Goal: Task Accomplishment & Management: Complete application form

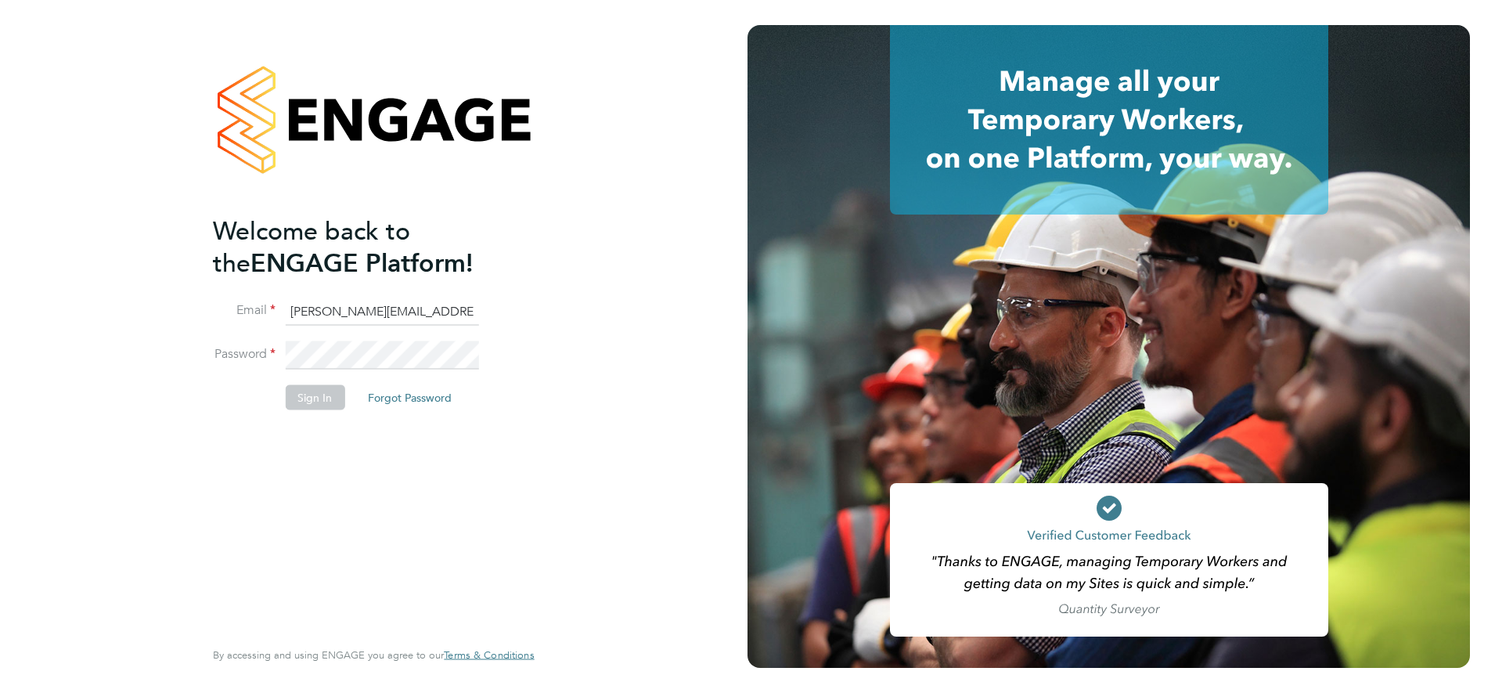
click at [308, 399] on button "Sign In" at bounding box center [315, 396] width 60 height 25
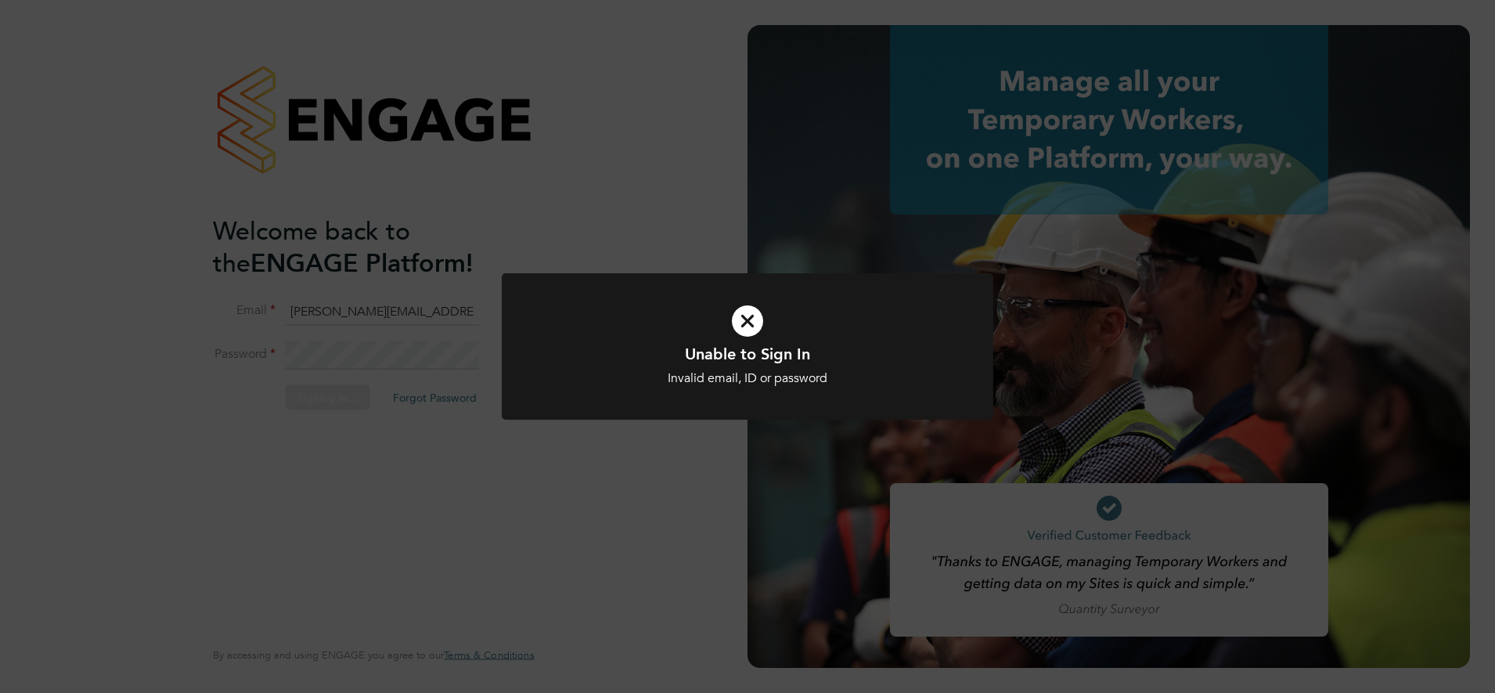
click at [648, 356] on h1 "Unable to Sign In" at bounding box center [747, 354] width 407 height 20
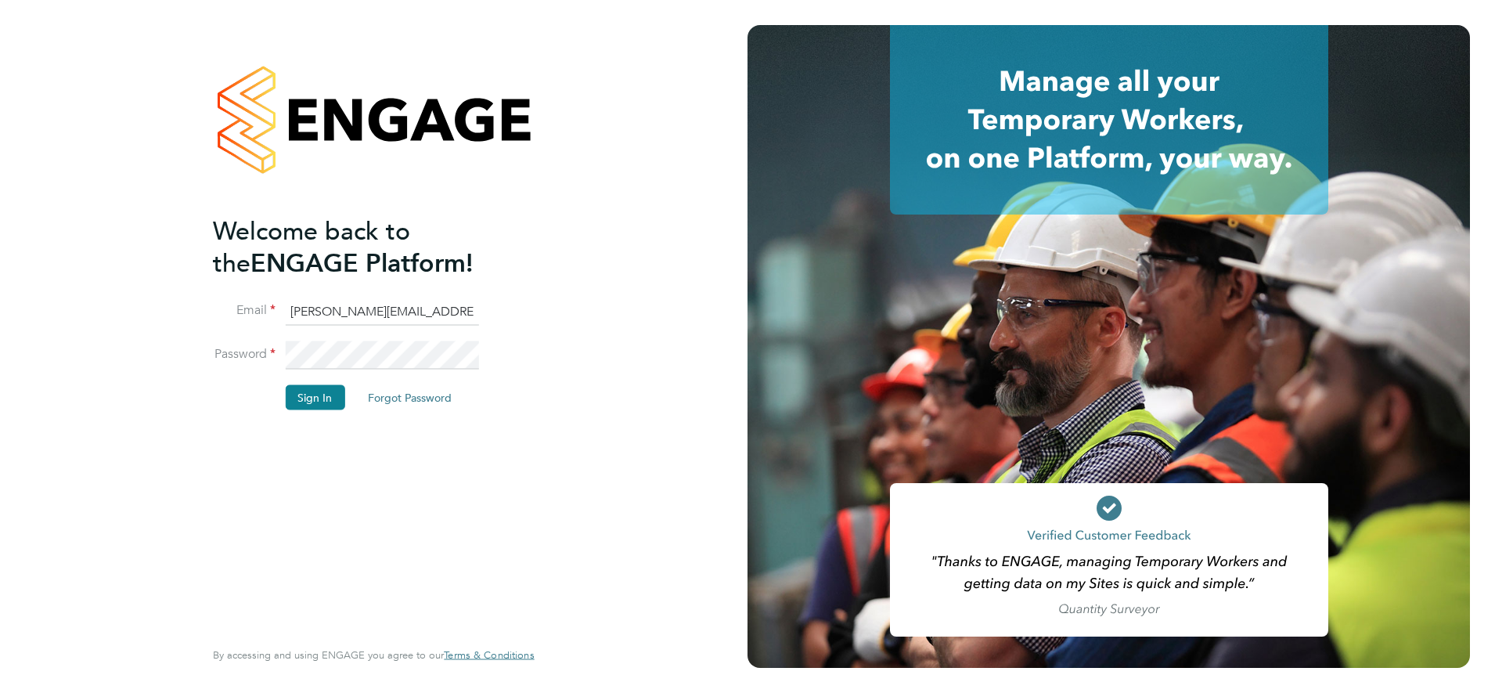
click at [423, 308] on input "[PERSON_NAME][EMAIL_ADDRESS][PERSON_NAME][DOMAIN_NAME]" at bounding box center [381, 312] width 193 height 28
click at [392, 305] on input "[PERSON_NAME][EMAIL_ADDRESS][PERSON_NAME][DOMAIN_NAME]" at bounding box center [381, 312] width 193 height 28
type input "[PERSON_NAME][EMAIL_ADDRESS][PERSON_NAME][DOMAIN_NAME]"
click at [309, 395] on button "Sign In" at bounding box center [315, 396] width 60 height 25
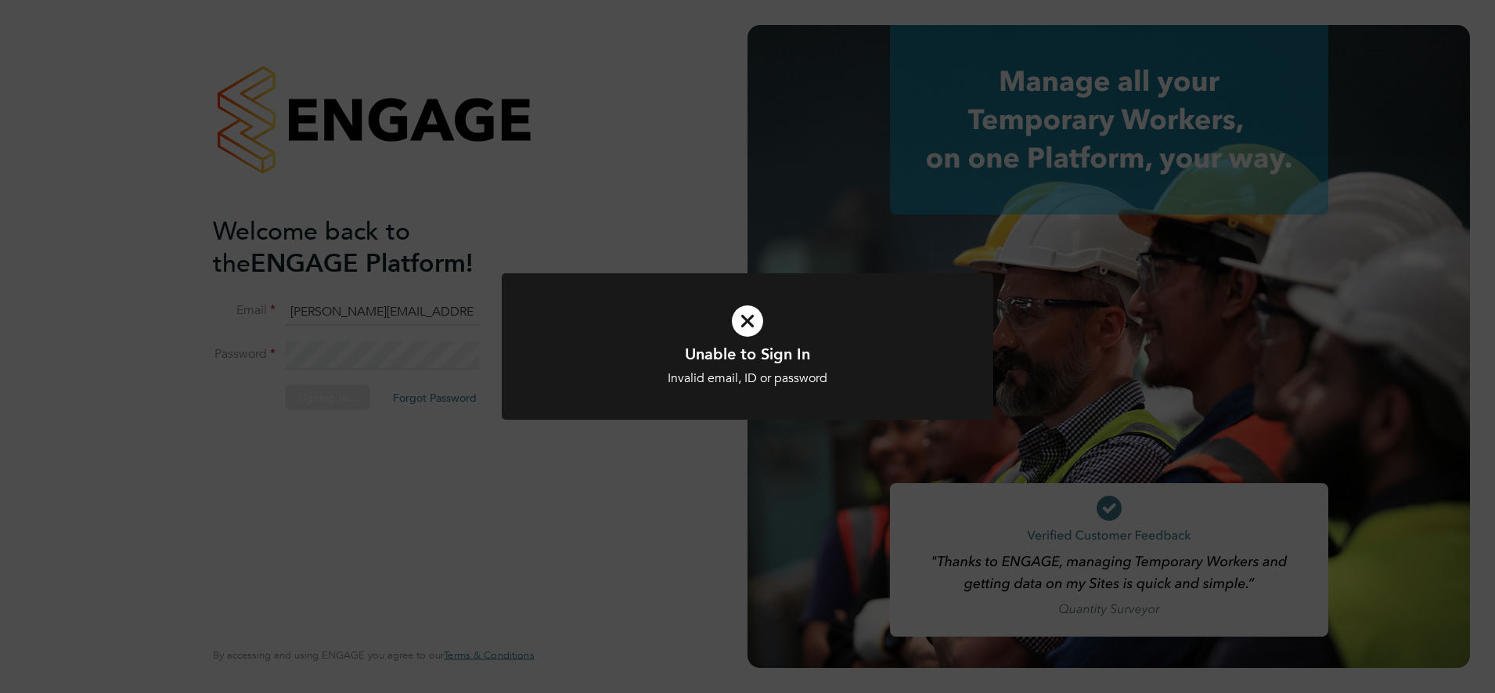
click at [718, 359] on h1 "Unable to Sign In" at bounding box center [747, 354] width 407 height 20
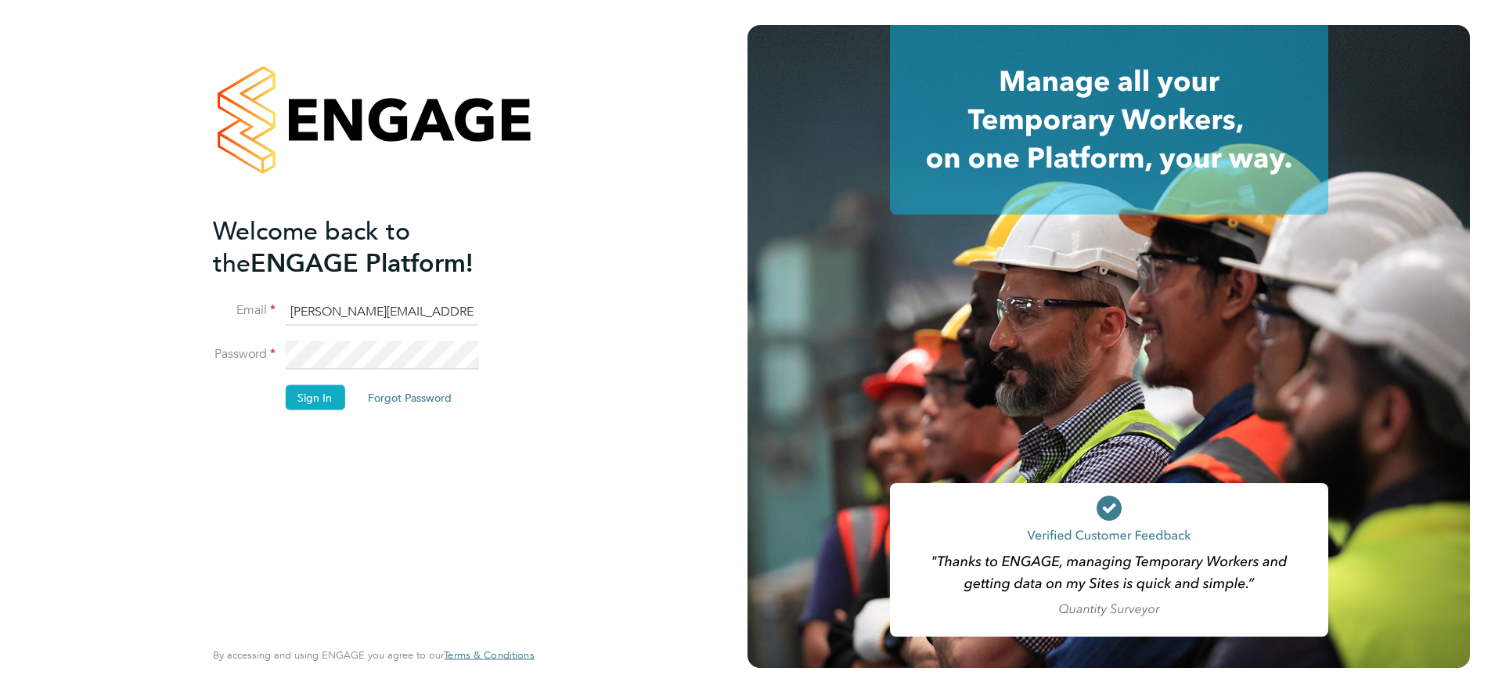
click at [319, 395] on button "Sign In" at bounding box center [315, 396] width 60 height 25
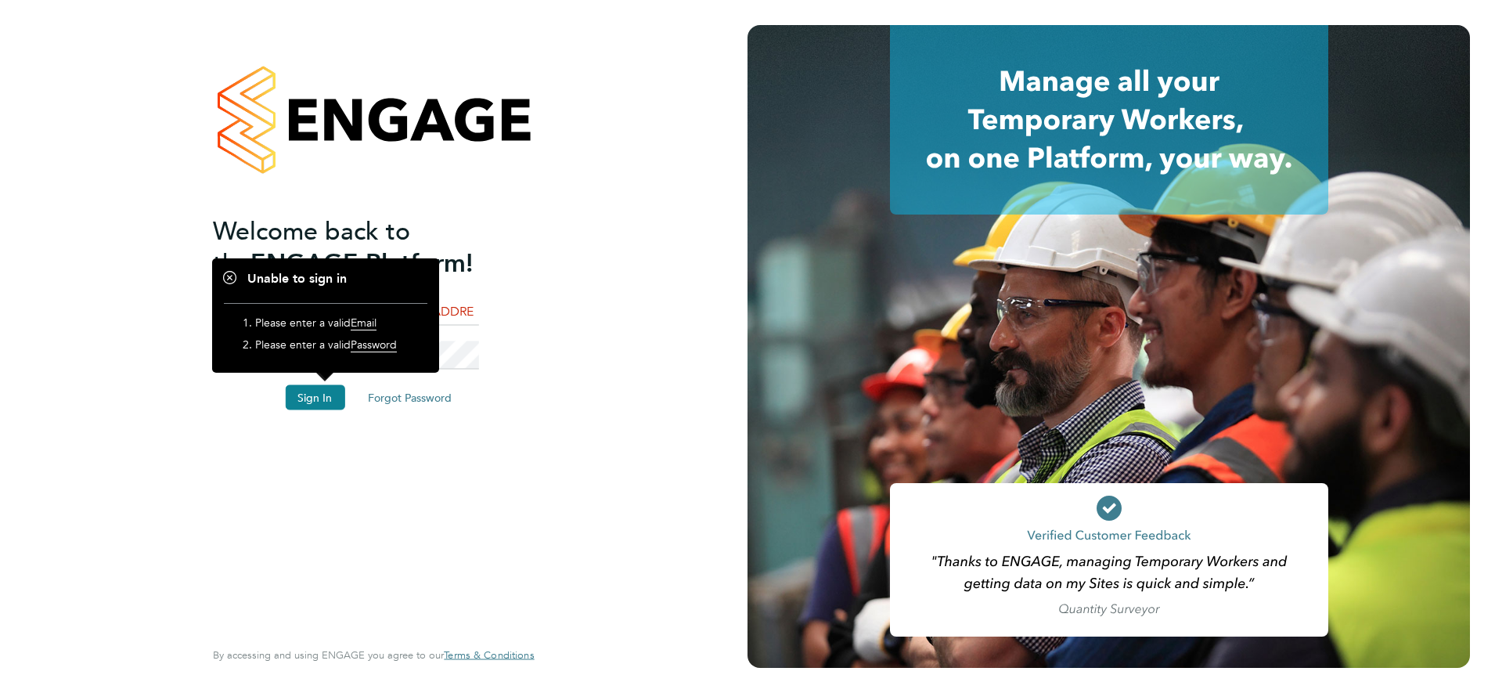
click at [528, 483] on div "Welcome back to the ENGAGE Platform! Email james.edmonds@VISTRY.CO.UK Password …" at bounding box center [373, 343] width 321 height 637
click at [616, 447] on div "Welcome back to the ENGAGE Platform! Email james.edmonds@VISTRY.CO.UK Password …" at bounding box center [374, 346] width 748 height 693
click at [522, 217] on div "Welcome back to the ENGAGE Platform! Email james.edmonds@VISTRY.CO.UK Password …" at bounding box center [373, 343] width 321 height 637
click at [327, 198] on div at bounding box center [373, 119] width 321 height 189
click at [310, 394] on button "Sign In" at bounding box center [315, 396] width 60 height 25
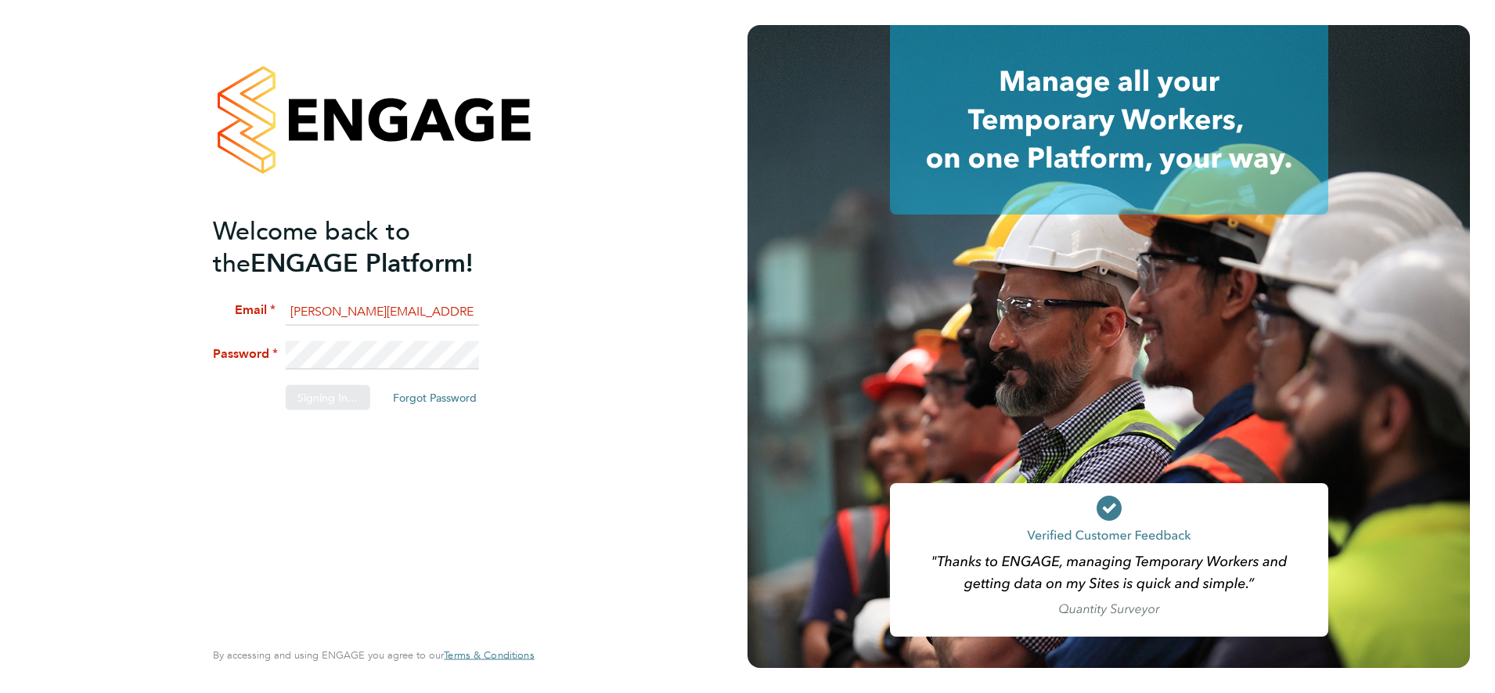
click at [416, 351] on div "Sorry, we are having problems connecting to our services." at bounding box center [374, 346] width 748 height 693
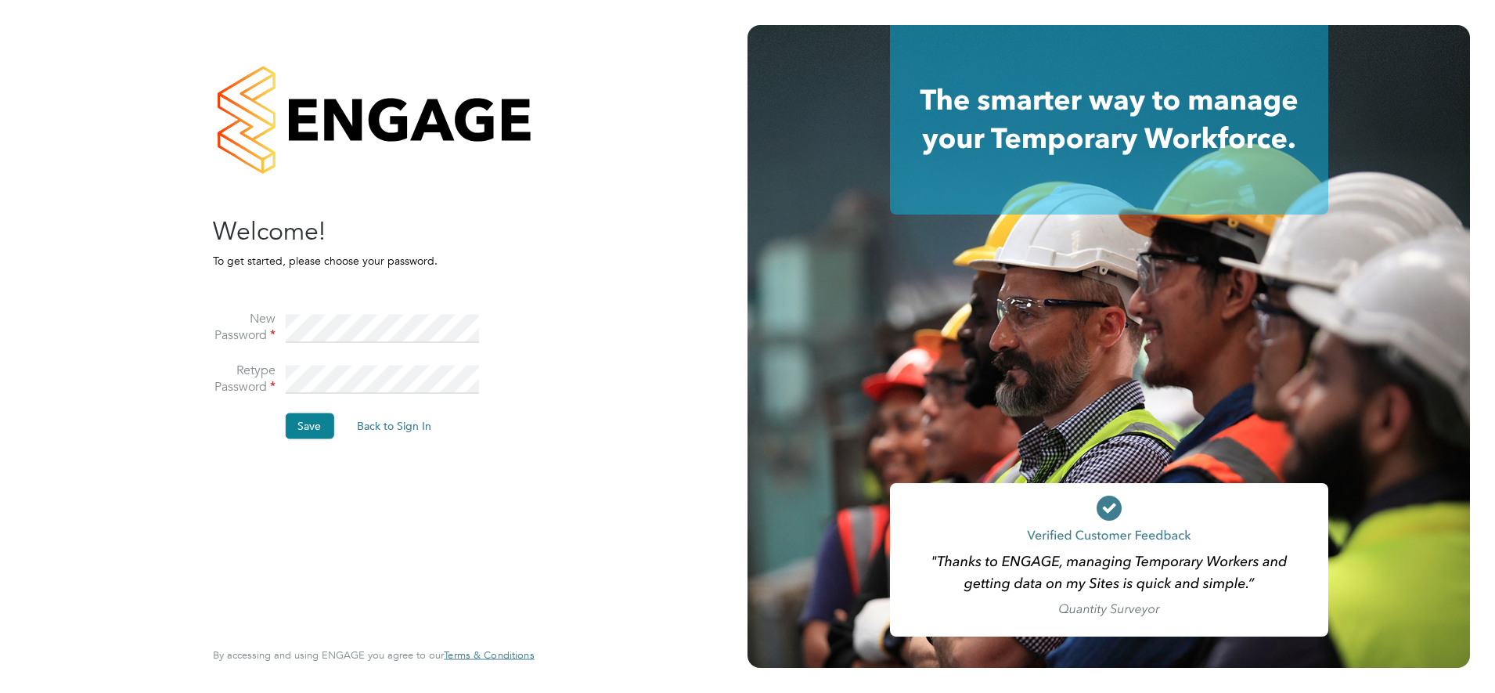
click at [209, 476] on div "Sorry! The link you followed has expired. I still want to set my password Back …" at bounding box center [374, 346] width 384 height 693
click at [308, 435] on button "Save" at bounding box center [309, 425] width 49 height 25
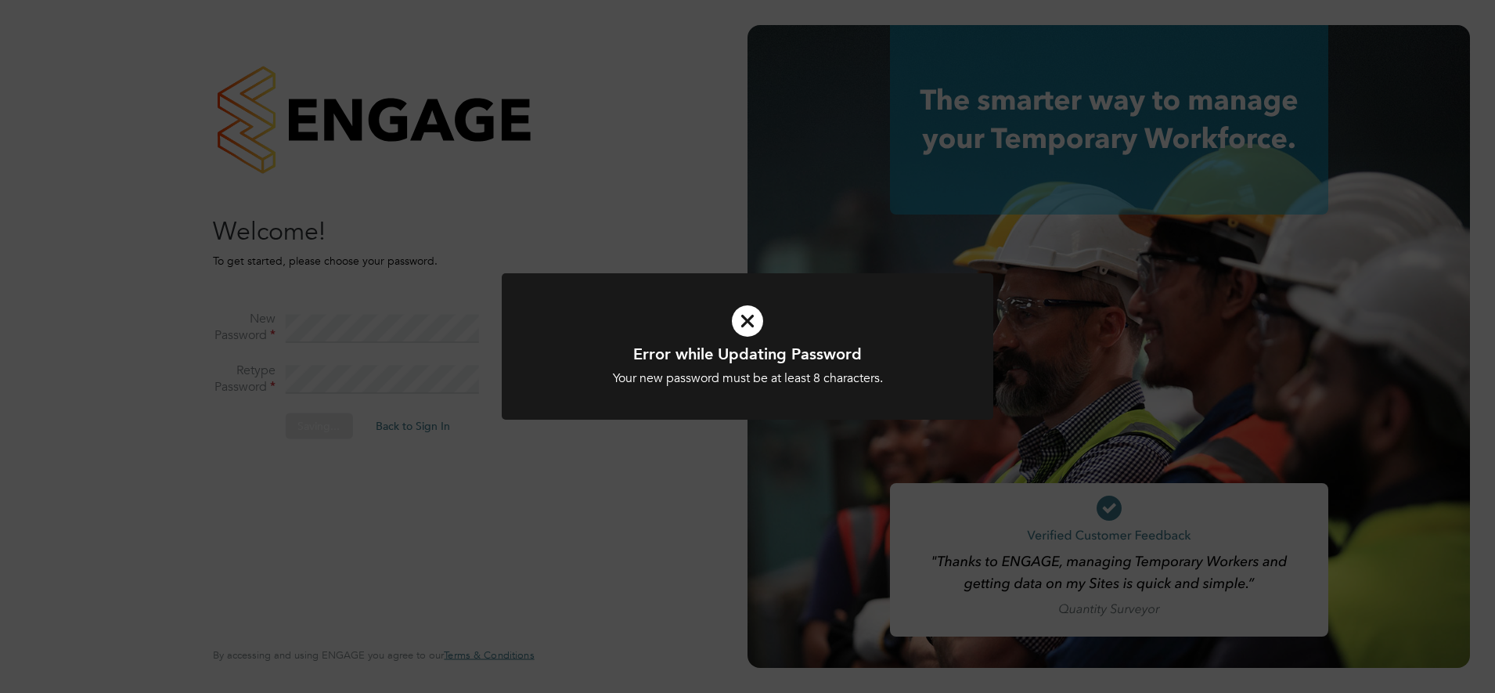
click at [389, 327] on div "Error while Updating Password Your new password must be at least 8 characters. …" at bounding box center [747, 346] width 1495 height 693
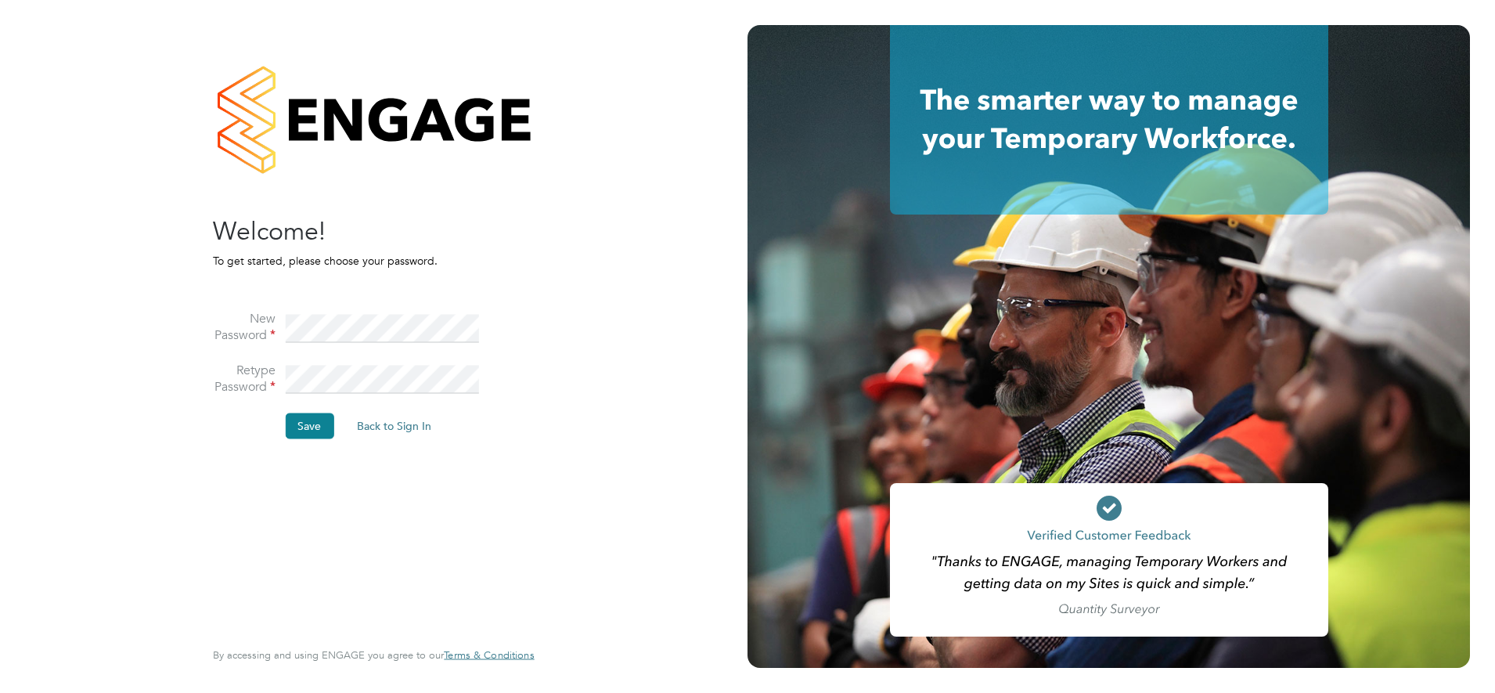
click at [214, 456] on div "Welcome! To get started, please choose your password. New Password Retype Passw…" at bounding box center [365, 425] width 305 height 420
click at [305, 425] on button "Save" at bounding box center [309, 425] width 49 height 25
click at [594, 363] on div "Sorry! The link you followed has expired. I still want to set my password Back …" at bounding box center [374, 346] width 748 height 693
click at [272, 308] on button "Back to Sign In" at bounding box center [262, 306] width 99 height 25
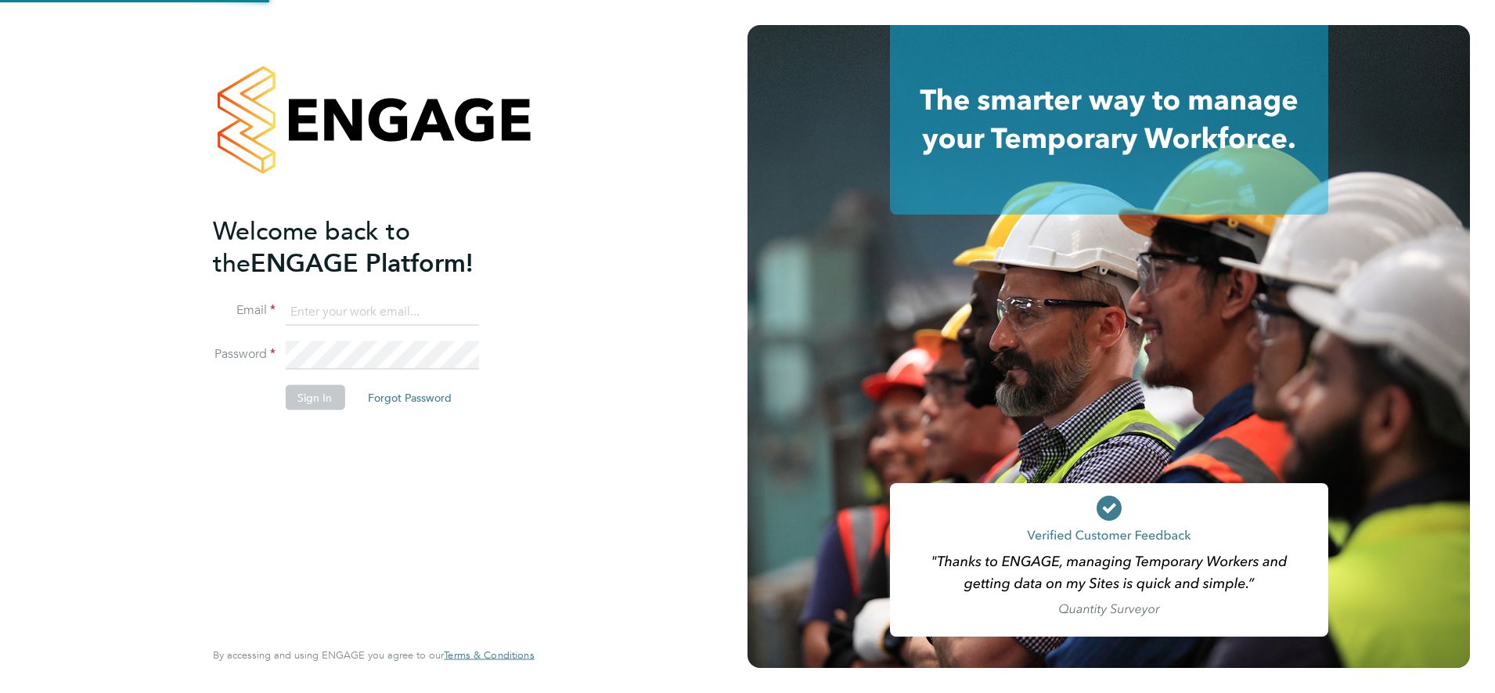
type input "james.edmonds@VISTRY.CO.UK"
click at [327, 395] on button "Sign In" at bounding box center [315, 396] width 60 height 25
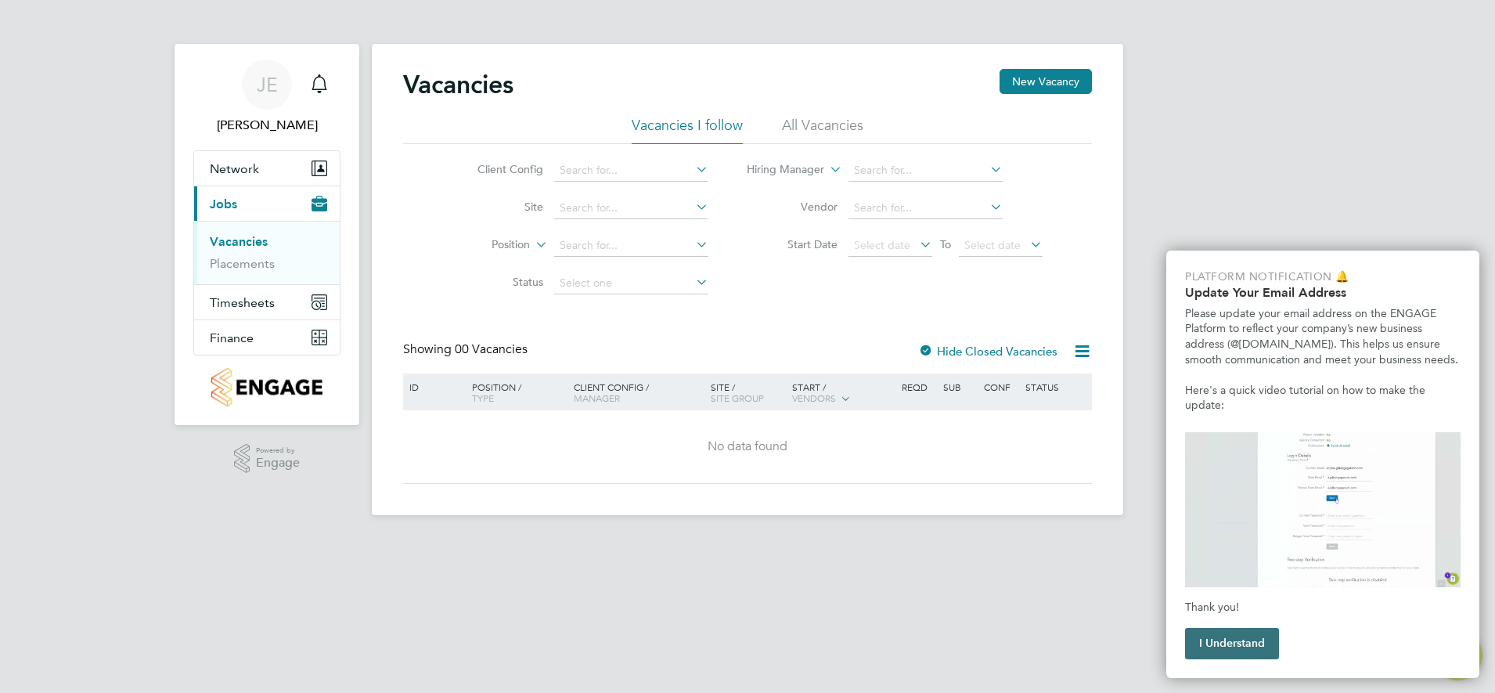
click at [1225, 634] on button "I Understand" at bounding box center [1232, 643] width 94 height 31
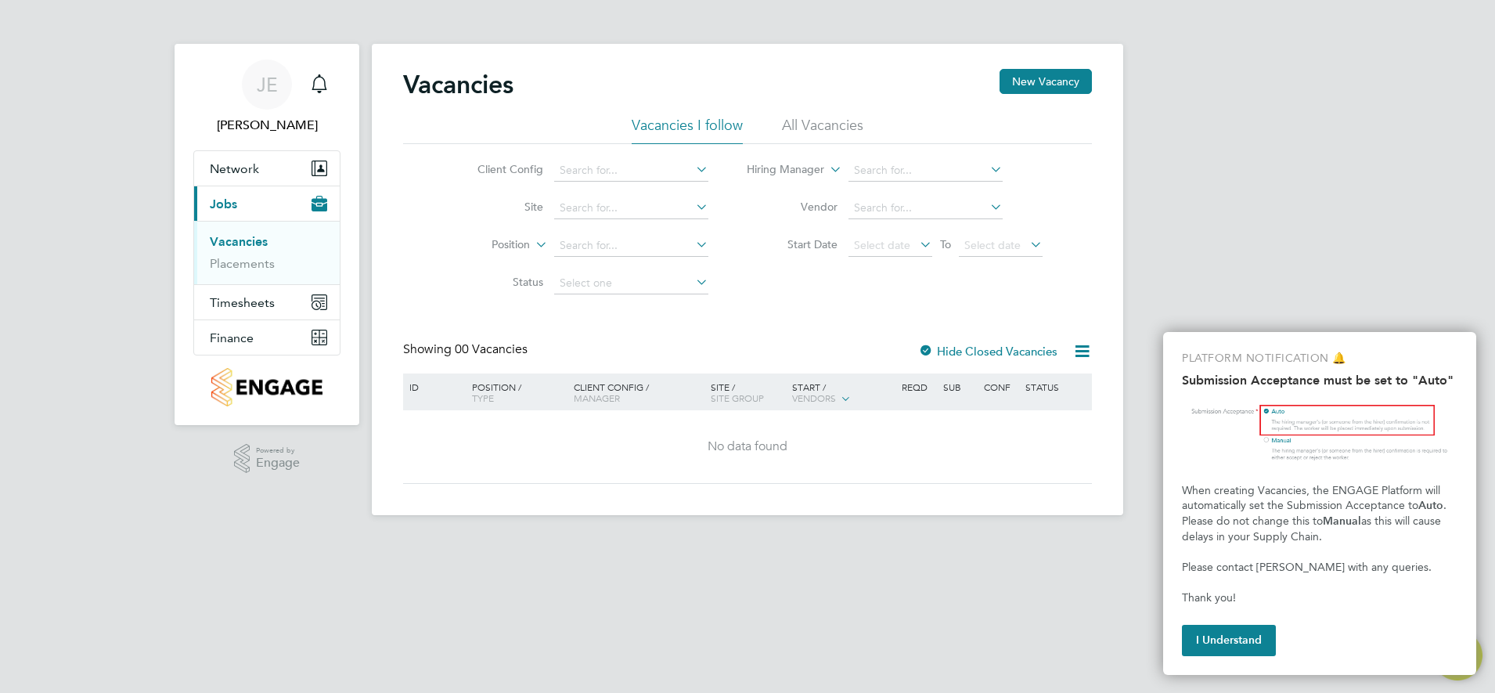
click at [827, 128] on li "All Vacancies" at bounding box center [822, 130] width 81 height 28
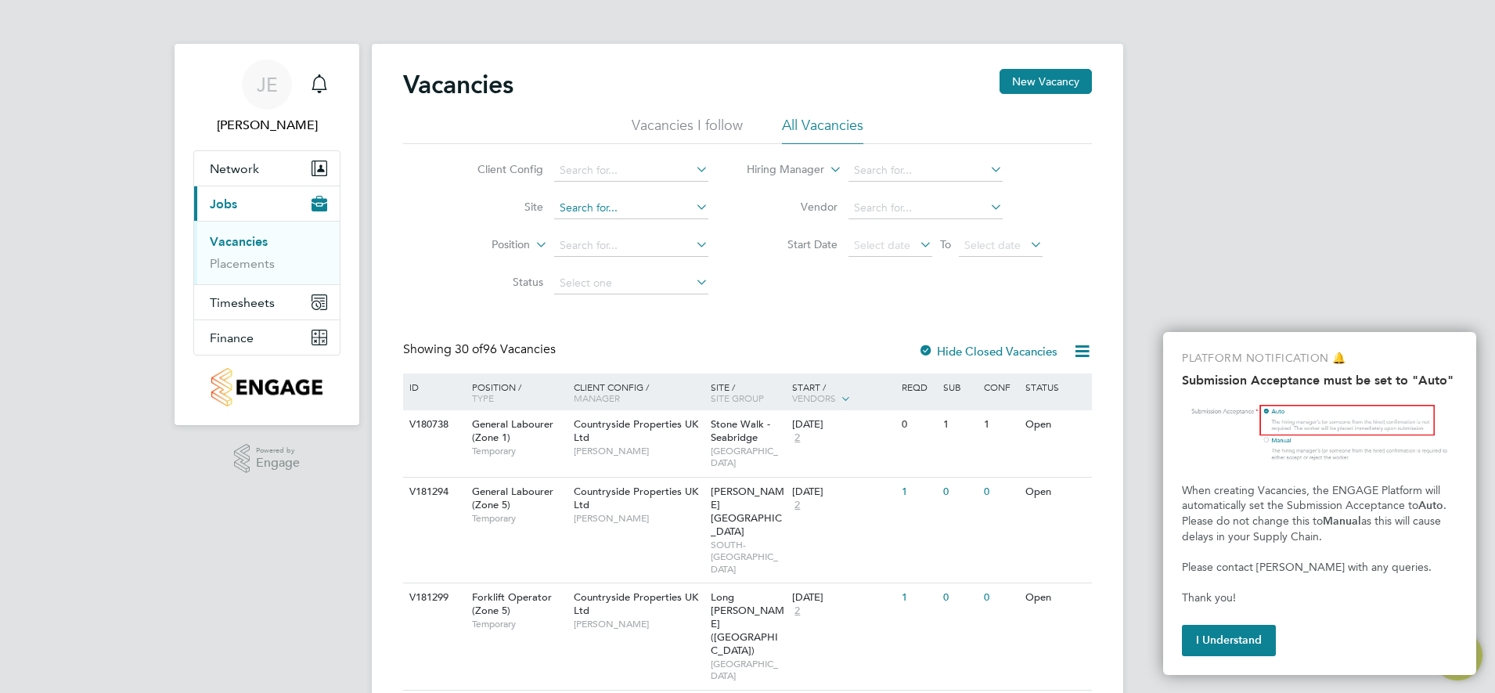
click at [617, 216] on input at bounding box center [631, 208] width 154 height 22
type input "newhall"
click at [594, 208] on input at bounding box center [631, 208] width 154 height 22
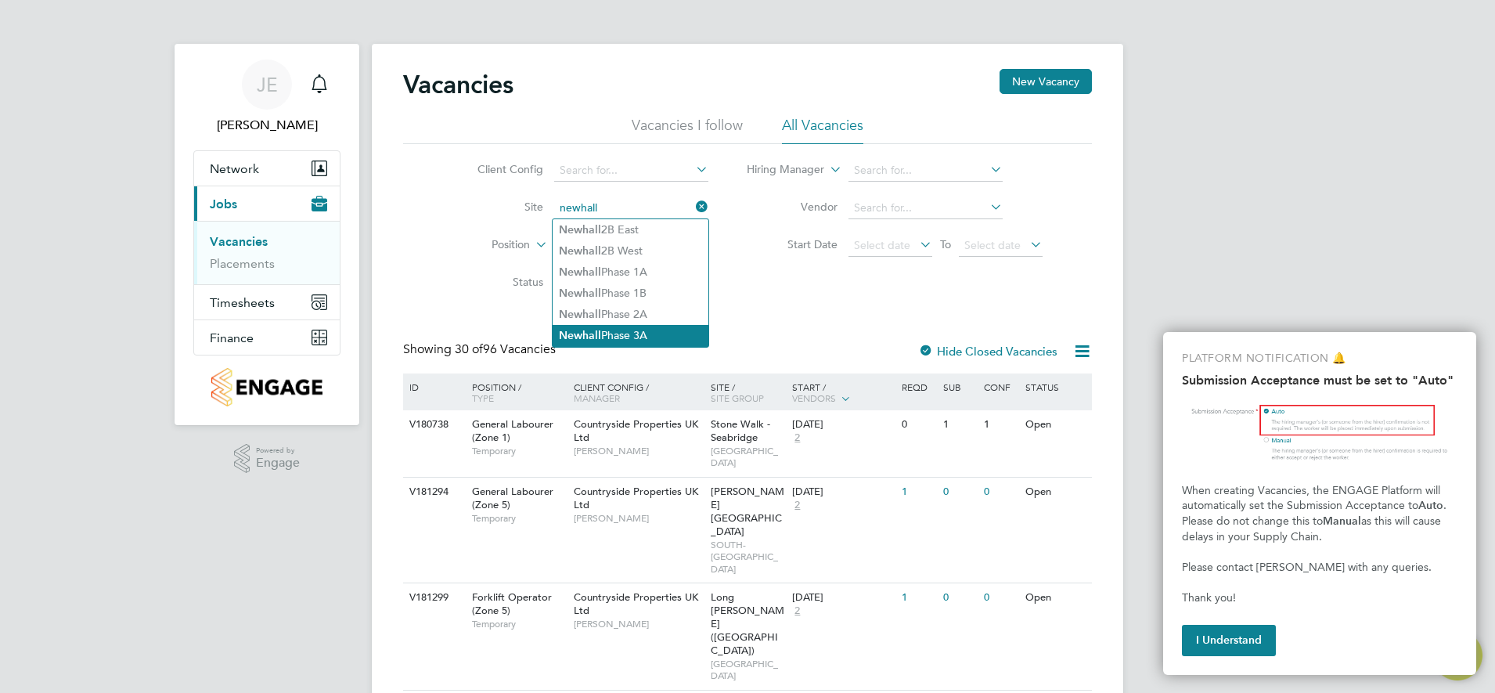
click at [616, 330] on li "Newhall Phase 3A" at bounding box center [631, 335] width 156 height 21
type input "Newhall Phase 3A"
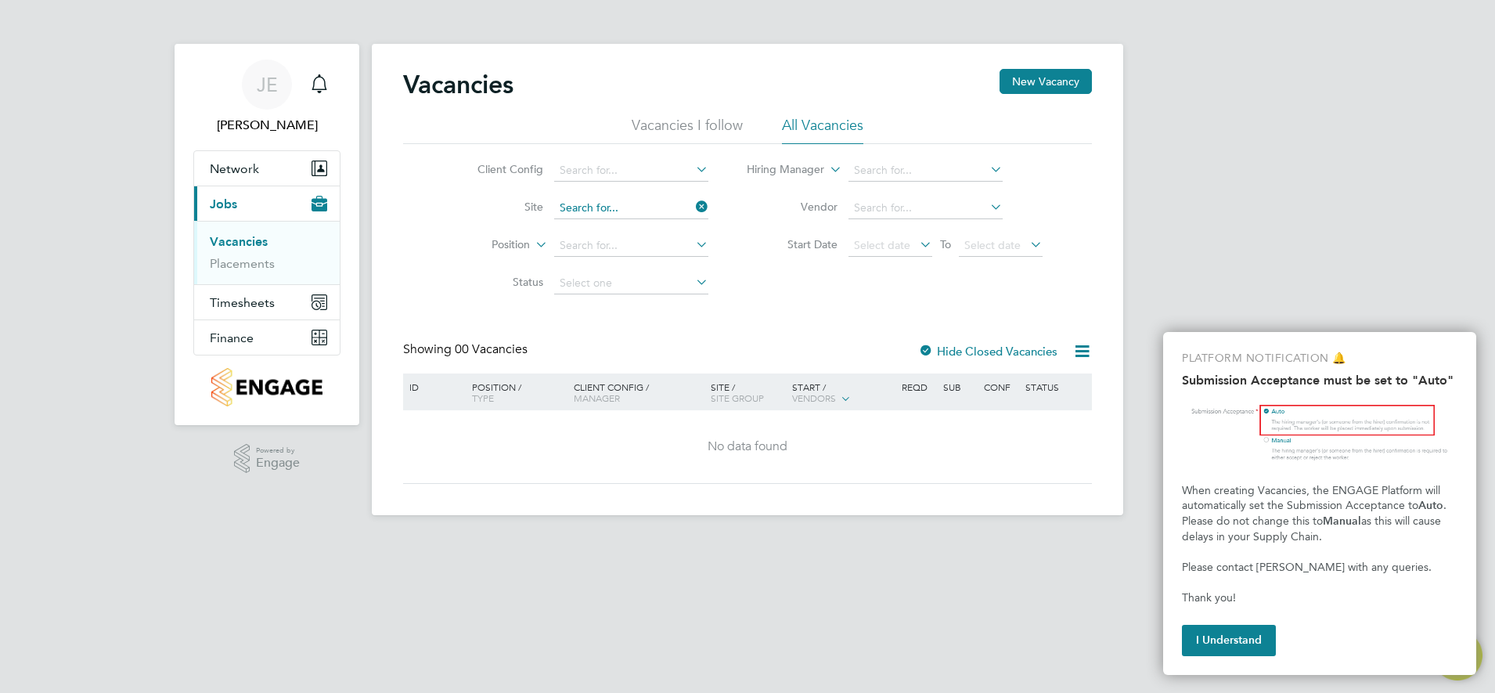
click at [643, 209] on input at bounding box center [631, 208] width 154 height 22
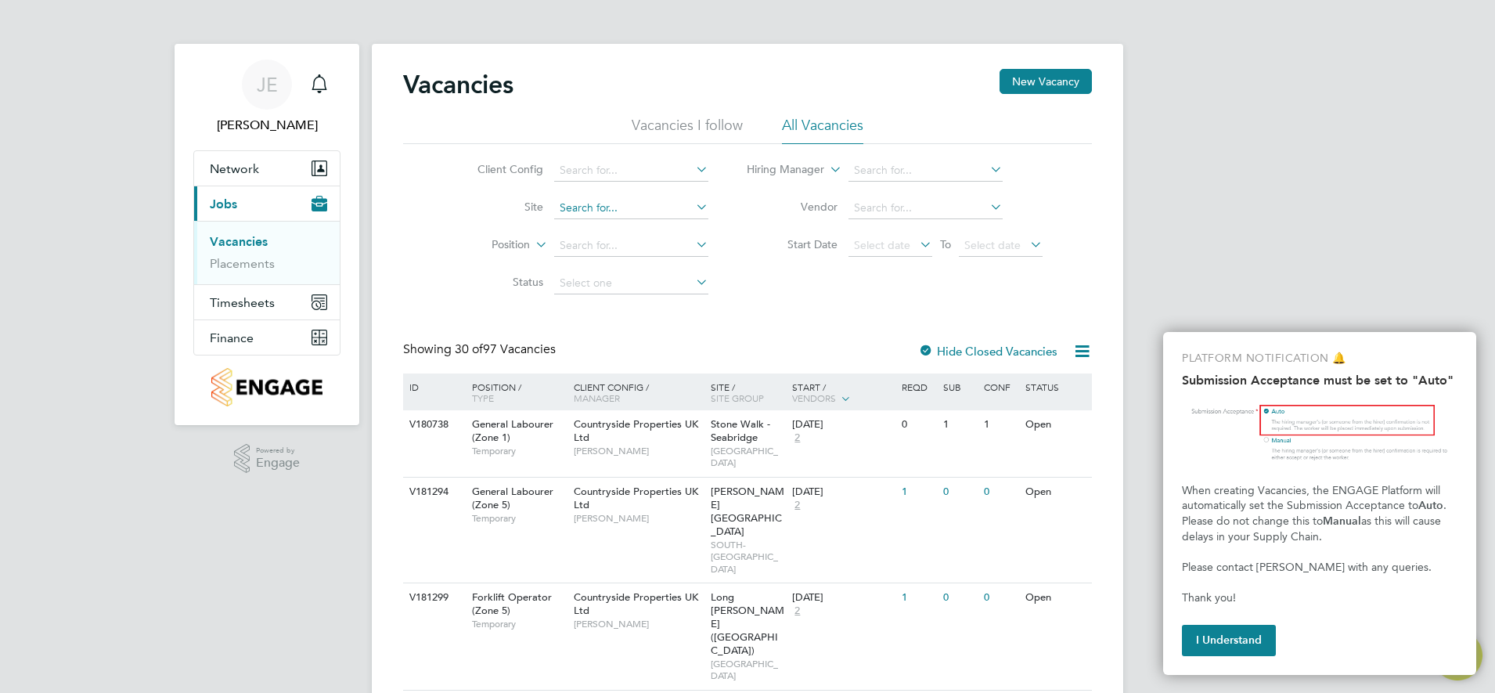
click at [624, 207] on input at bounding box center [631, 208] width 154 height 22
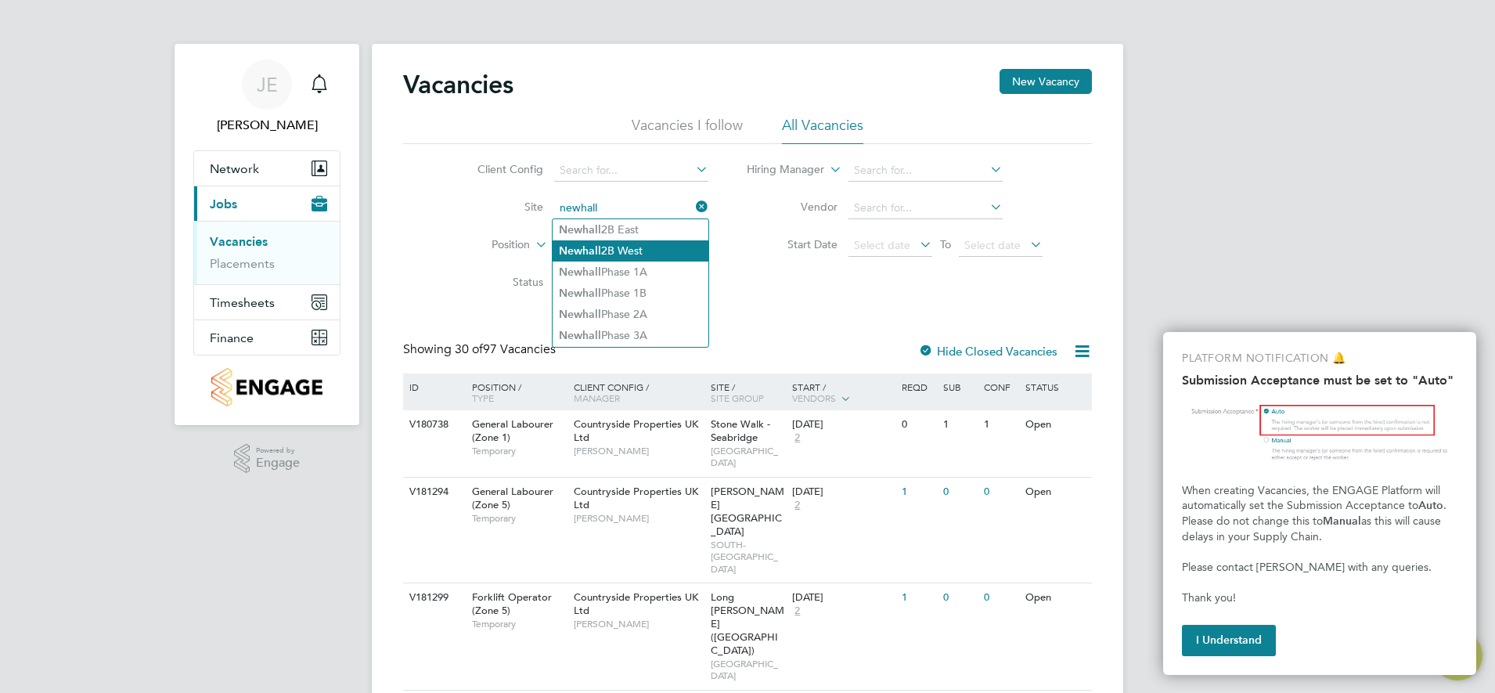
click at [625, 240] on li "Newhall 2B West" at bounding box center [631, 250] width 156 height 21
type input "Newhall 2B West"
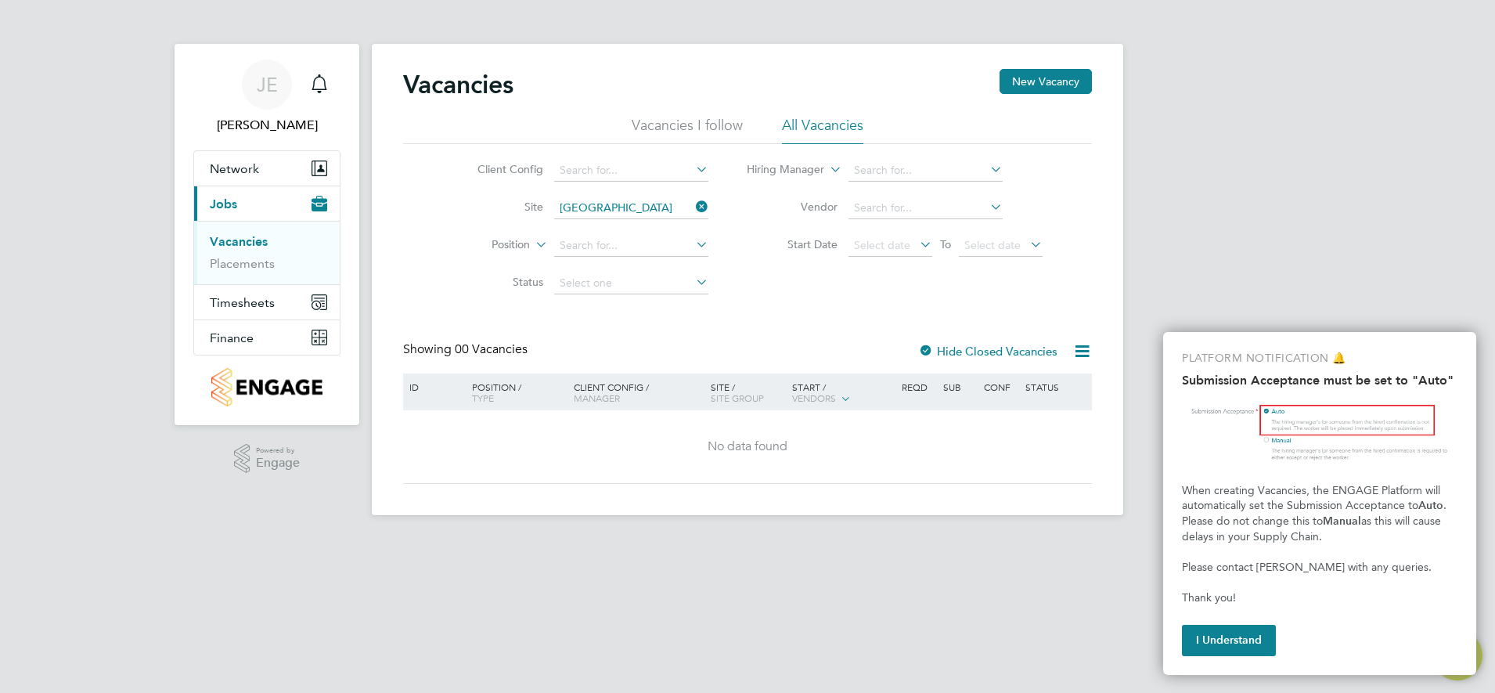
click at [938, 353] on label "Hide Closed Vacancies" at bounding box center [987, 351] width 139 height 15
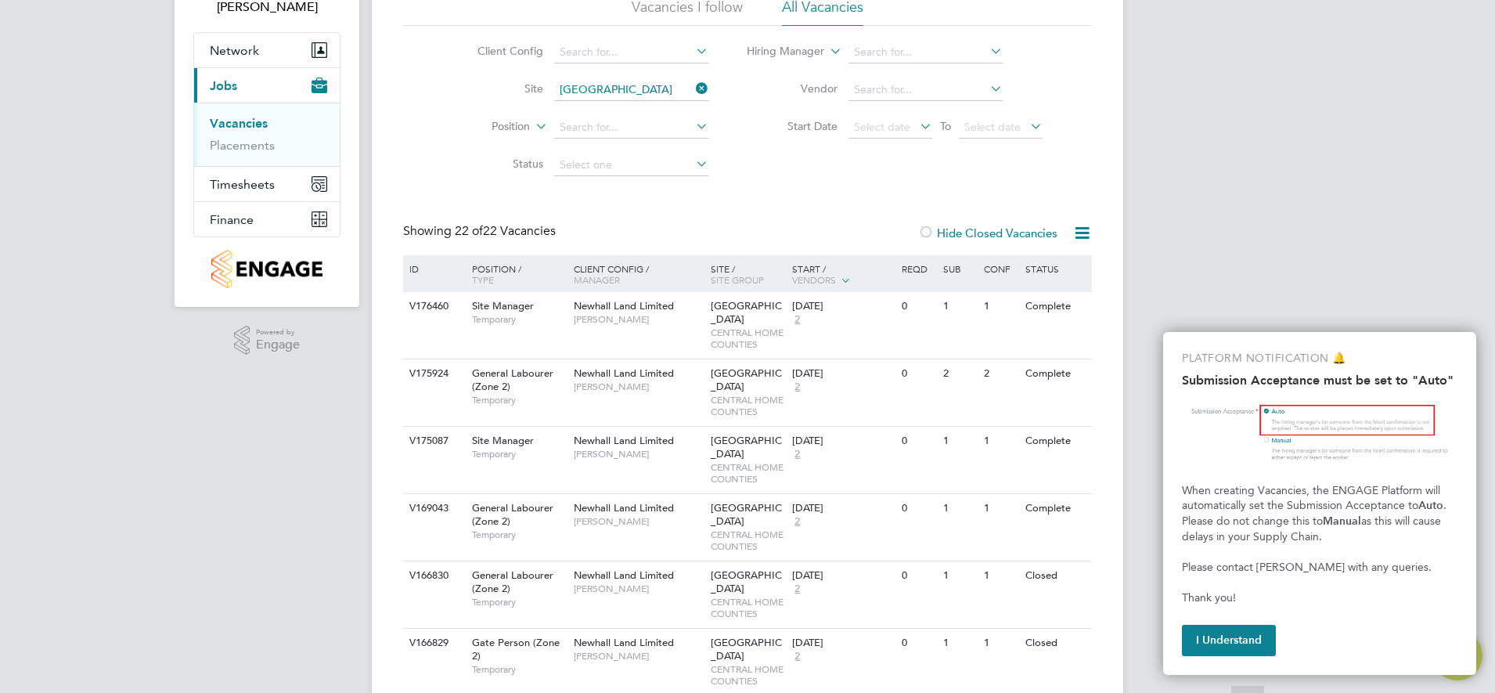
scroll to position [196, 0]
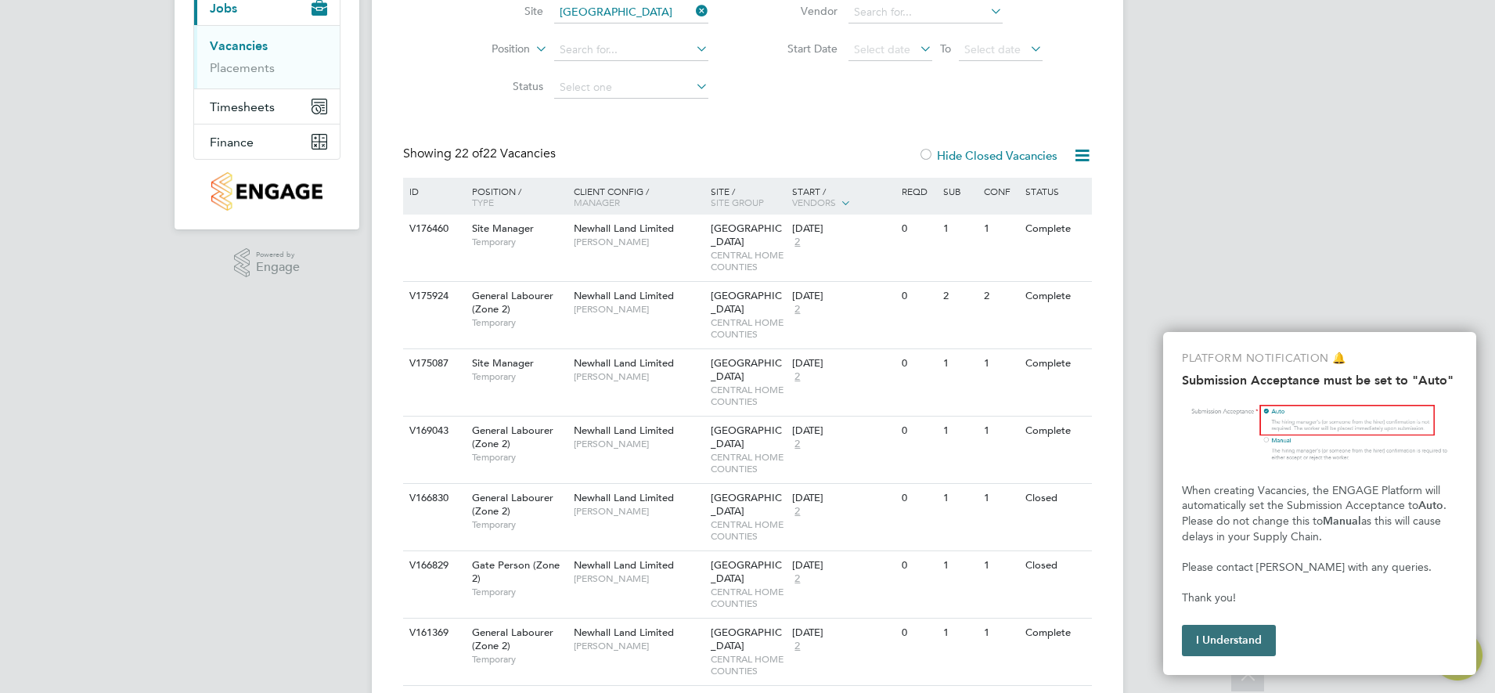
click at [1213, 650] on button "I Understand" at bounding box center [1229, 640] width 94 height 31
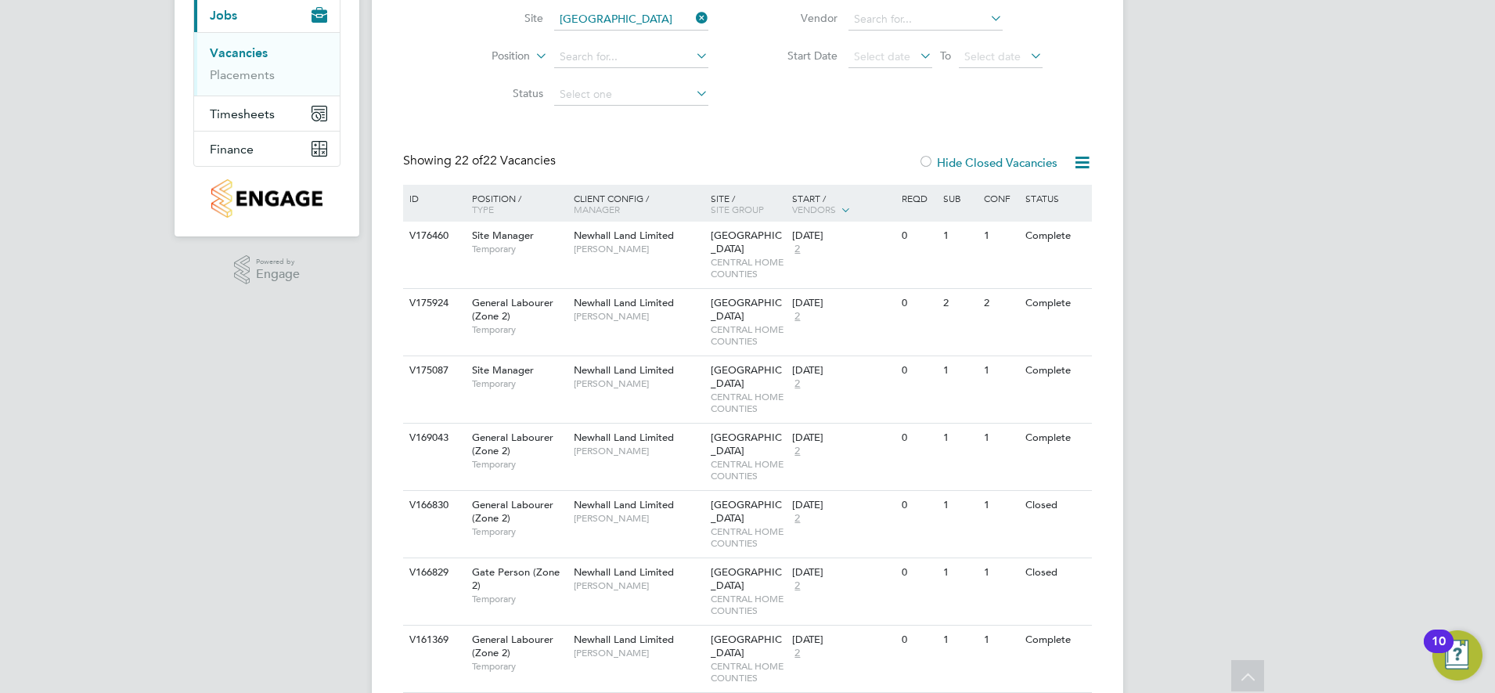
scroll to position [0, 0]
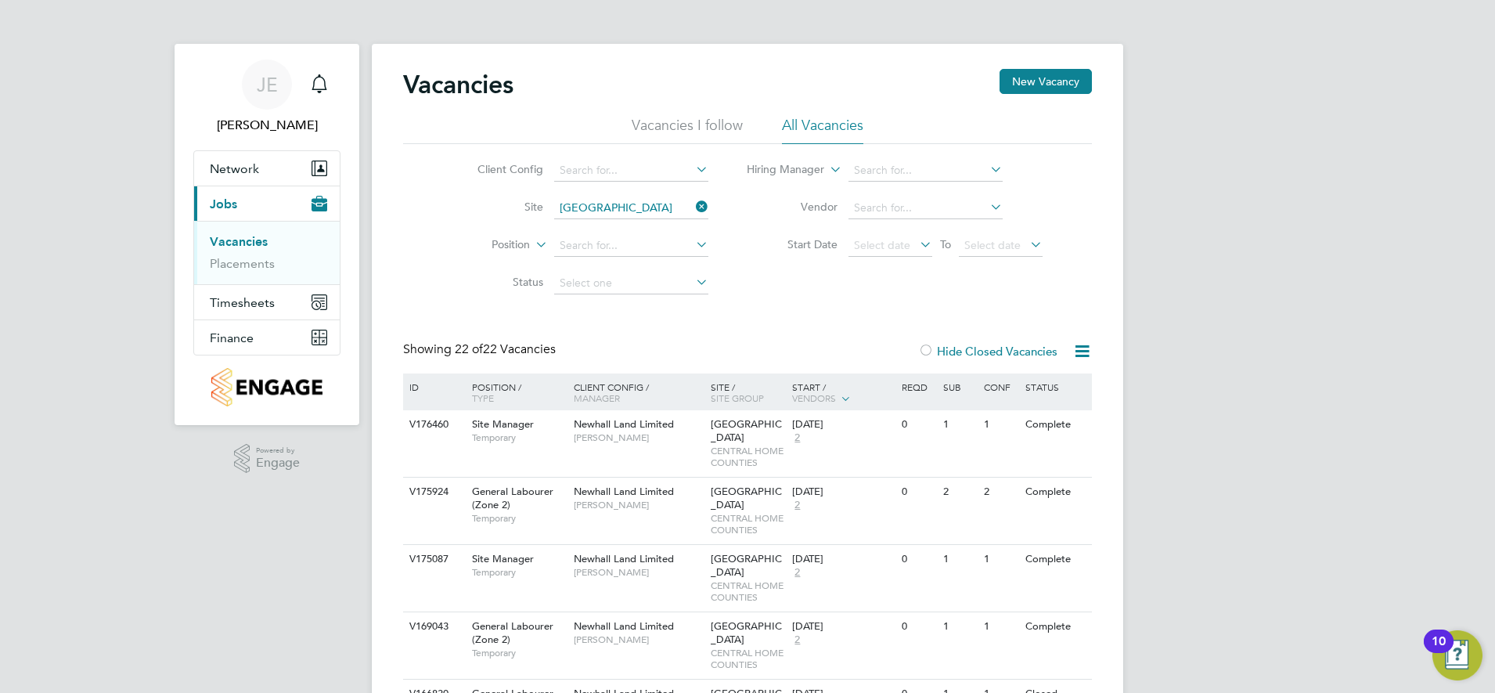
click at [693, 202] on icon at bounding box center [693, 207] width 0 height 22
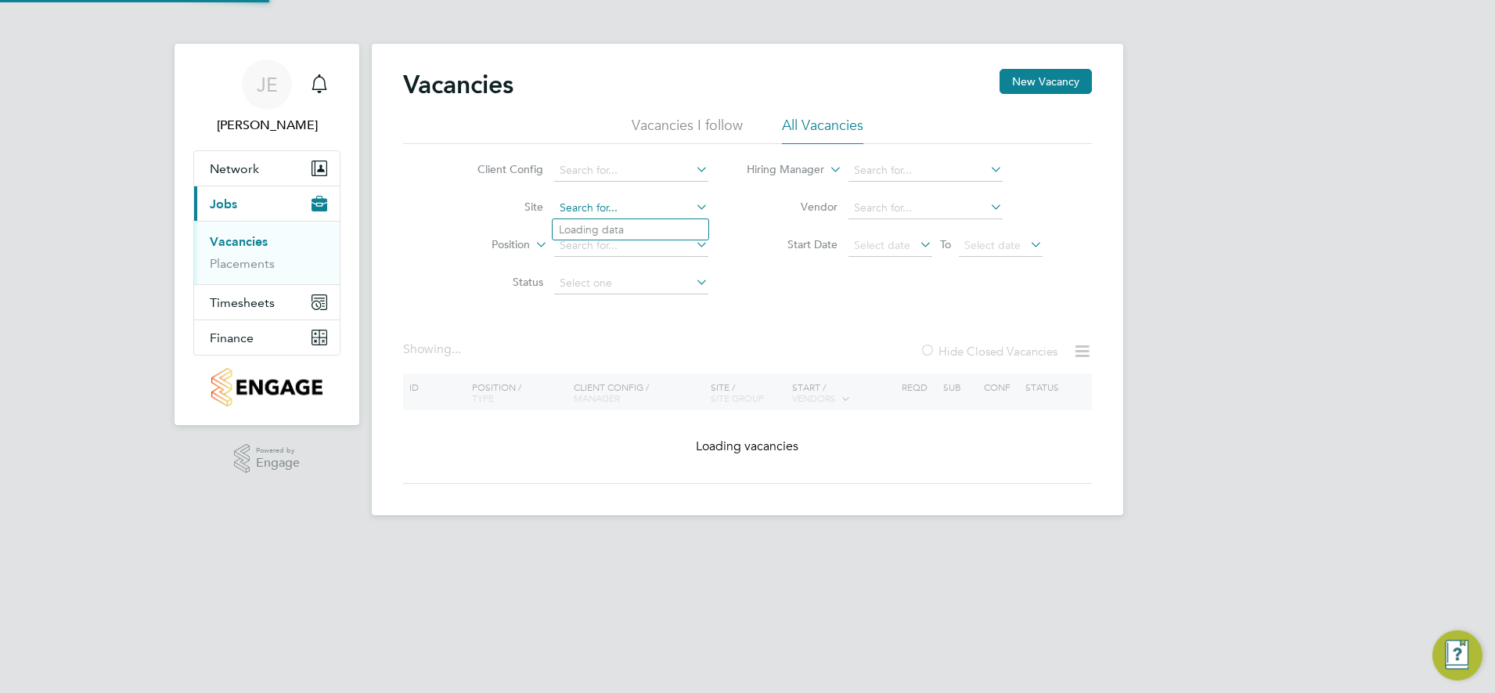
click at [649, 207] on input at bounding box center [631, 208] width 154 height 22
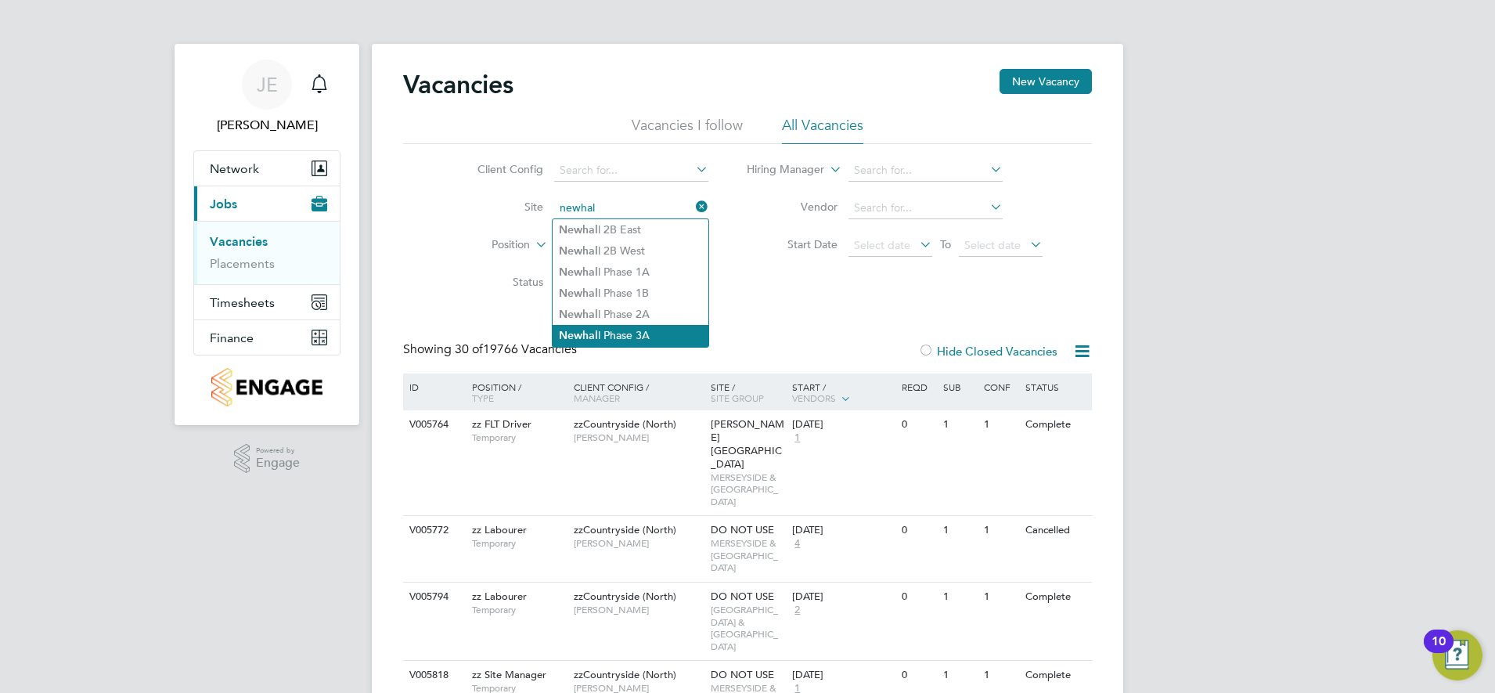
click at [631, 327] on li "Newhal l Phase 3A" at bounding box center [631, 335] width 156 height 21
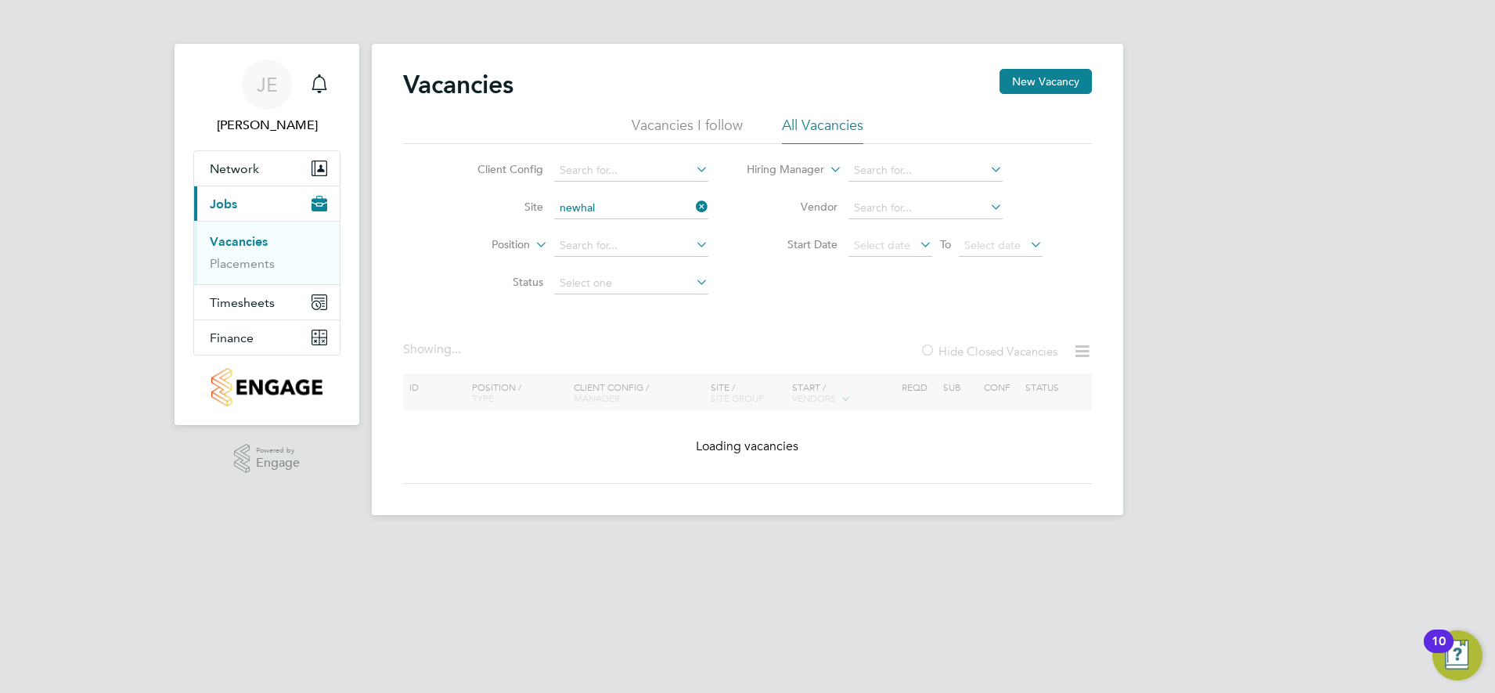
type input "Newhall Phase 3A"
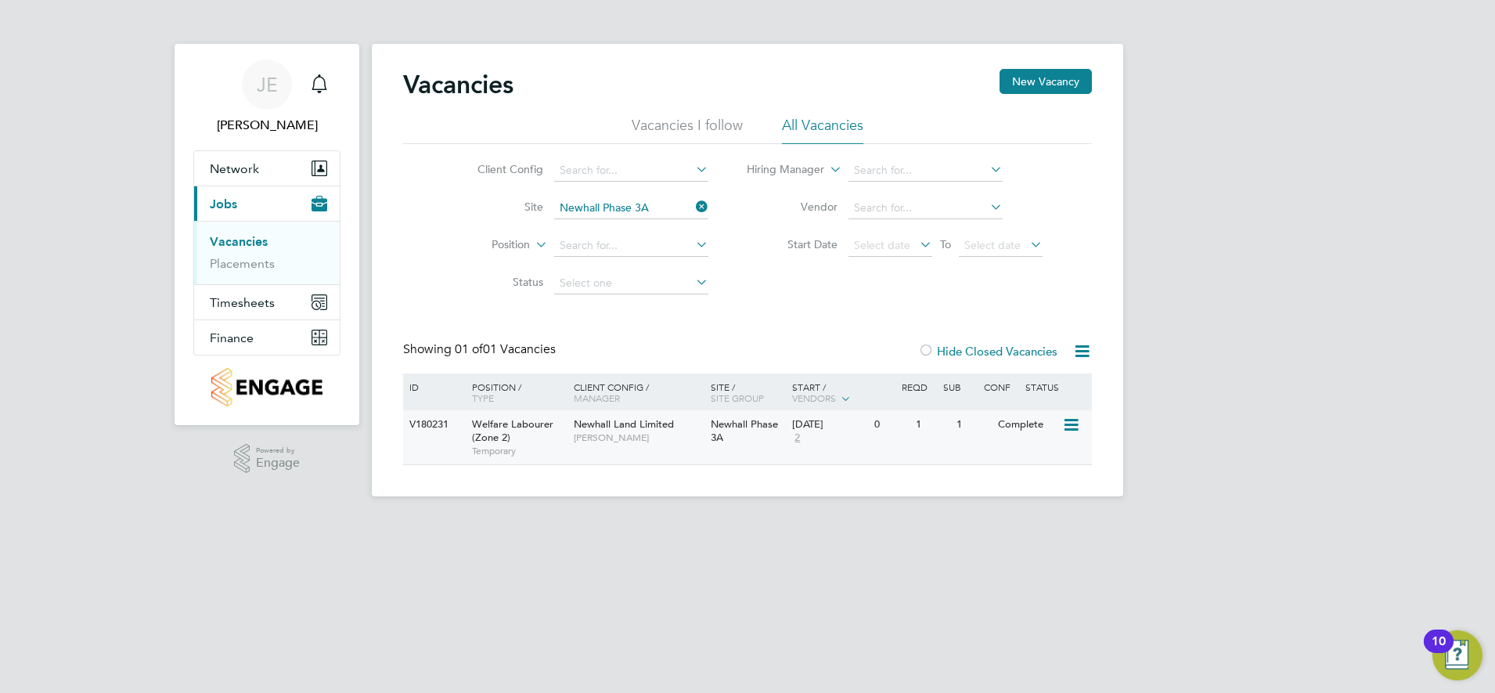
click at [570, 431] on div "Newhall Land Limited Kieron Ingram" at bounding box center [638, 430] width 137 height 41
click at [1052, 83] on button "New Vacancy" at bounding box center [1046, 81] width 92 height 25
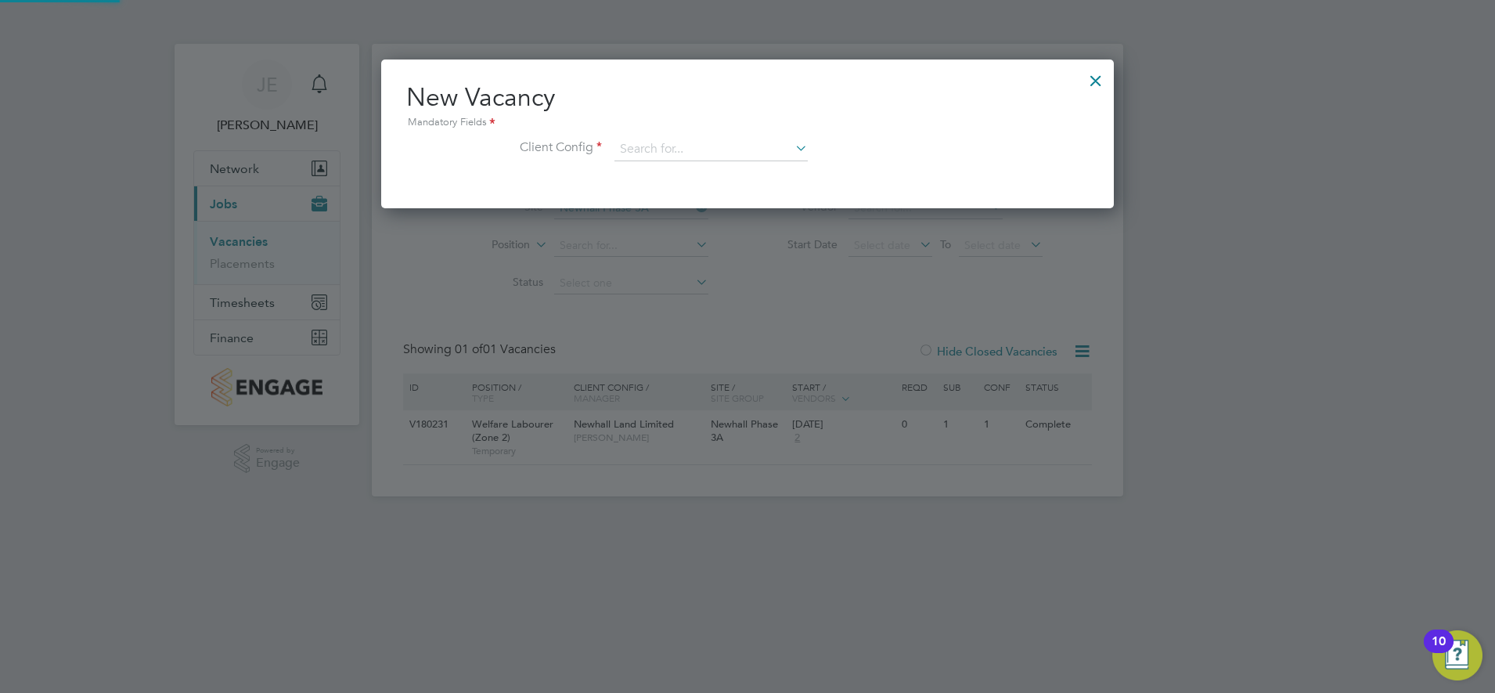
scroll to position [149, 734]
click at [754, 144] on input at bounding box center [711, 149] width 193 height 23
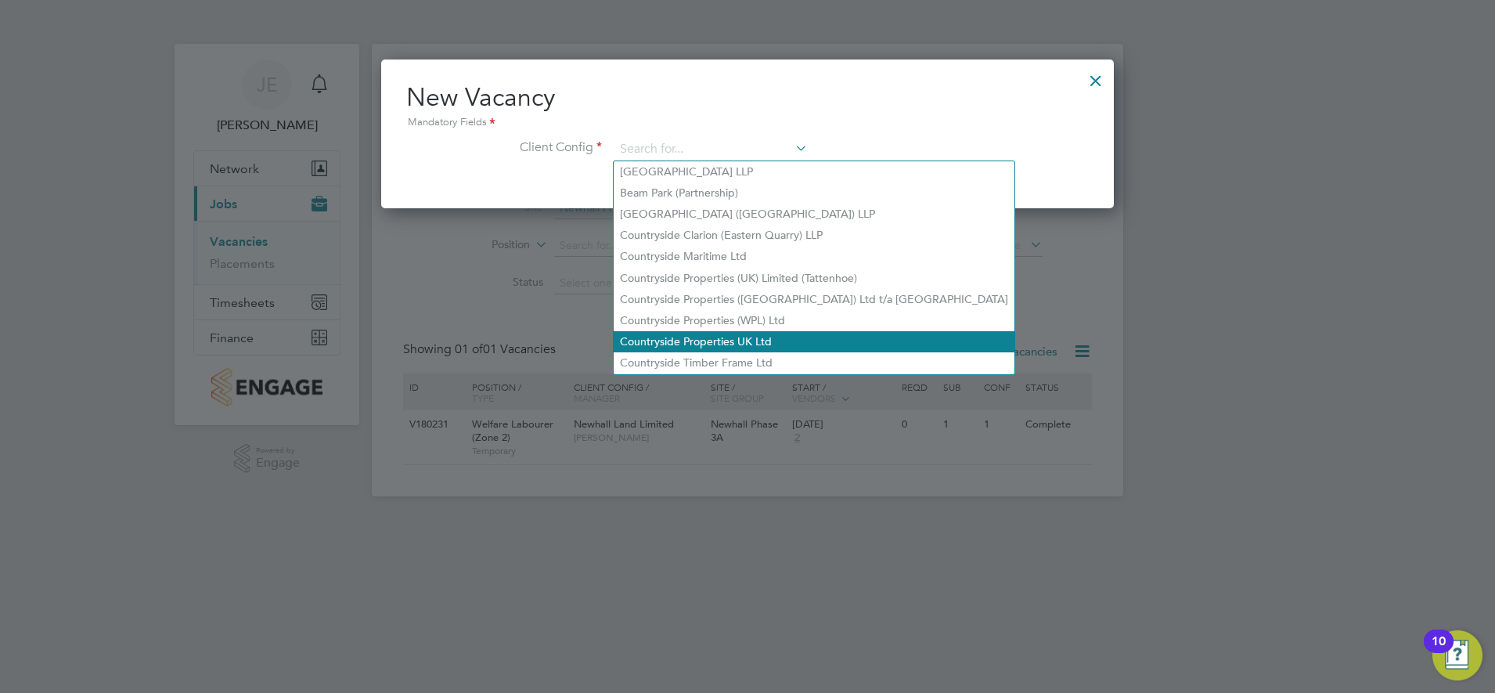
click at [709, 331] on li "Countryside Properties UK Ltd" at bounding box center [814, 341] width 401 height 21
type input "Countryside Properties UK Ltd"
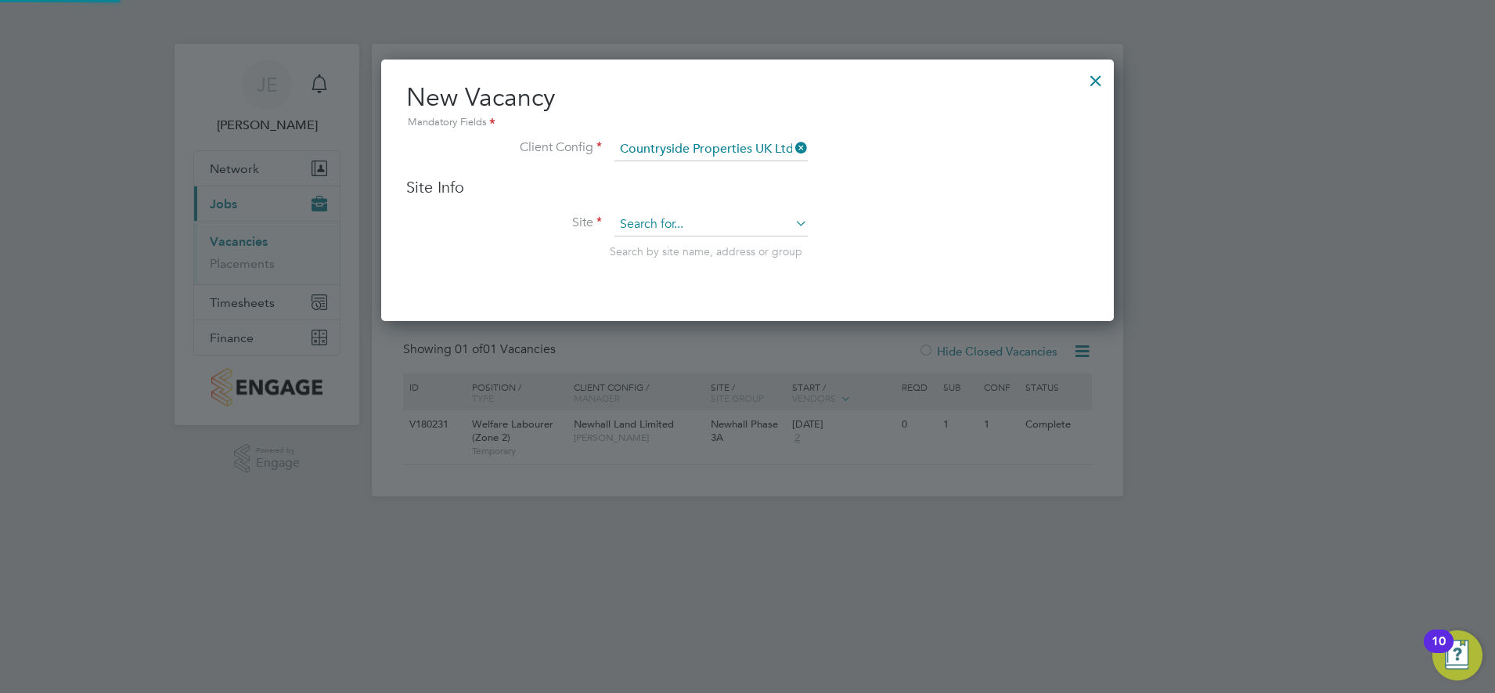
click at [681, 229] on input at bounding box center [711, 224] width 193 height 23
type input "n"
click at [792, 145] on icon at bounding box center [792, 148] width 0 height 22
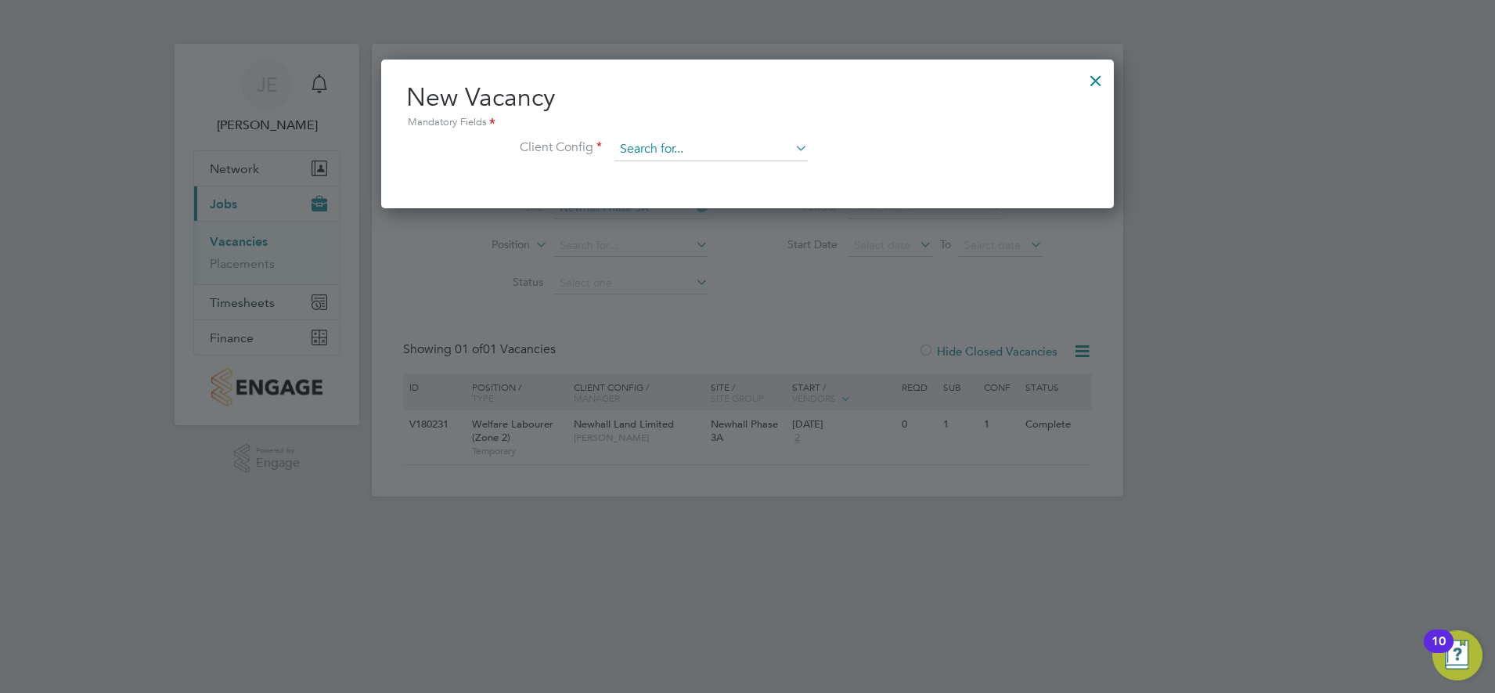
click at [779, 148] on input at bounding box center [711, 149] width 193 height 23
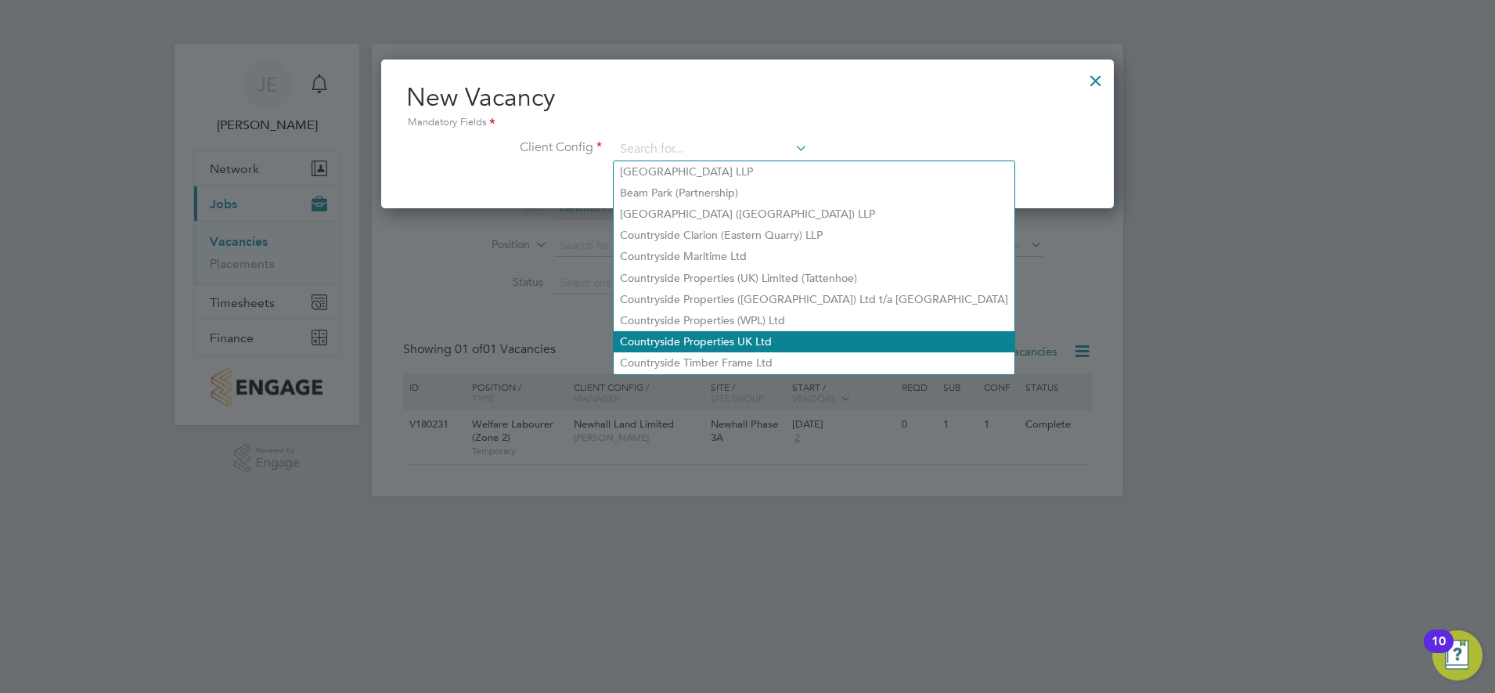
click at [733, 336] on li "Countryside Properties UK Ltd" at bounding box center [814, 341] width 401 height 21
type input "Countryside Properties UK Ltd"
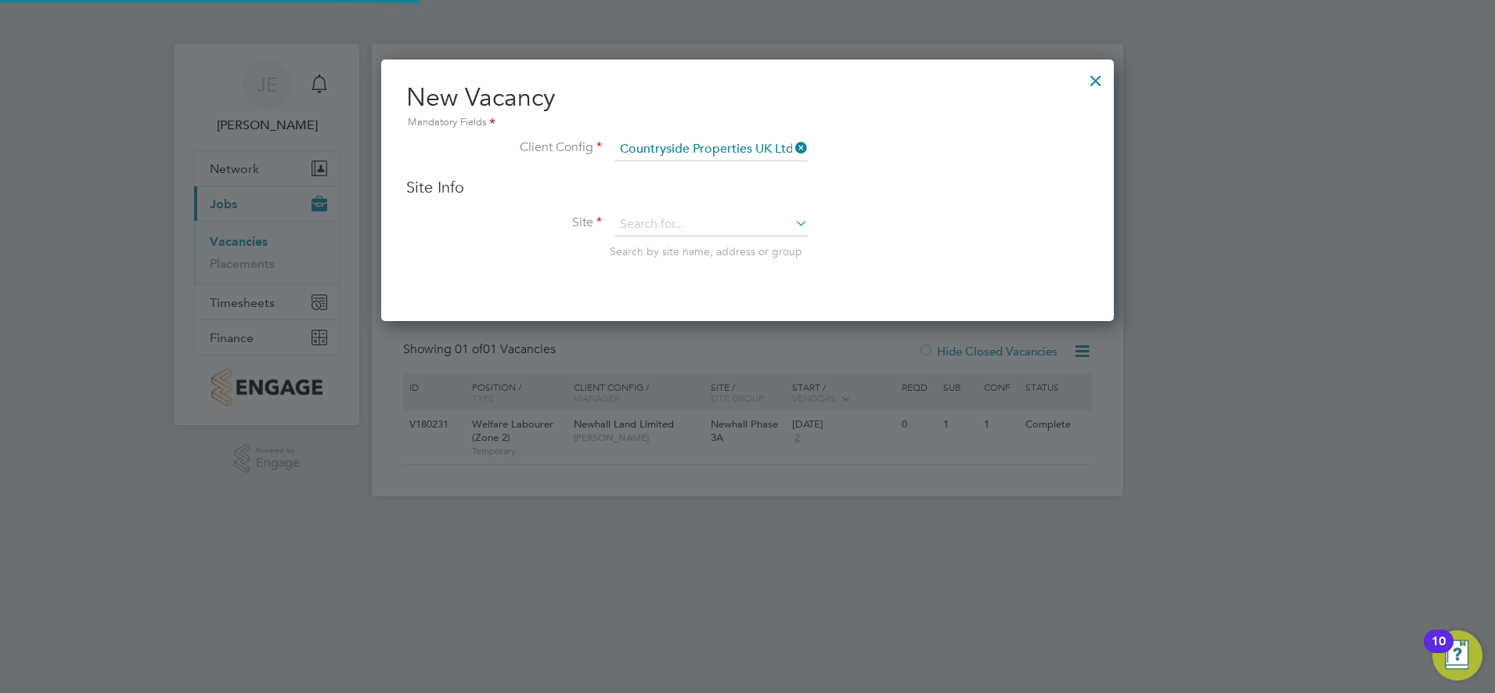
scroll to position [262, 734]
click at [676, 213] on input at bounding box center [711, 224] width 193 height 23
type input "newhall"
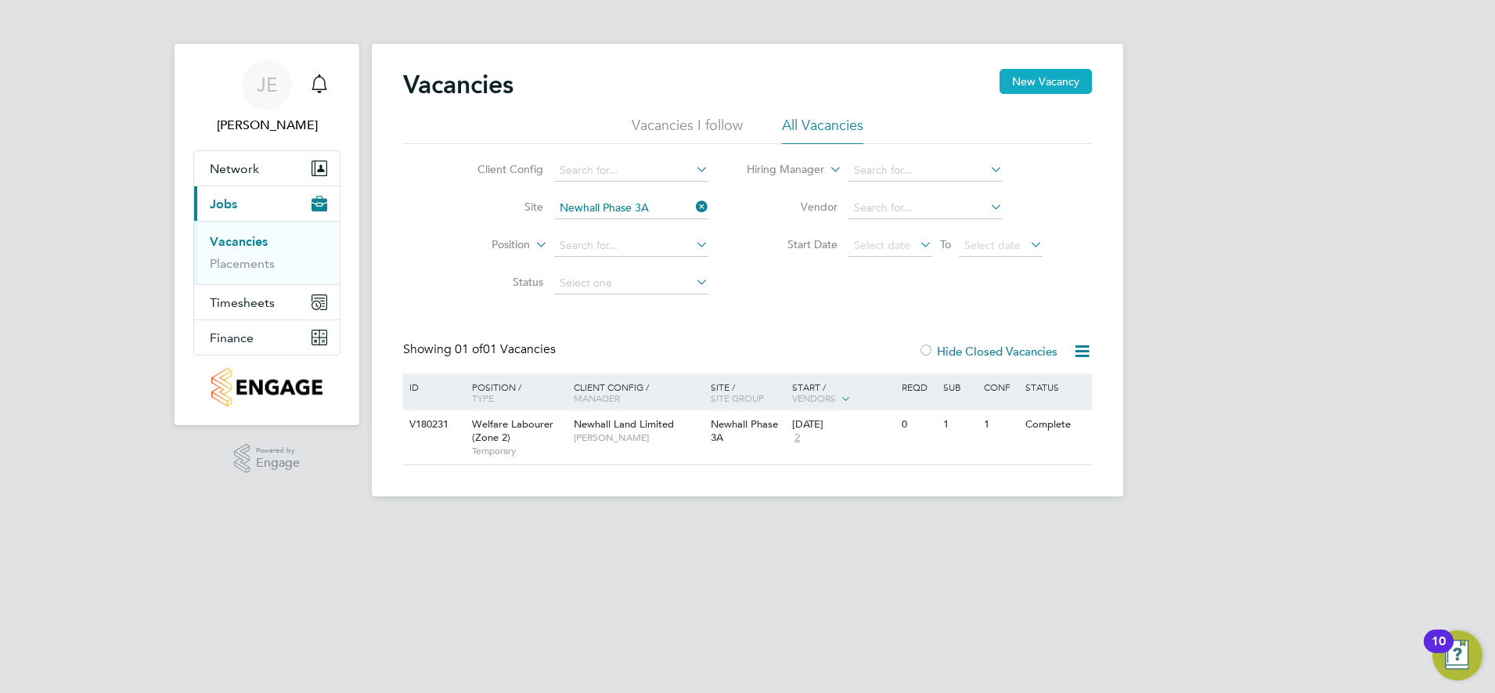
click at [1049, 85] on button "New Vacancy" at bounding box center [1046, 81] width 92 height 25
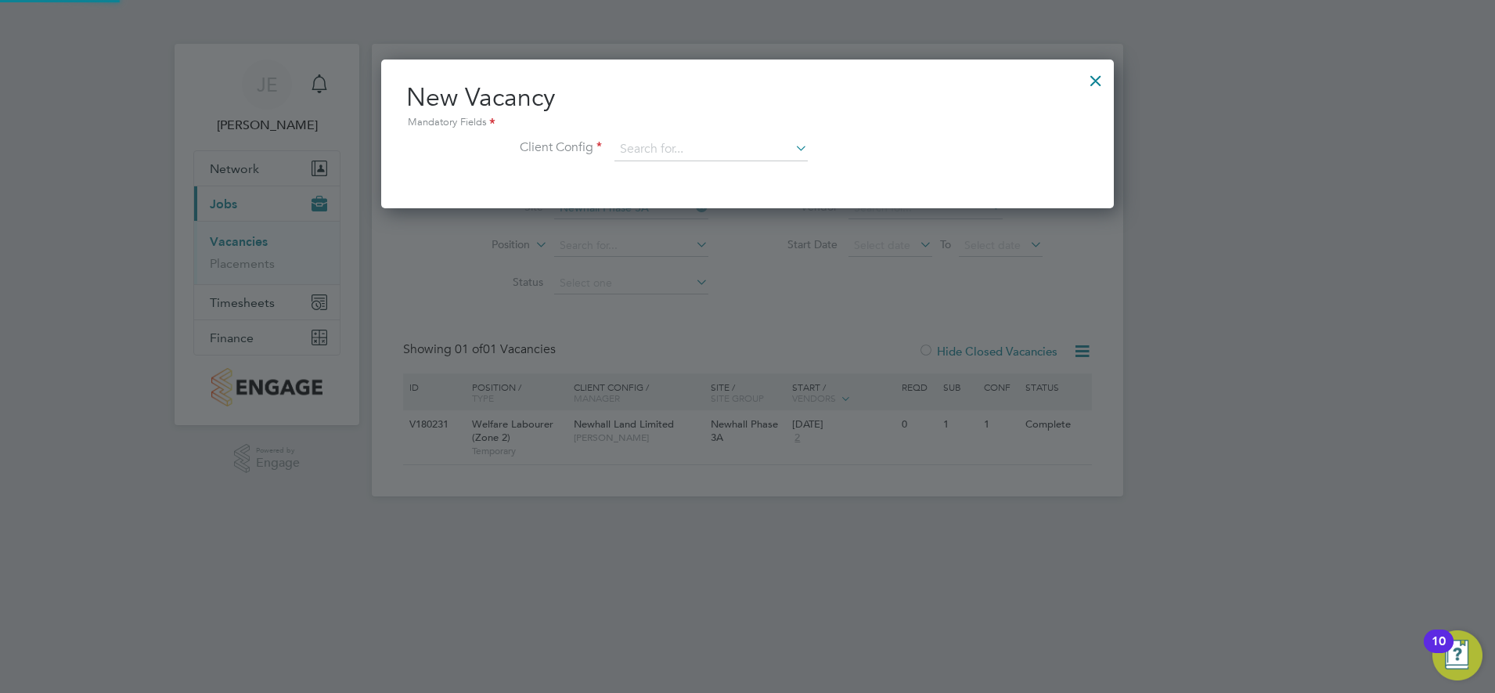
scroll to position [149, 734]
click at [726, 135] on div "New Vacancy Mandatory Fields Client Config" at bounding box center [747, 129] width 683 height 96
click at [719, 144] on input at bounding box center [711, 149] width 193 height 23
click at [716, 166] on li "New hall Land Limited" at bounding box center [711, 171] width 195 height 21
type input "Newhall Land Limited"
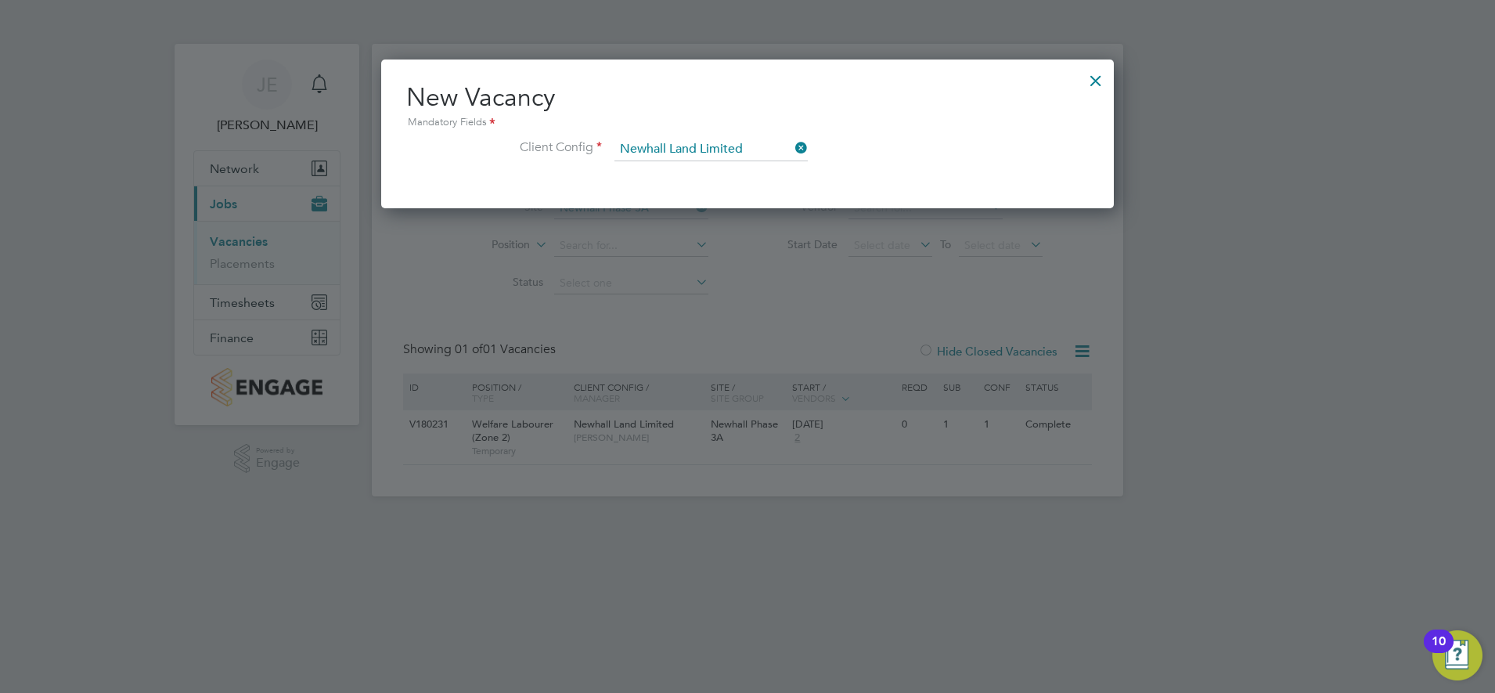
scroll to position [262, 734]
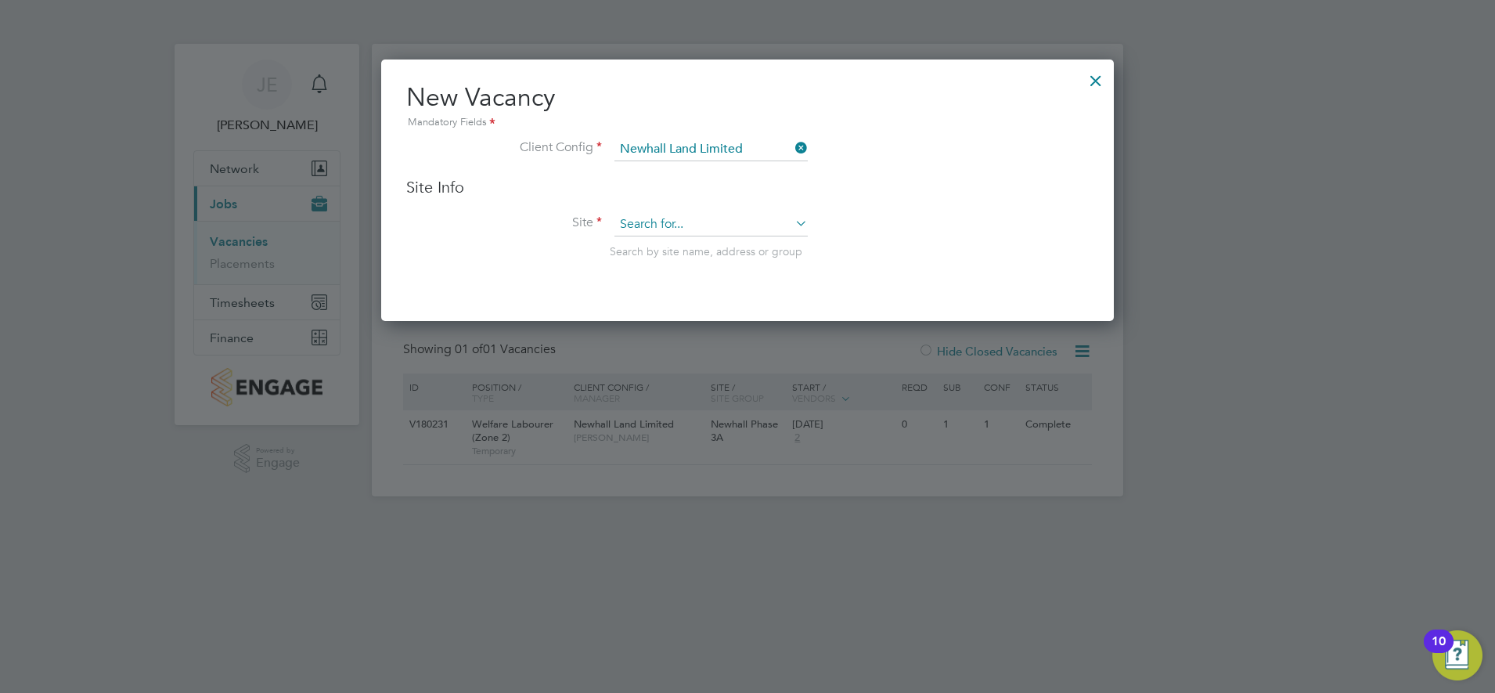
click at [707, 214] on input at bounding box center [711, 224] width 193 height 23
click at [688, 300] on li "Newhall Phase 3A" at bounding box center [711, 310] width 195 height 21
type input "Newhall Phase 3A"
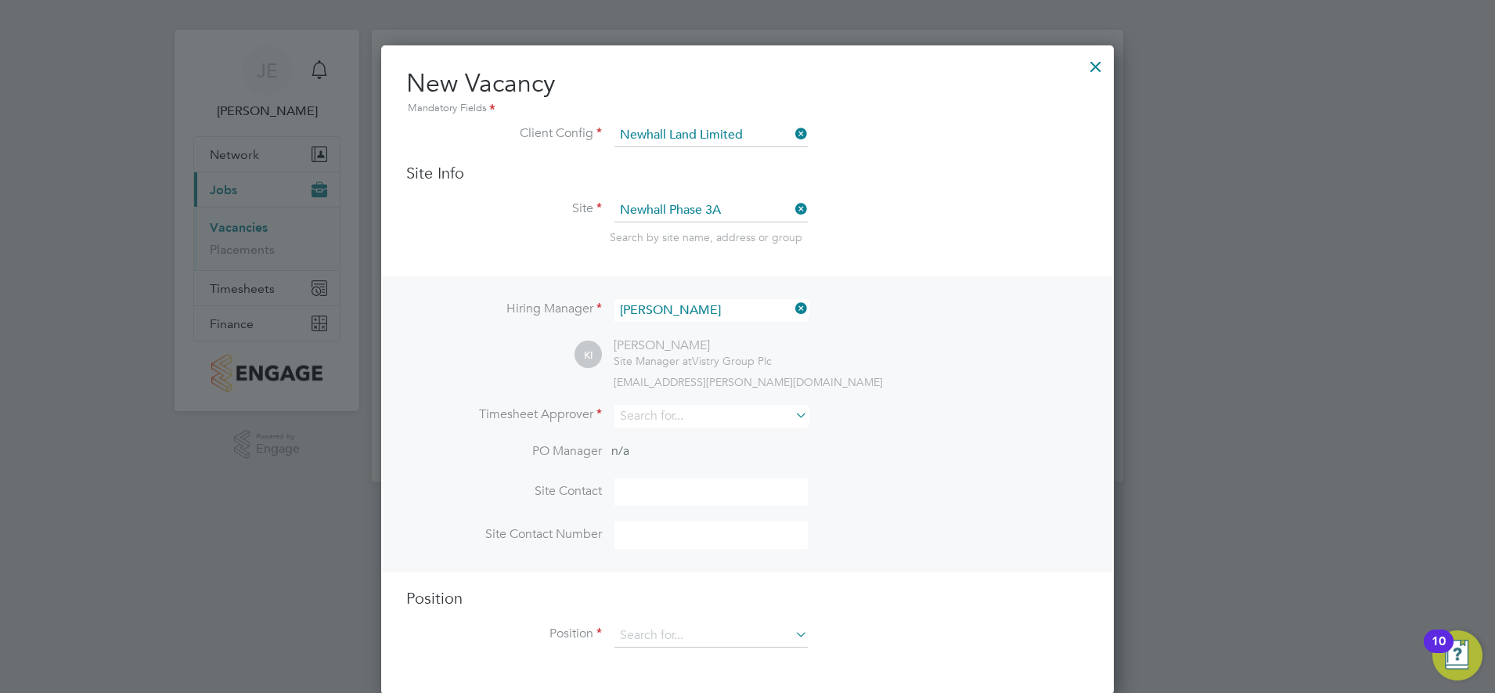
scroll to position [16, 0]
click at [720, 411] on input at bounding box center [711, 414] width 193 height 23
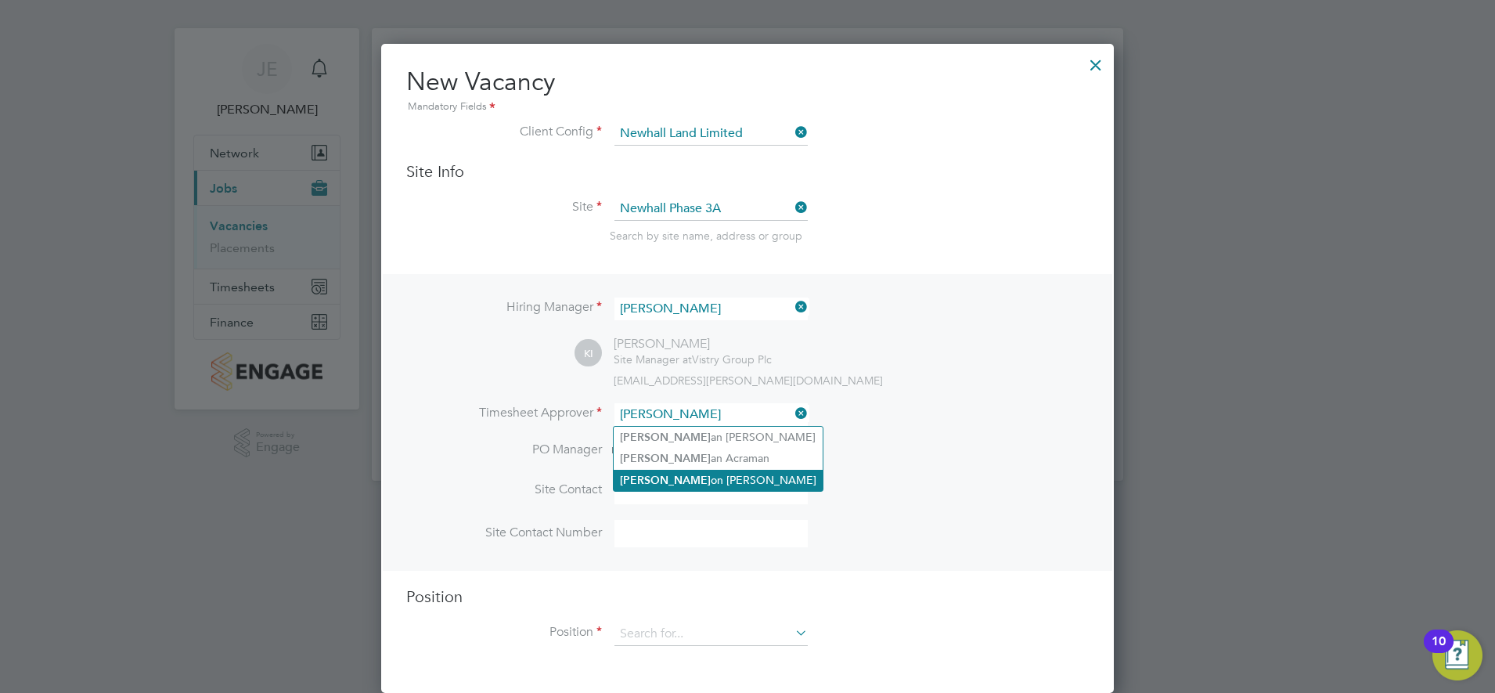
click at [692, 476] on li "Kier on Ingram" at bounding box center [718, 480] width 209 height 21
type input "[PERSON_NAME]"
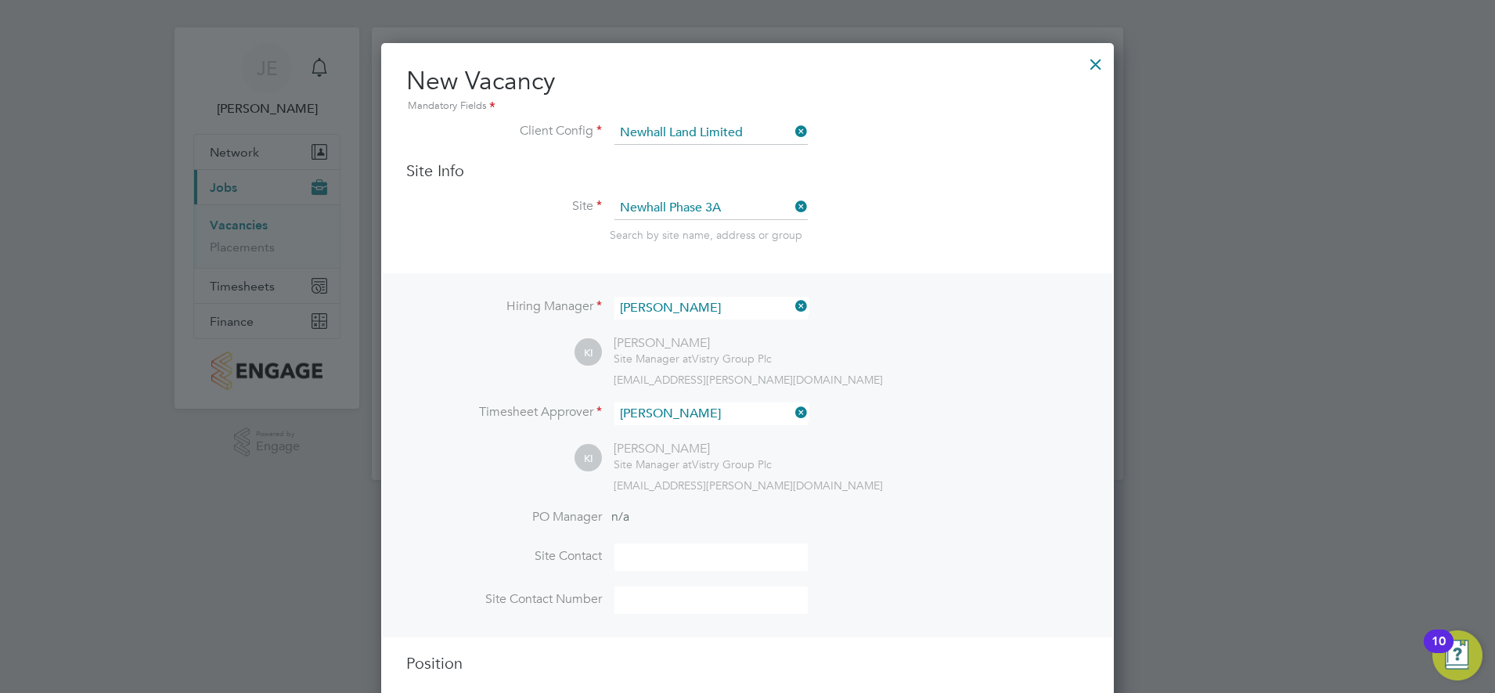
scroll to position [85, 0]
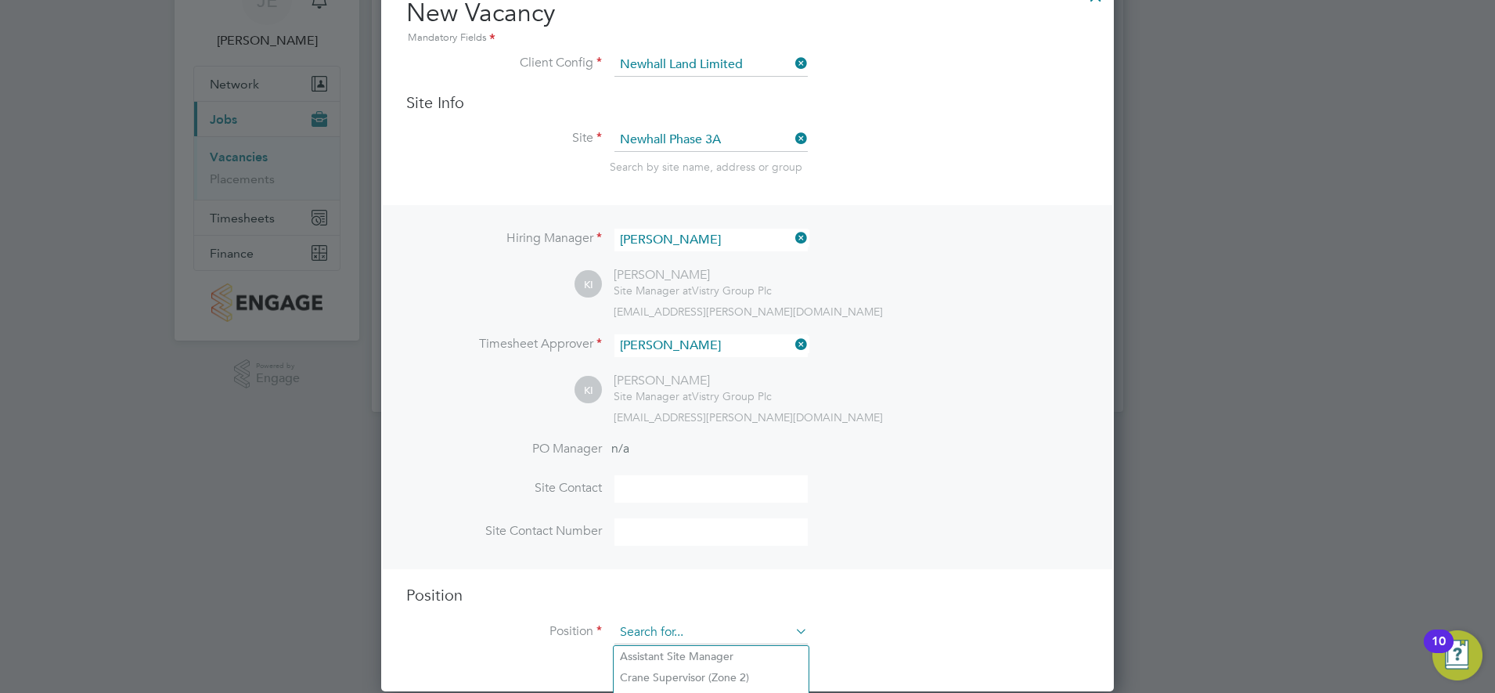
click at [760, 629] on input at bounding box center [711, 632] width 193 height 23
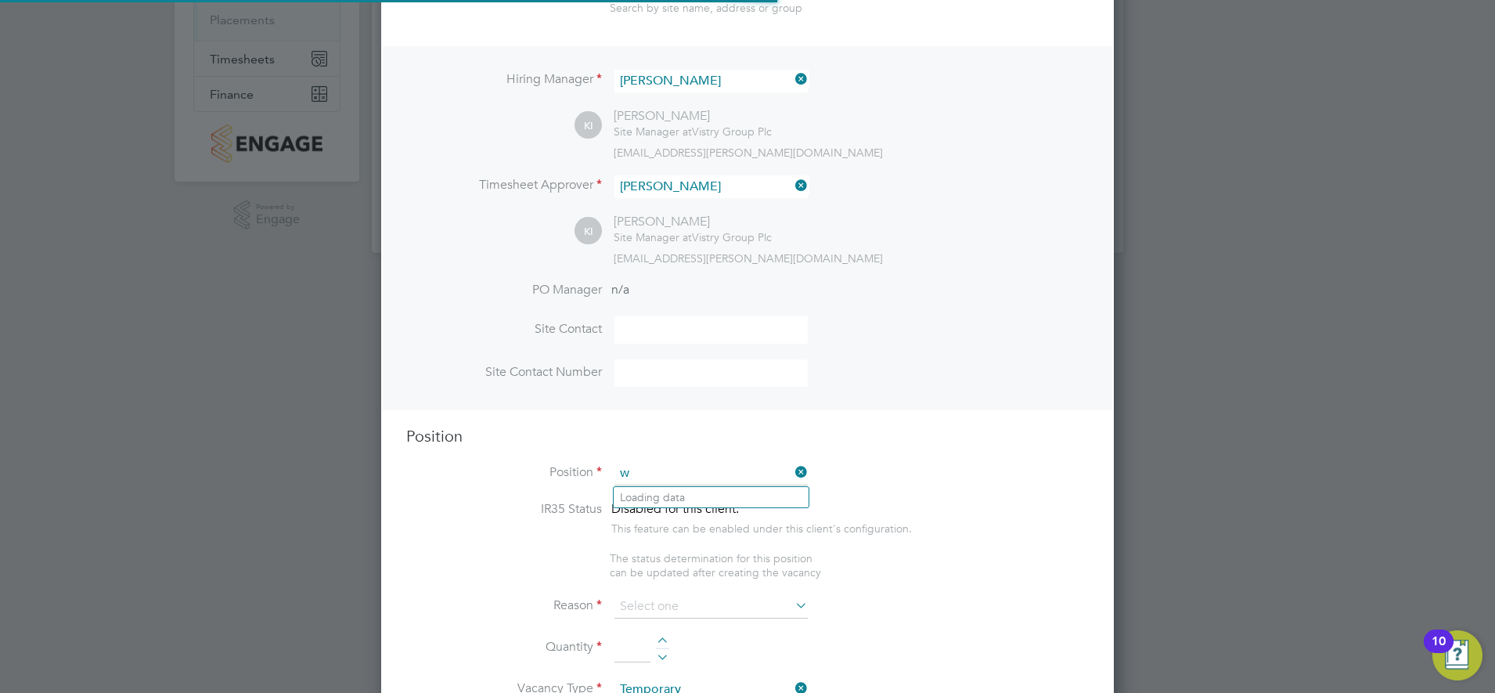
scroll to position [2250, 734]
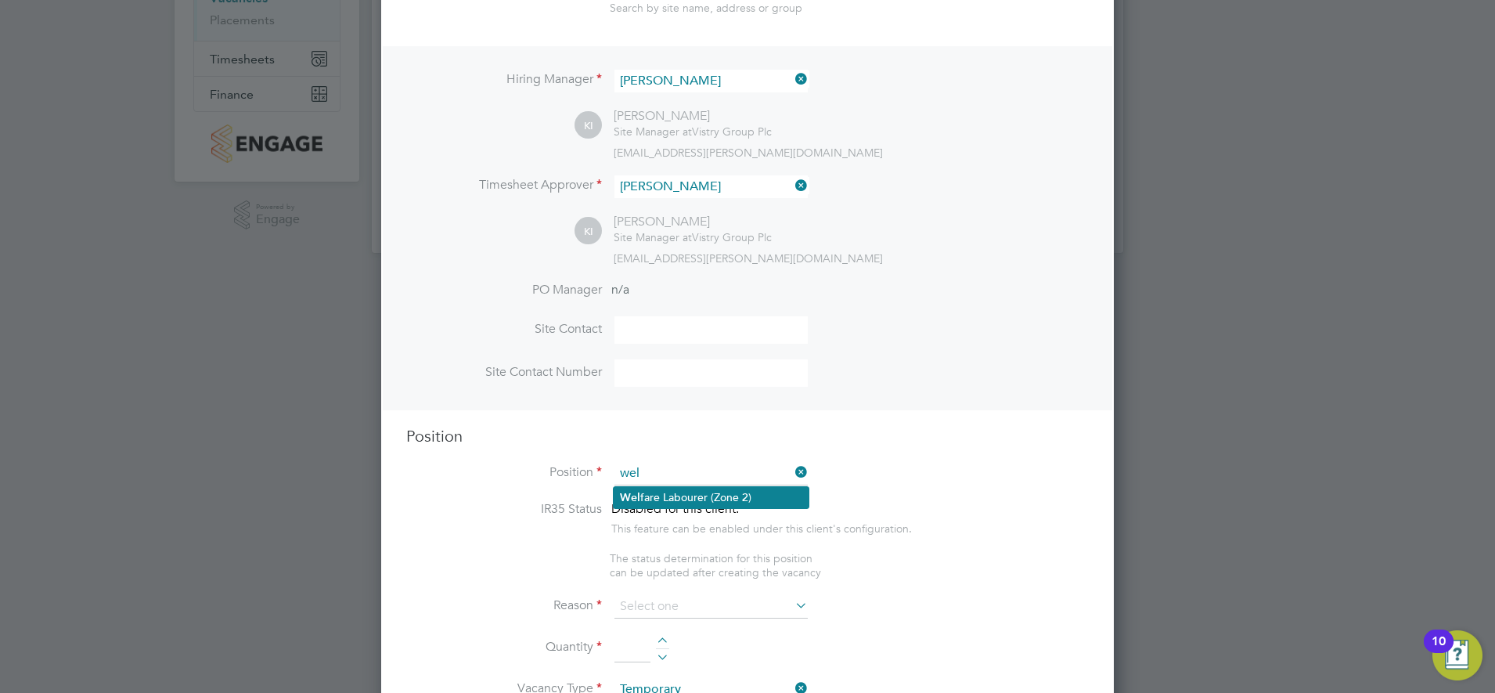
click at [725, 496] on li "Wel fare Labourer (Zone 2)" at bounding box center [711, 497] width 195 height 21
type input "Welfare Labourer (Zone 2)"
type textarea "- General labouring duties - Cleaning the canteen, site changing rooms, toilets…"
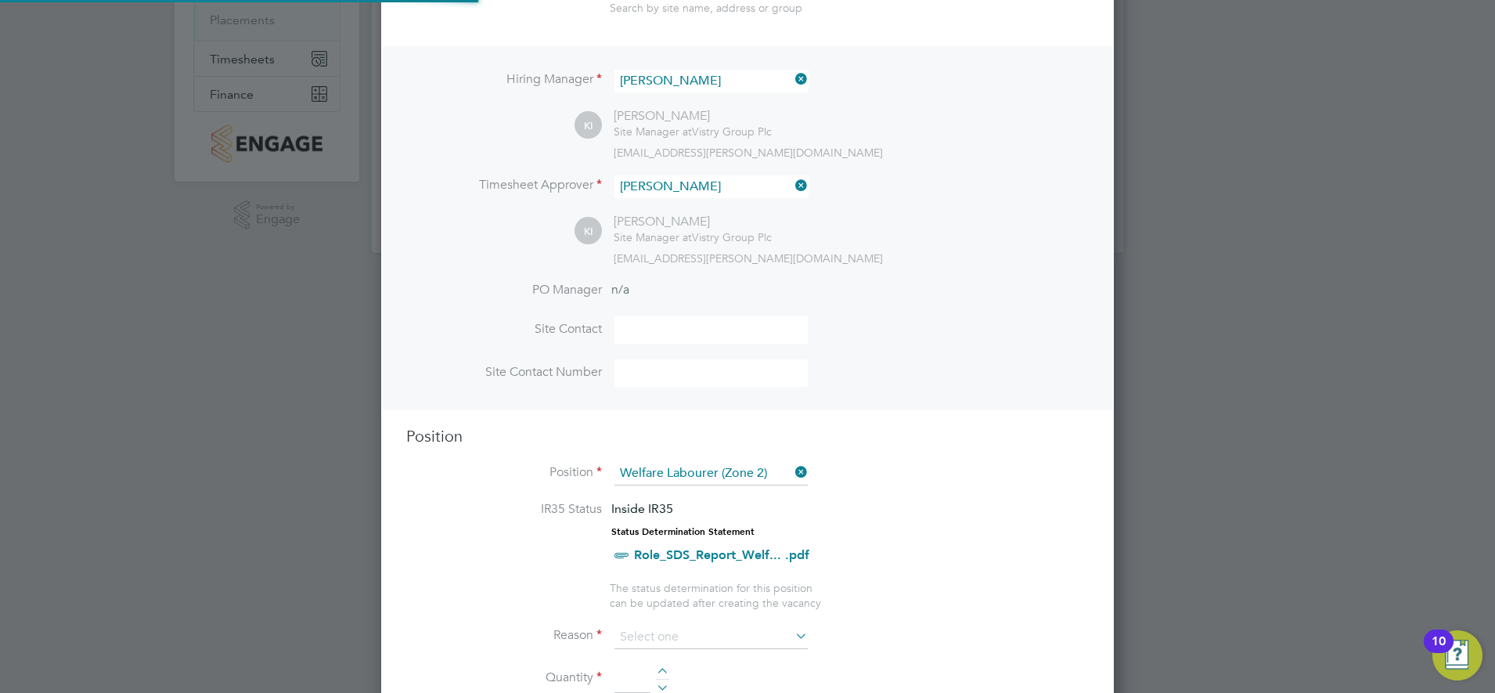
scroll to position [46, 82]
click at [981, 530] on li "IR35 Status Inside IR35 Status Determination Statement Role_SDS_Report_Welf... …" at bounding box center [747, 541] width 683 height 80
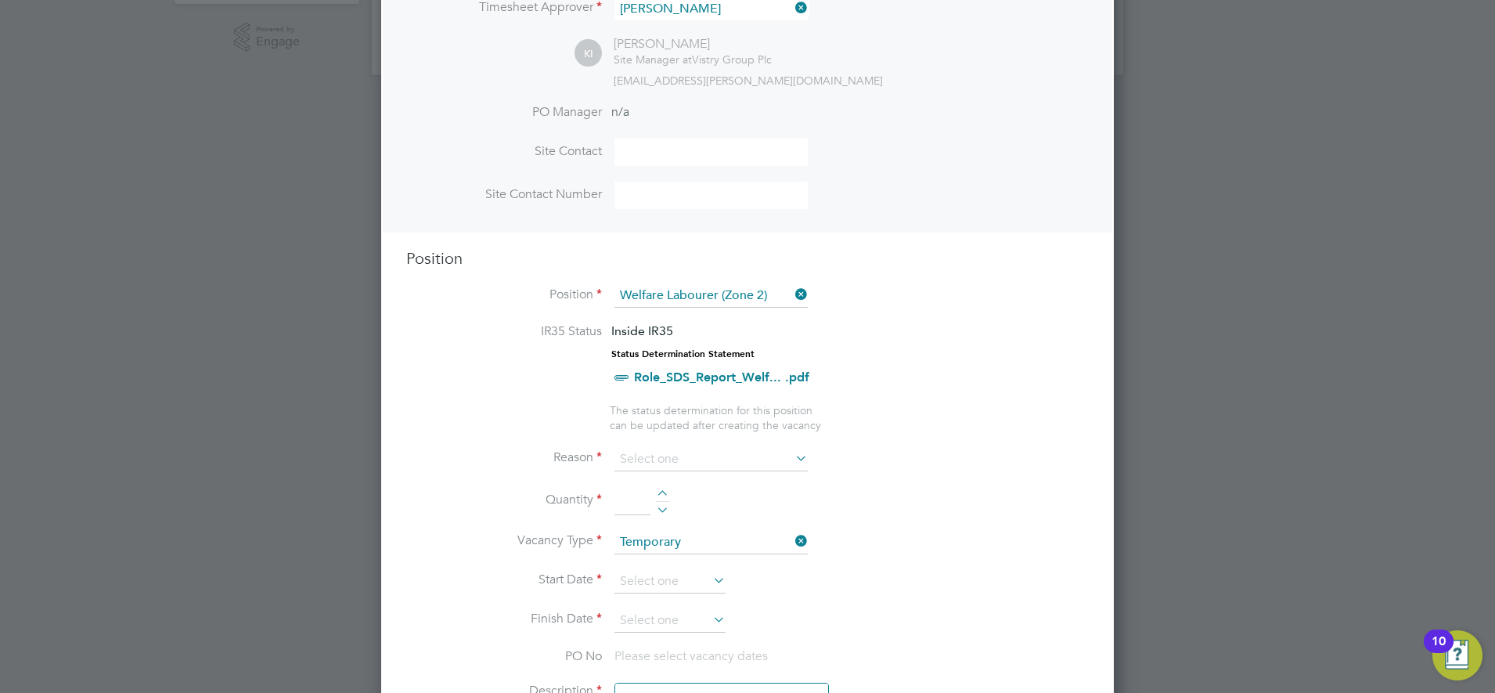
scroll to position [537, 0]
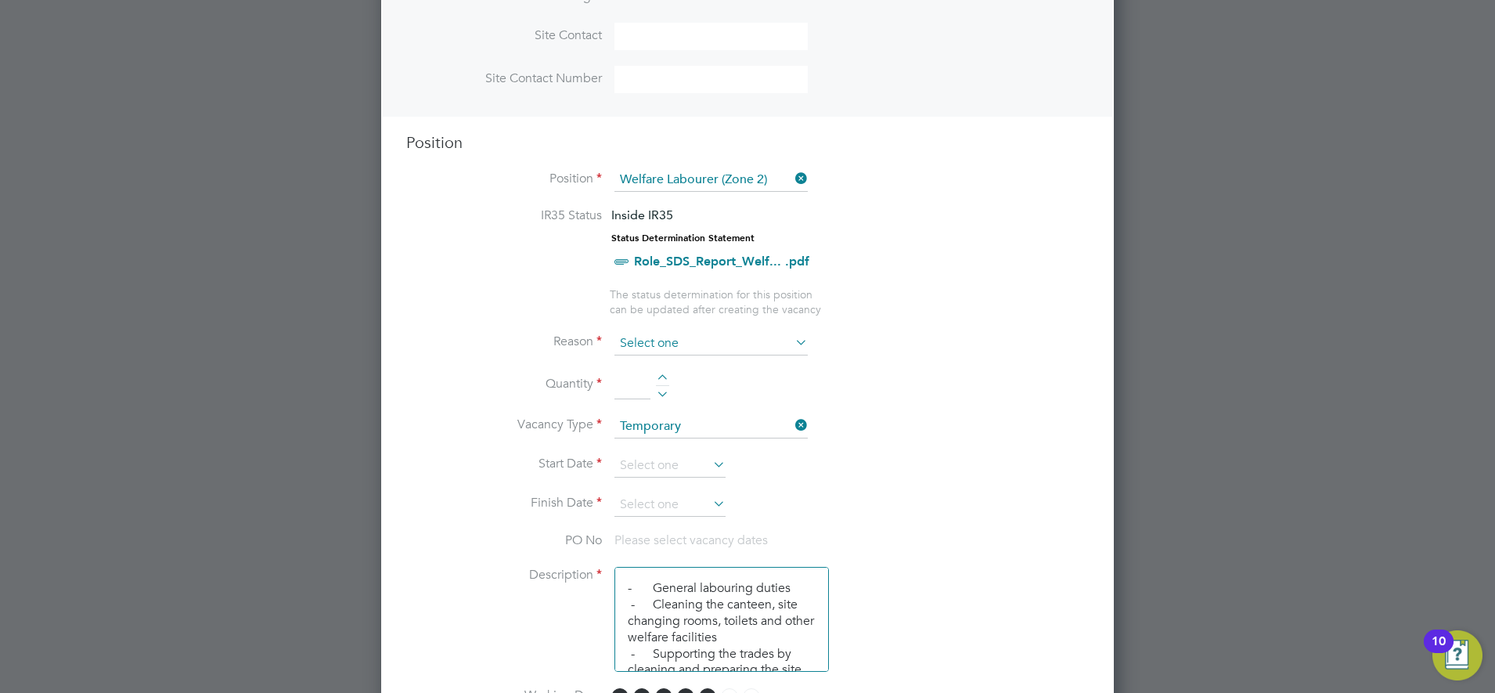
click at [702, 343] on input at bounding box center [711, 343] width 193 height 23
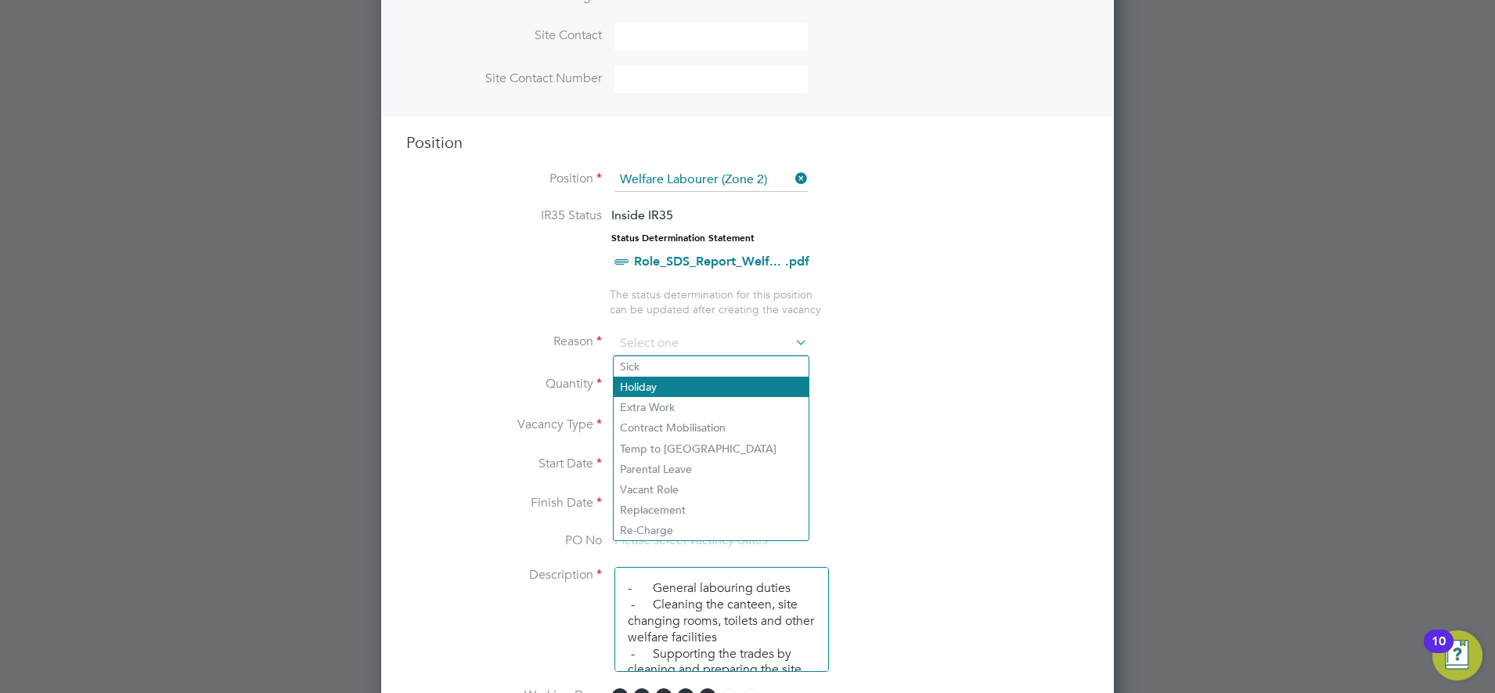
click at [673, 379] on li "Holiday" at bounding box center [711, 387] width 195 height 20
type input "Holiday"
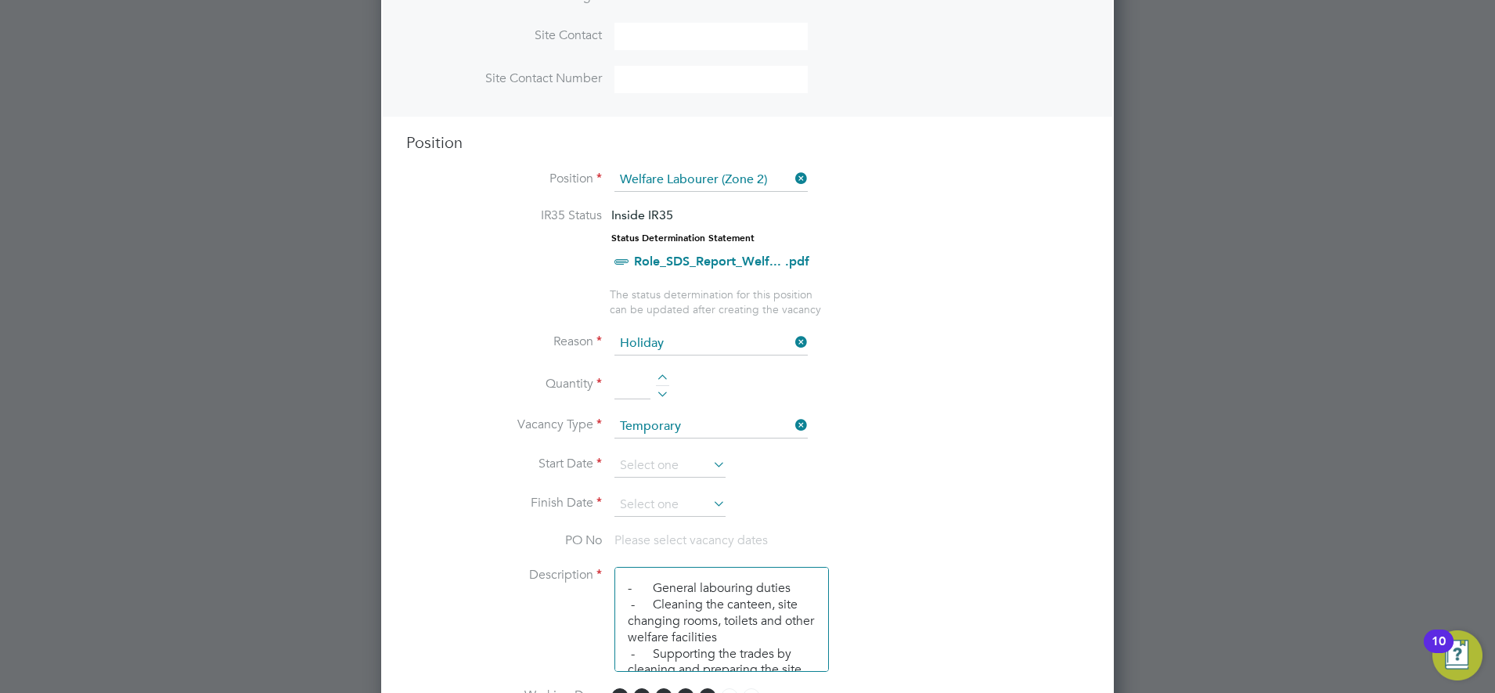
click at [989, 442] on li "Vacancy Type Temporary" at bounding box center [747, 434] width 683 height 39
click at [629, 388] on input at bounding box center [633, 385] width 36 height 28
type input "1"
click at [1018, 425] on li "Vacancy Type Temporary" at bounding box center [747, 434] width 683 height 39
click at [682, 464] on input at bounding box center [670, 465] width 111 height 23
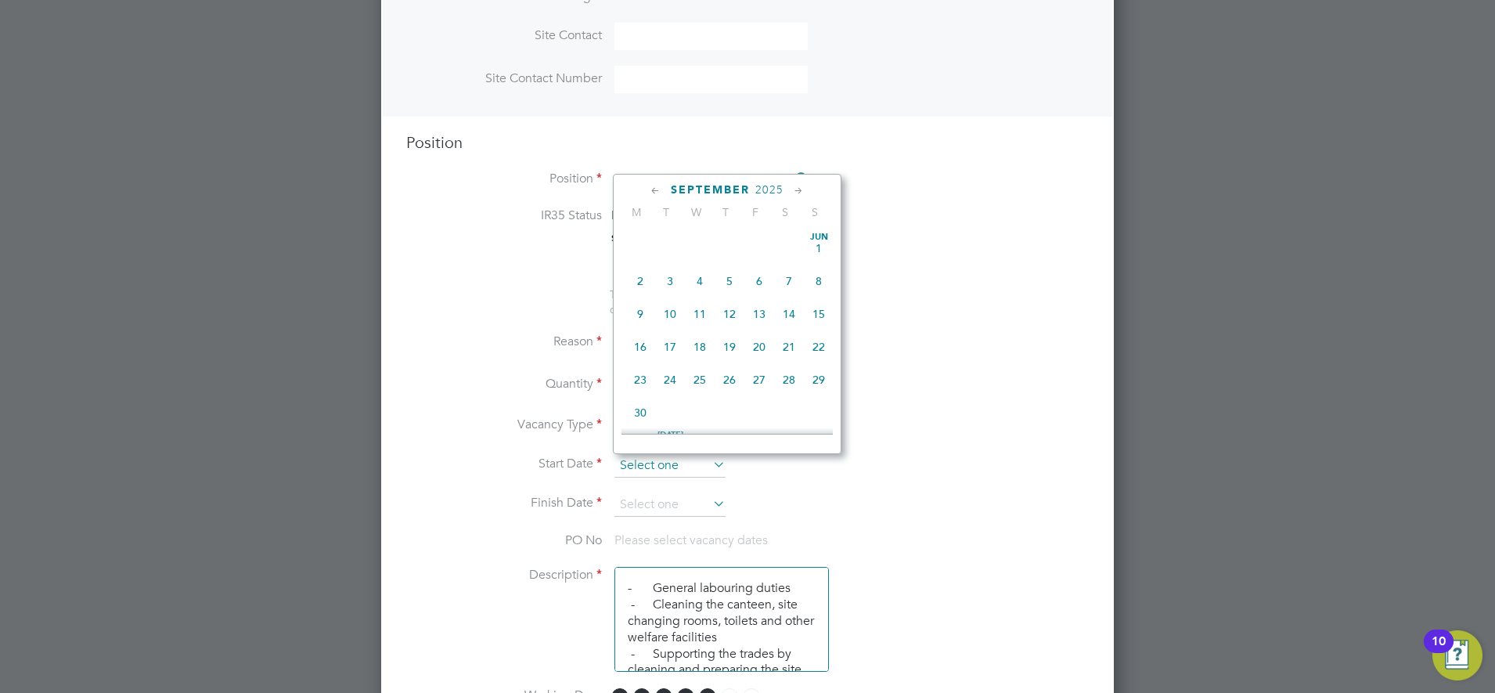
scroll to position [576, 0]
click at [673, 274] on span "16" at bounding box center [670, 266] width 30 height 30
type input "[DATE]"
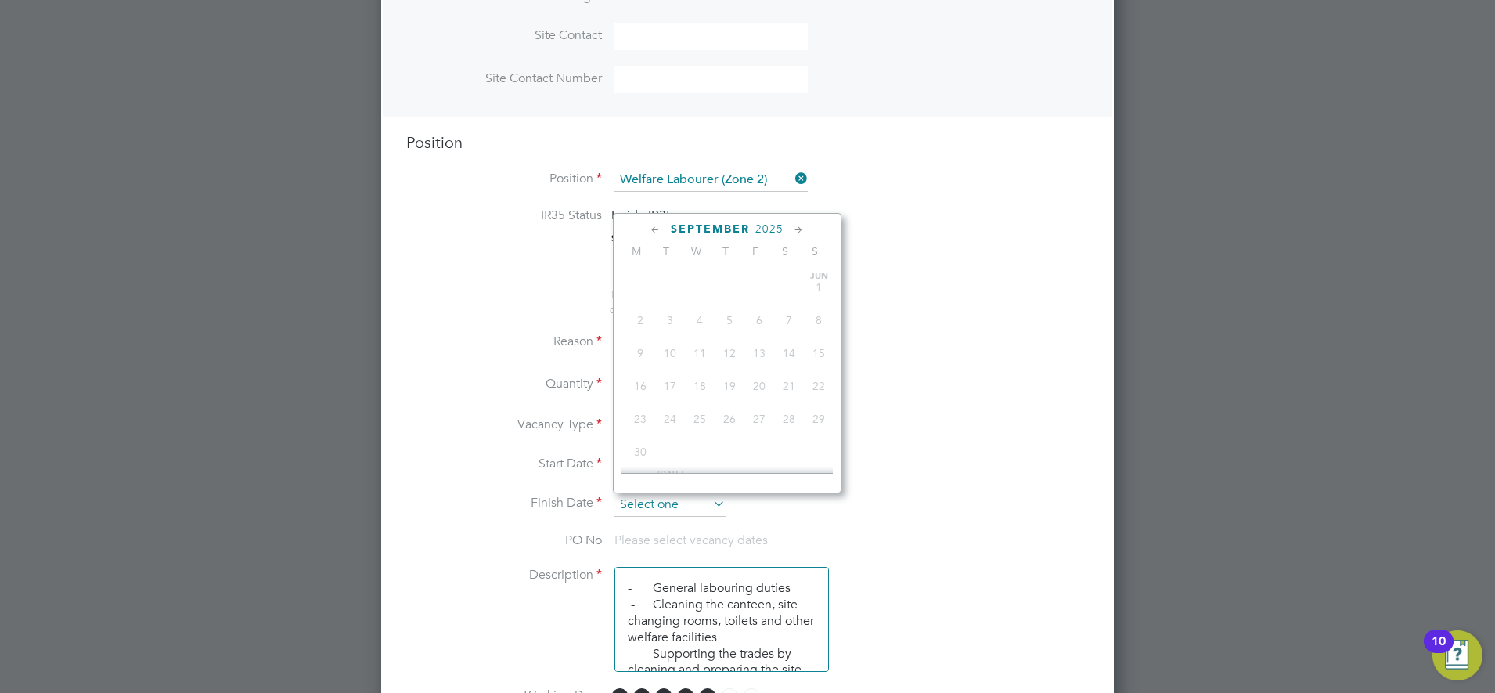
click at [697, 501] on input at bounding box center [670, 504] width 111 height 23
click at [671, 386] on span "30" at bounding box center [670, 371] width 30 height 30
type input "30 Sep 2025"
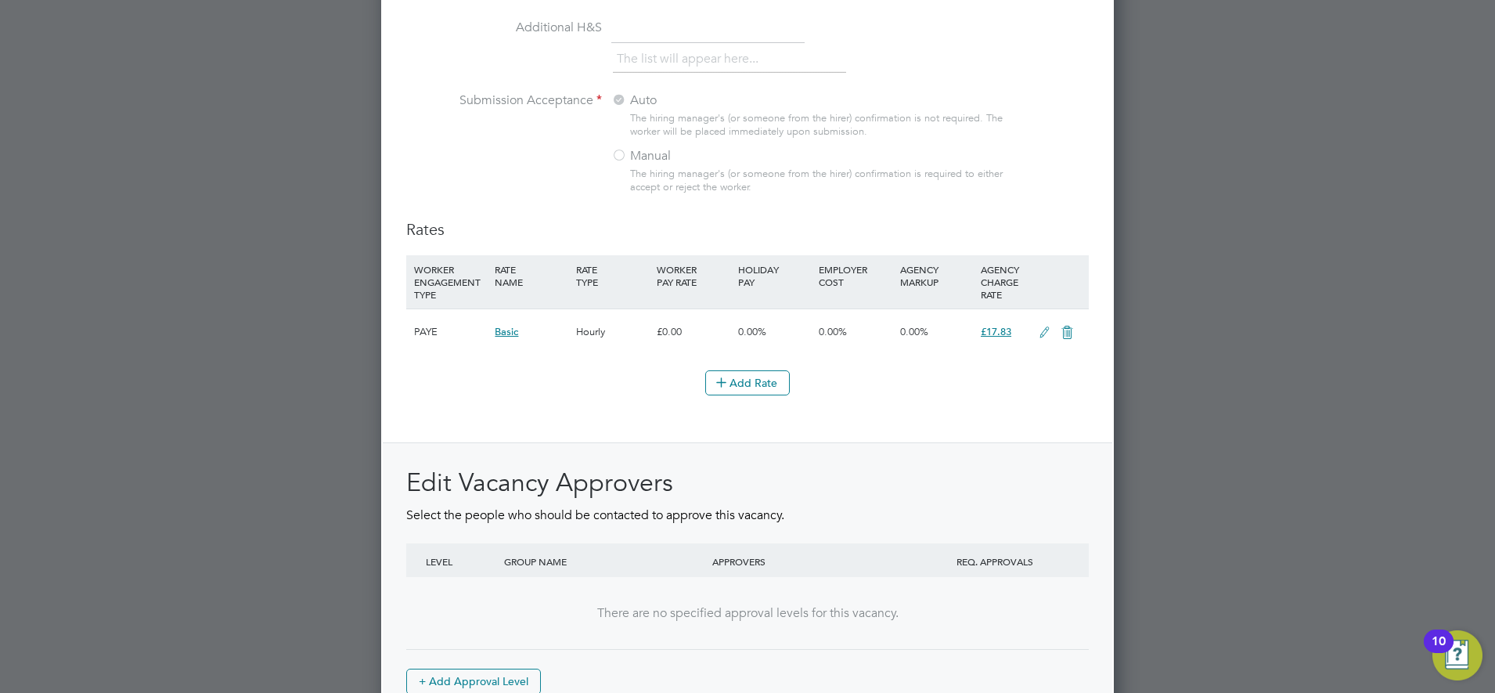
scroll to position [1730, 0]
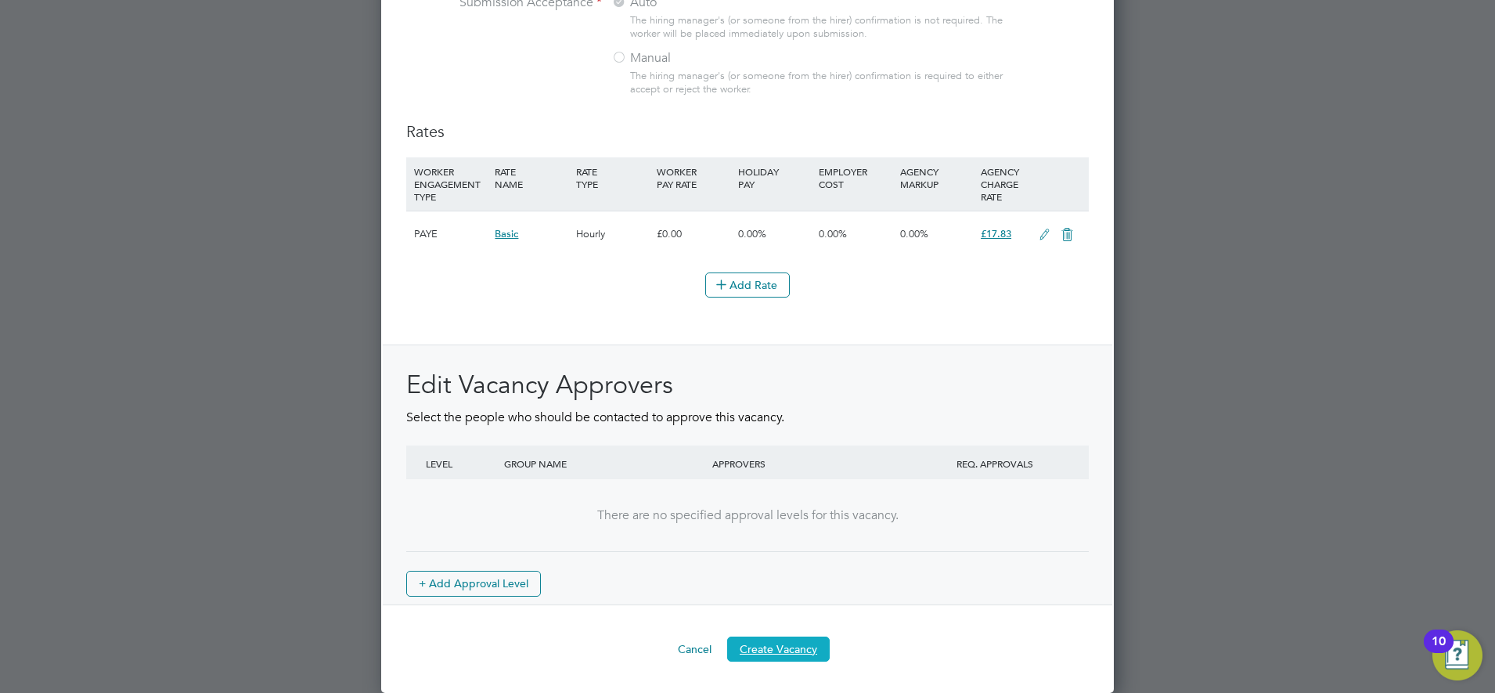
click at [777, 648] on button "Create Vacancy" at bounding box center [778, 649] width 103 height 25
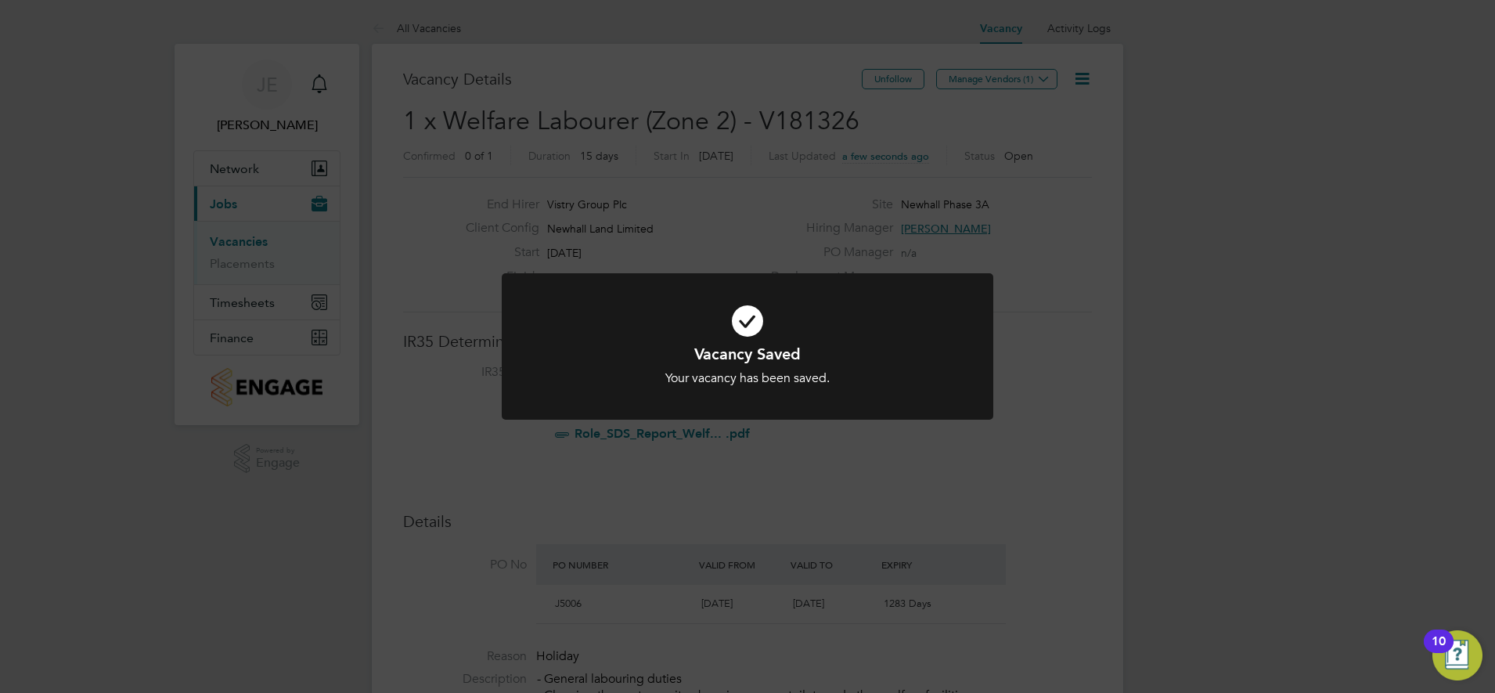
click at [1243, 246] on div "Vacancy Saved Your vacancy has been saved. Cancel Okay" at bounding box center [747, 346] width 1495 height 693
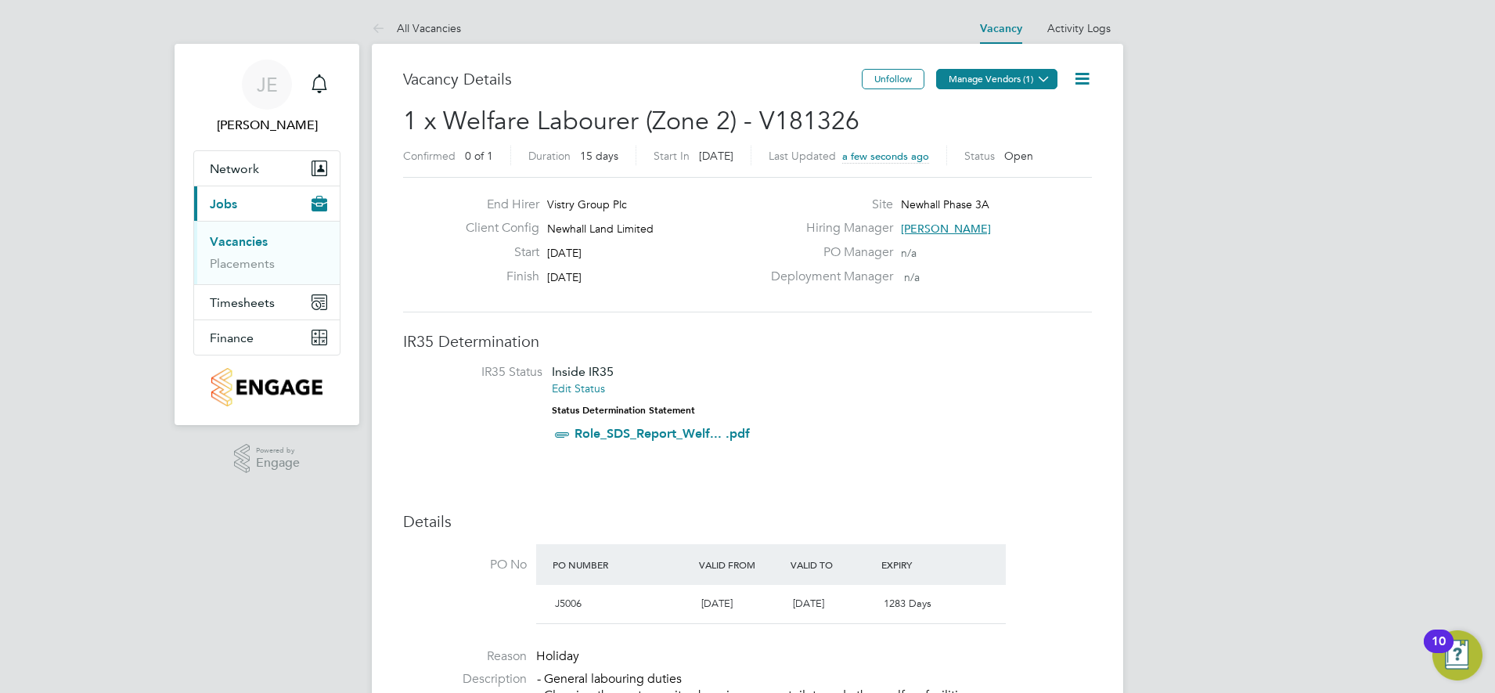
click at [1032, 84] on button "Manage Vendors (1)" at bounding box center [996, 79] width 121 height 20
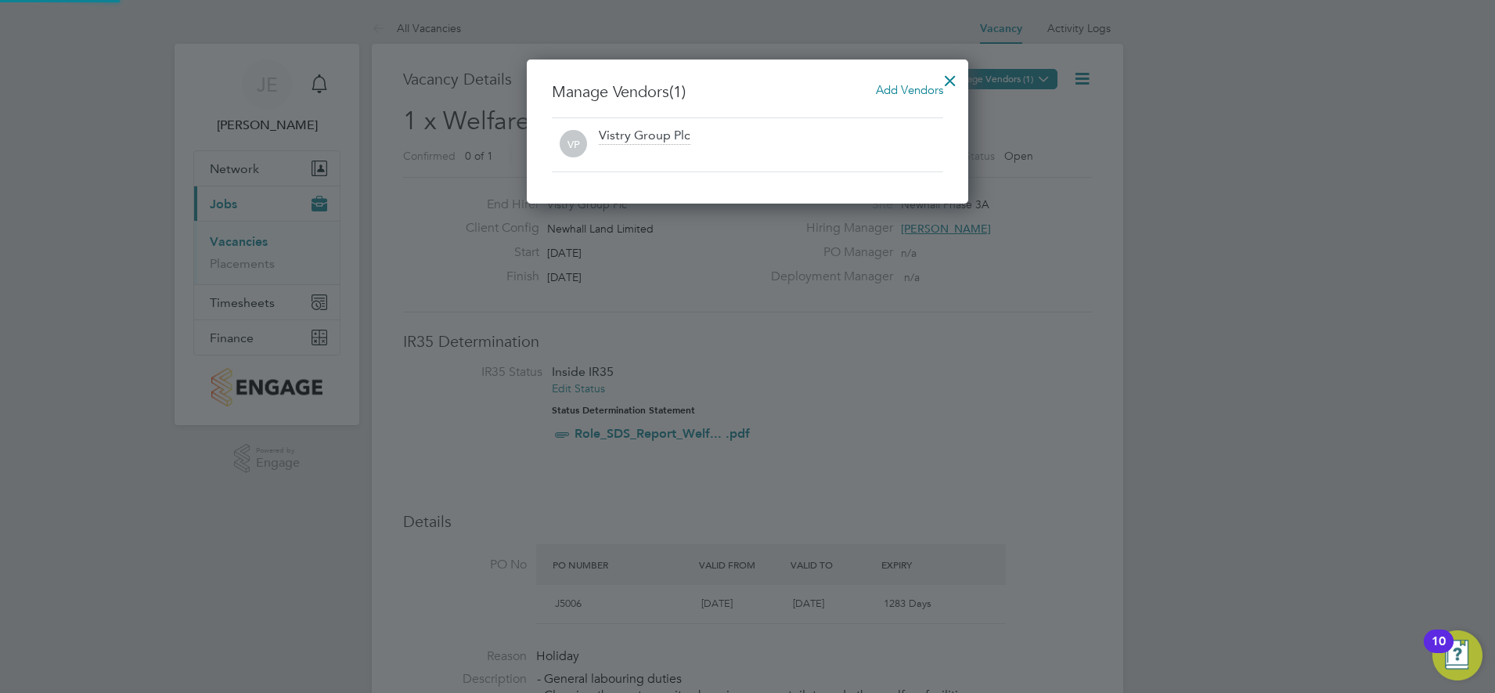
scroll to position [145, 442]
click at [911, 89] on span "Add Vendors" at bounding box center [909, 89] width 67 height 15
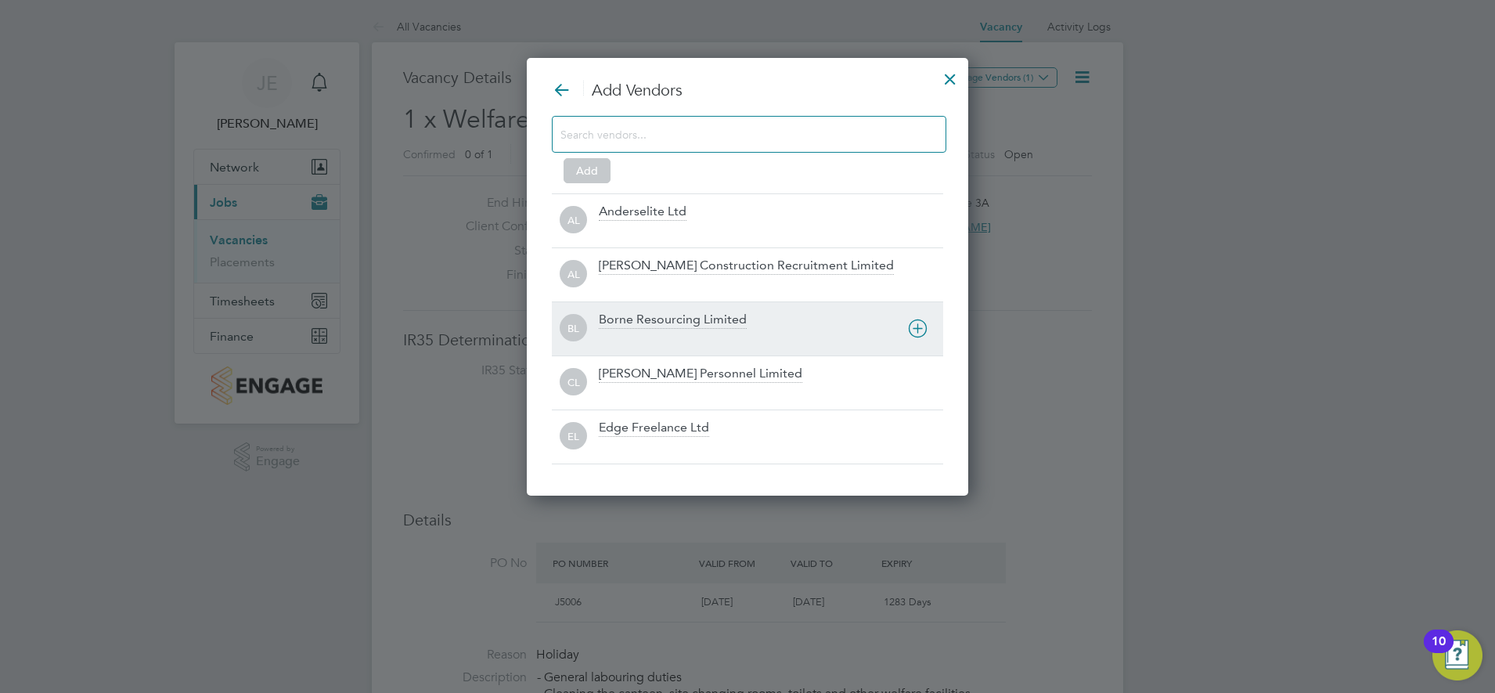
scroll to position [0, 0]
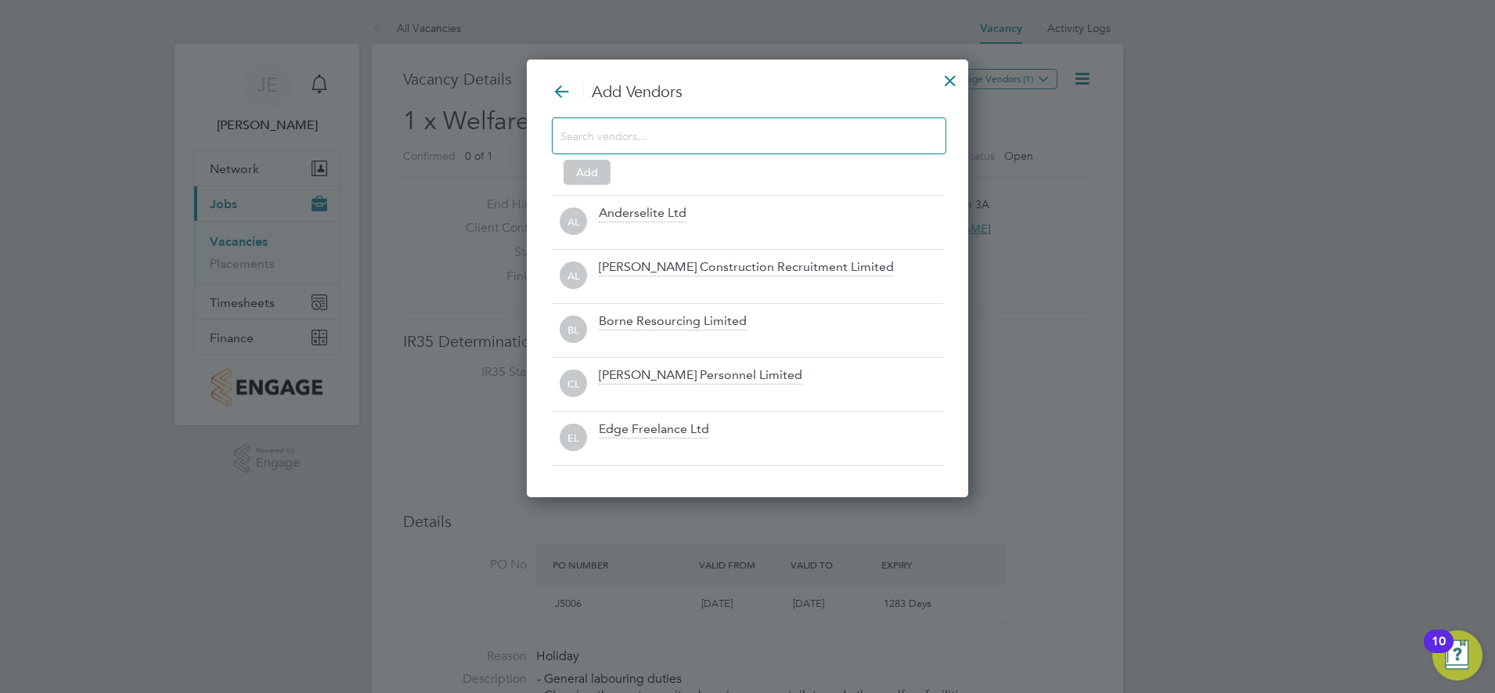
click at [1269, 229] on div at bounding box center [747, 346] width 1495 height 693
click at [952, 81] on div at bounding box center [950, 77] width 28 height 28
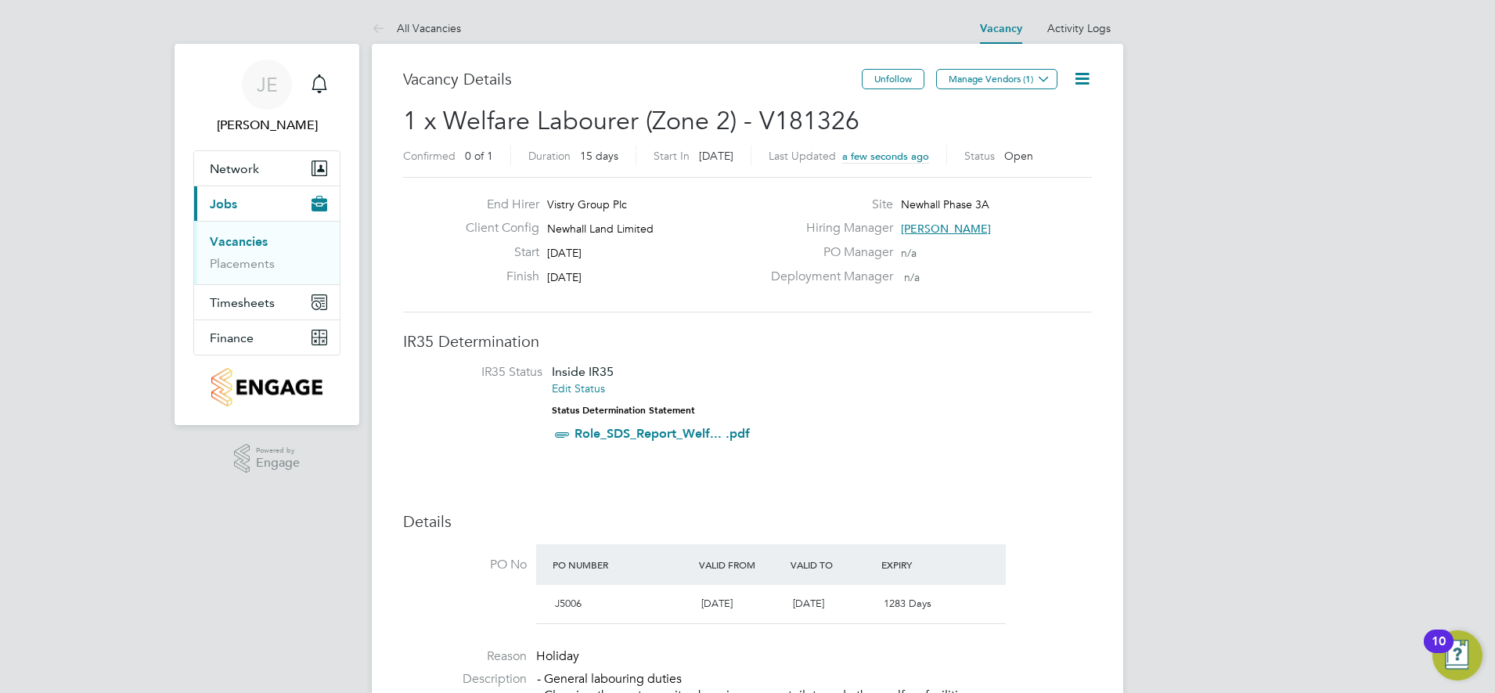
click at [1078, 77] on icon at bounding box center [1083, 79] width 20 height 20
click at [1033, 117] on li "Edit Vacancy e" at bounding box center [1044, 116] width 91 height 22
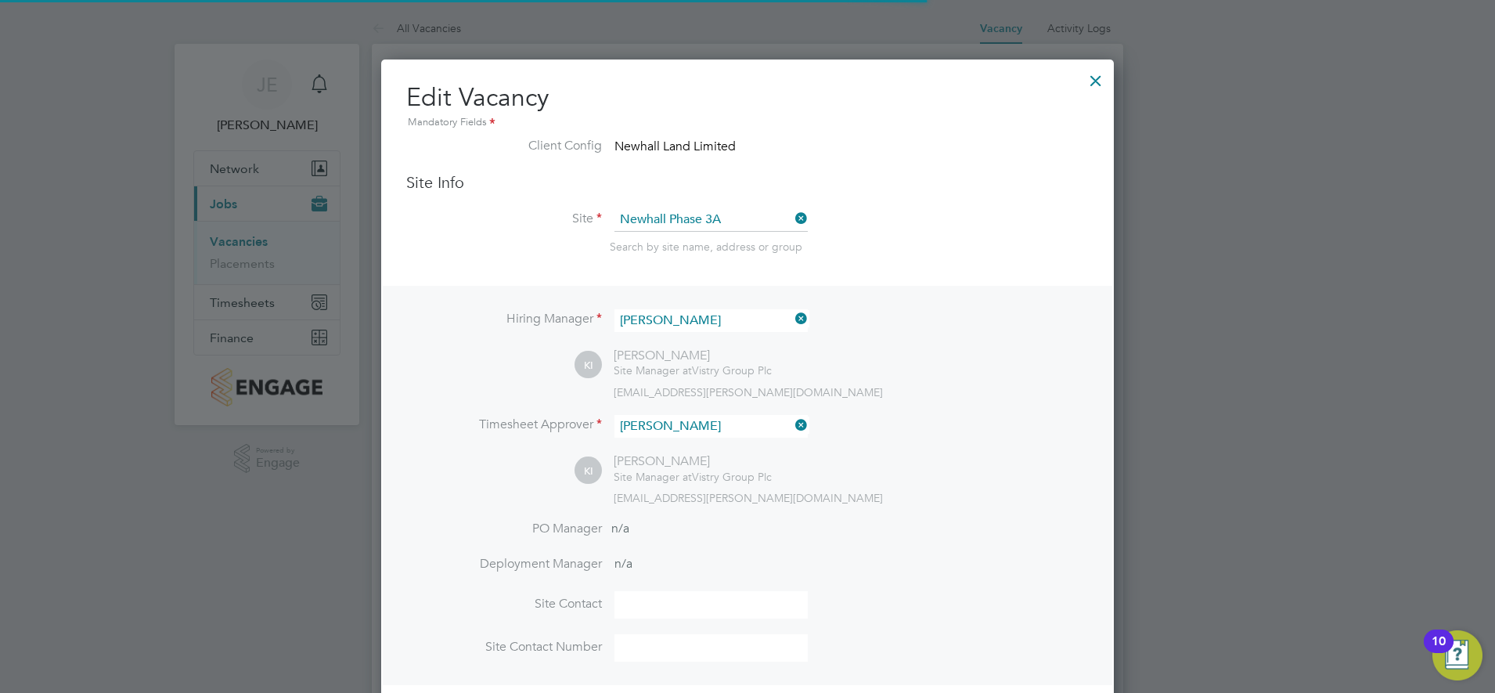
scroll to position [2043, 734]
click at [1106, 83] on div at bounding box center [1096, 77] width 28 height 28
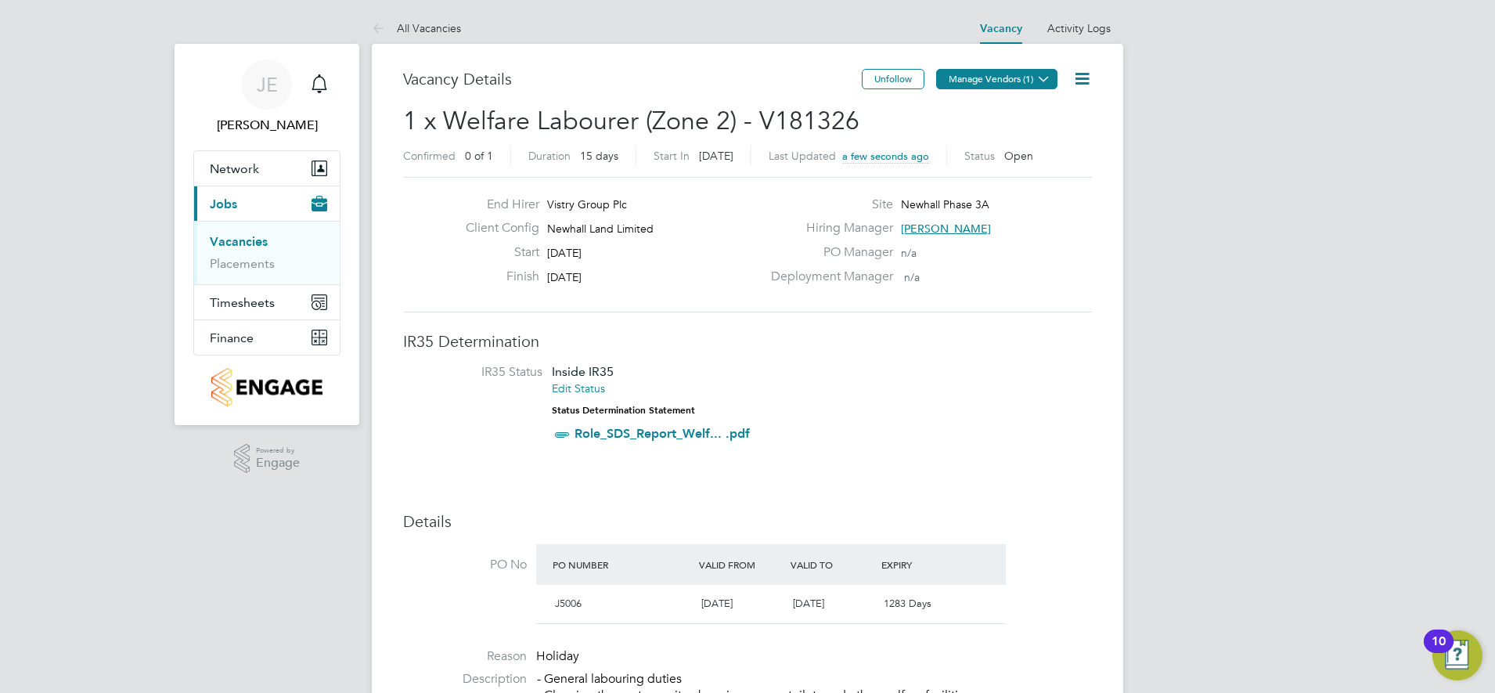
click at [1041, 74] on icon at bounding box center [1044, 79] width 12 height 12
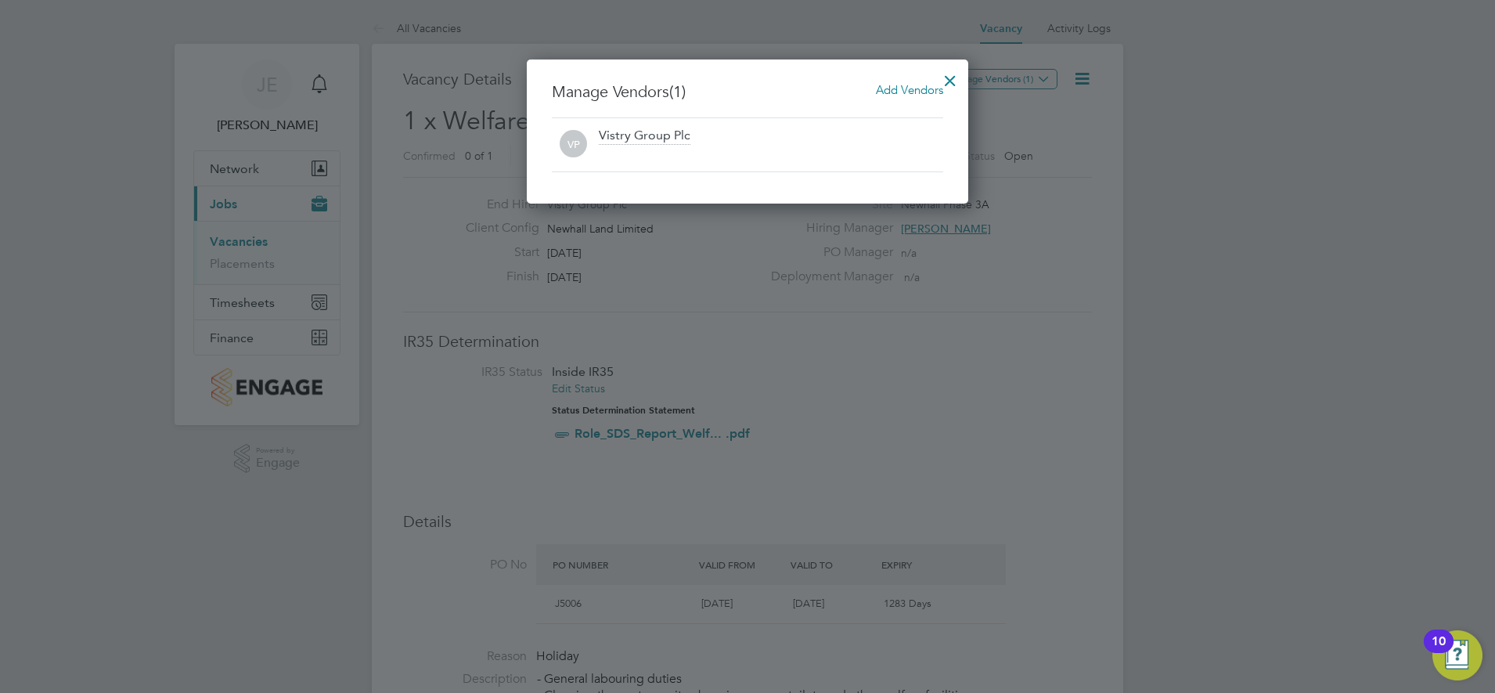
click at [887, 85] on span "Add Vendors" at bounding box center [909, 89] width 67 height 15
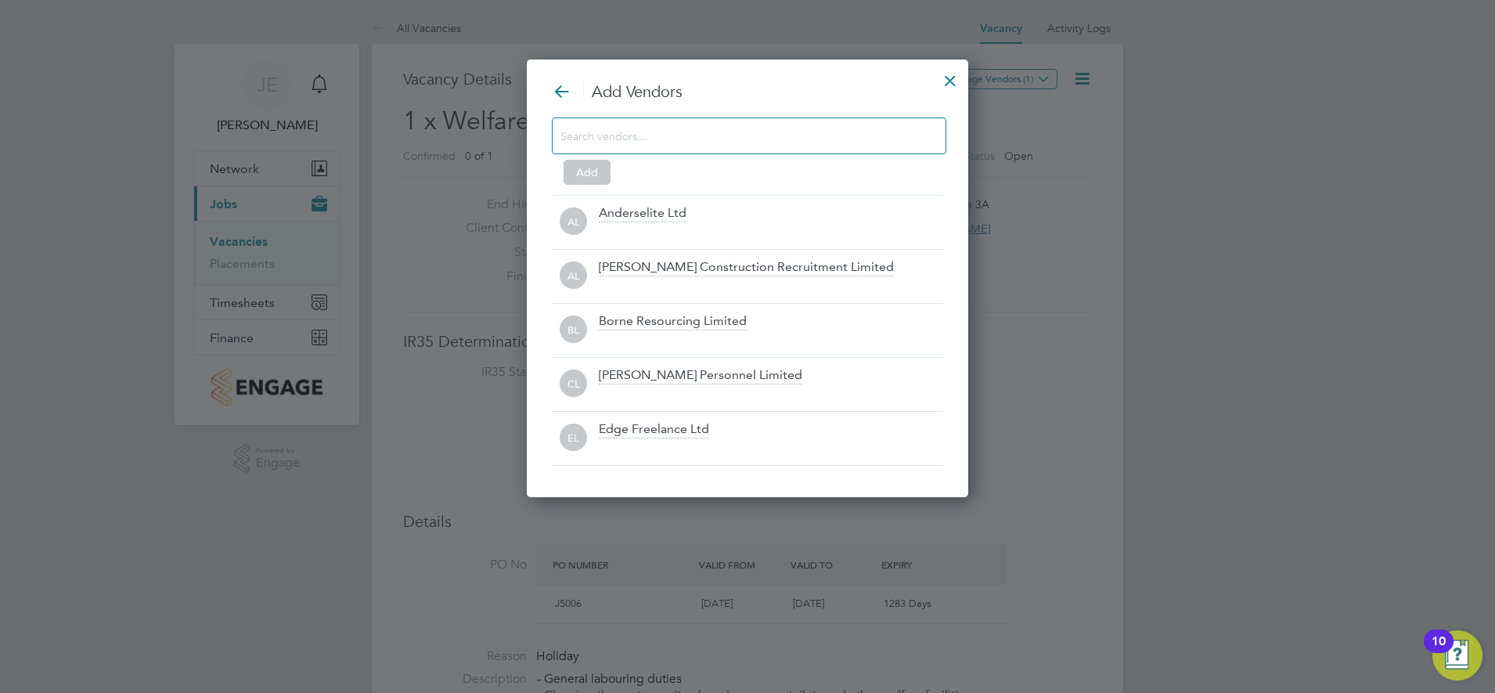
click at [633, 139] on input at bounding box center [737, 135] width 352 height 20
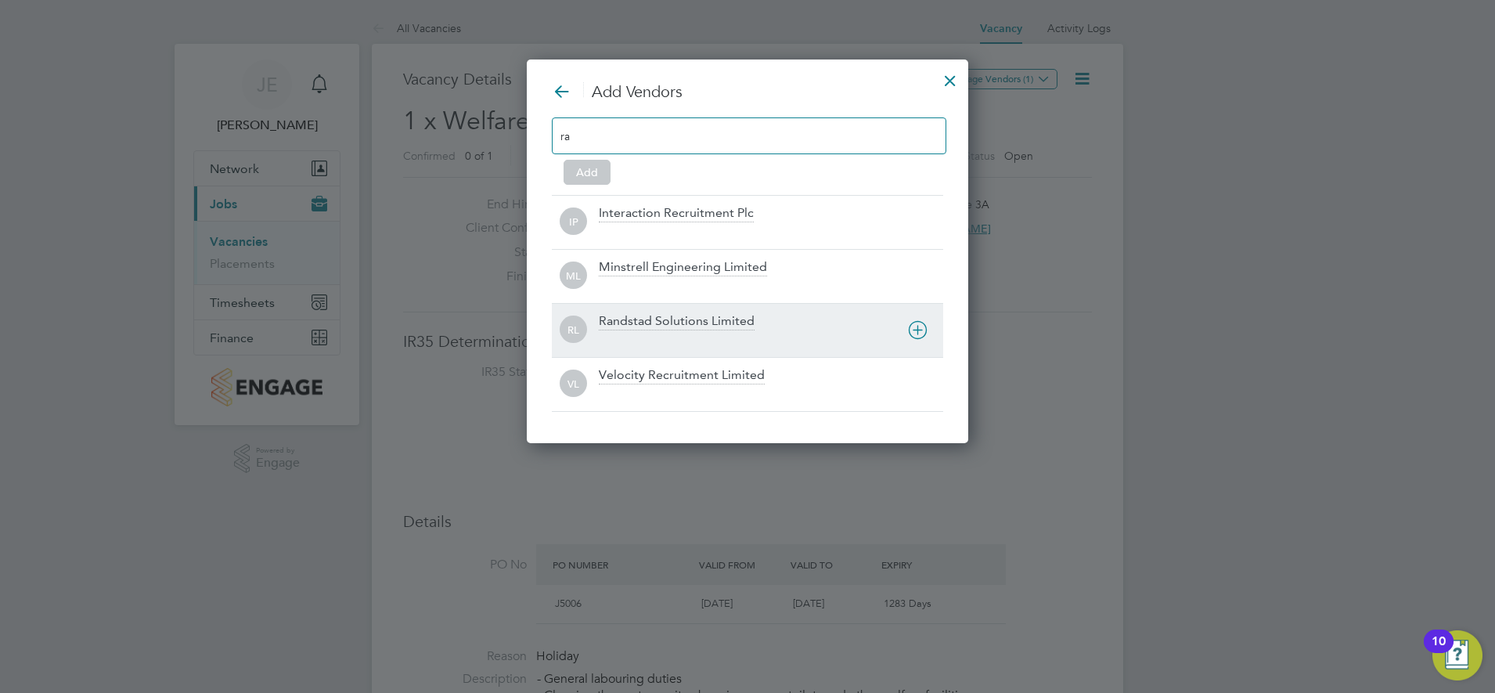
type input "ra"
click at [687, 329] on div "Randstad Solutions Limited" at bounding box center [677, 321] width 156 height 17
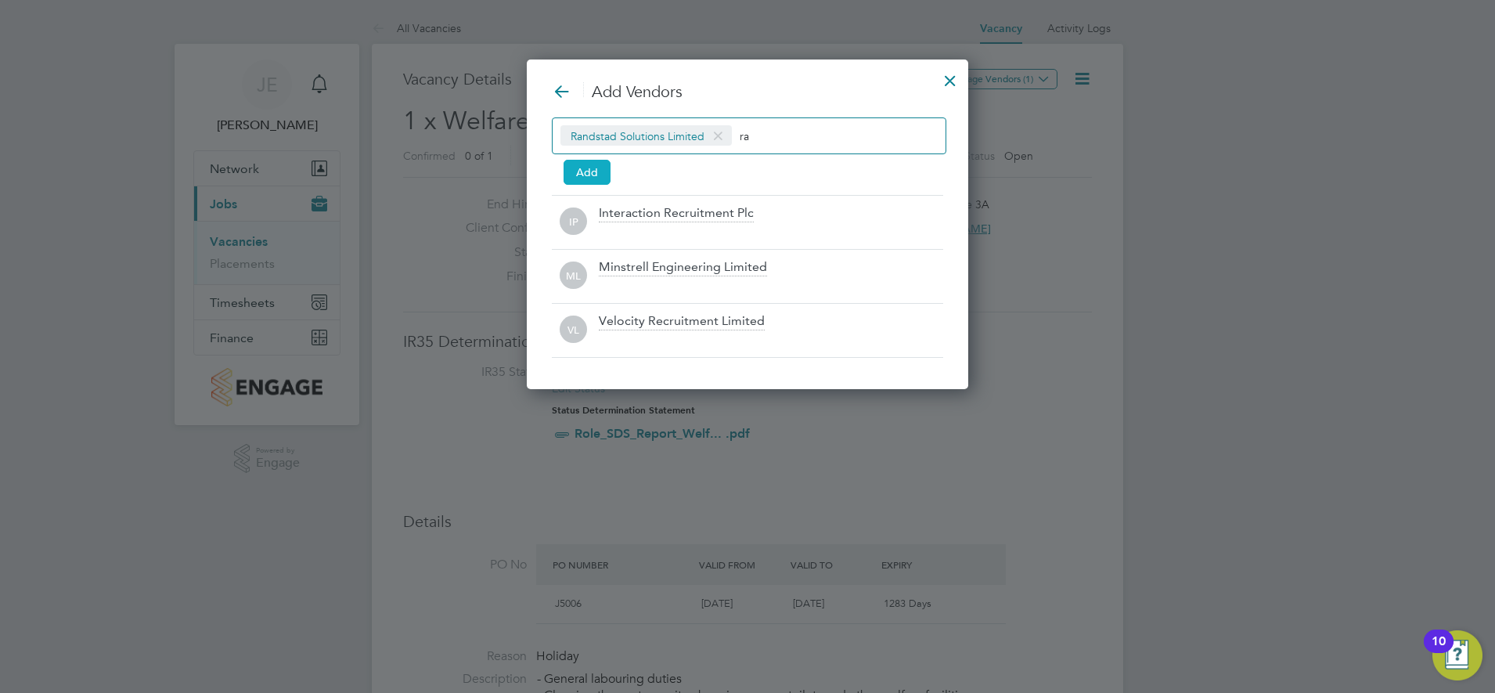
click at [591, 176] on button "Add" at bounding box center [587, 172] width 47 height 25
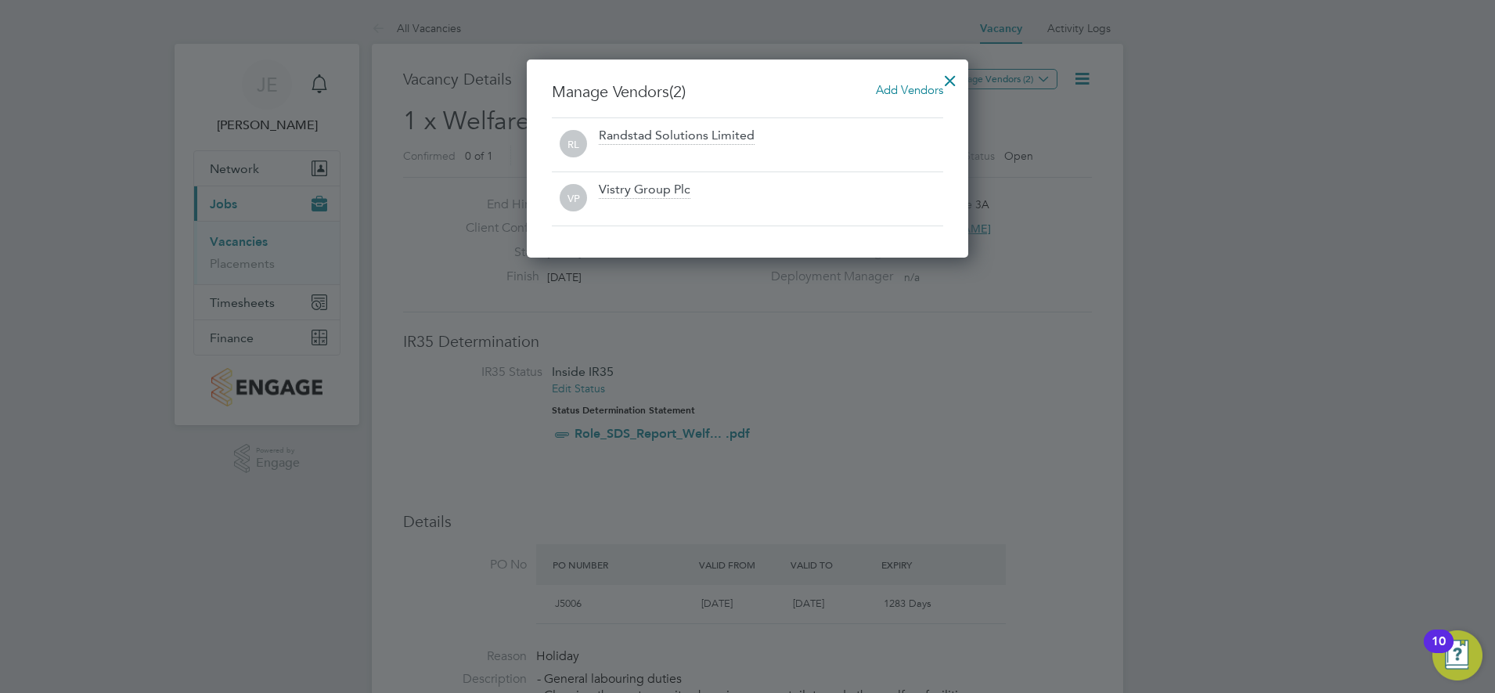
click at [947, 81] on div at bounding box center [950, 77] width 28 height 28
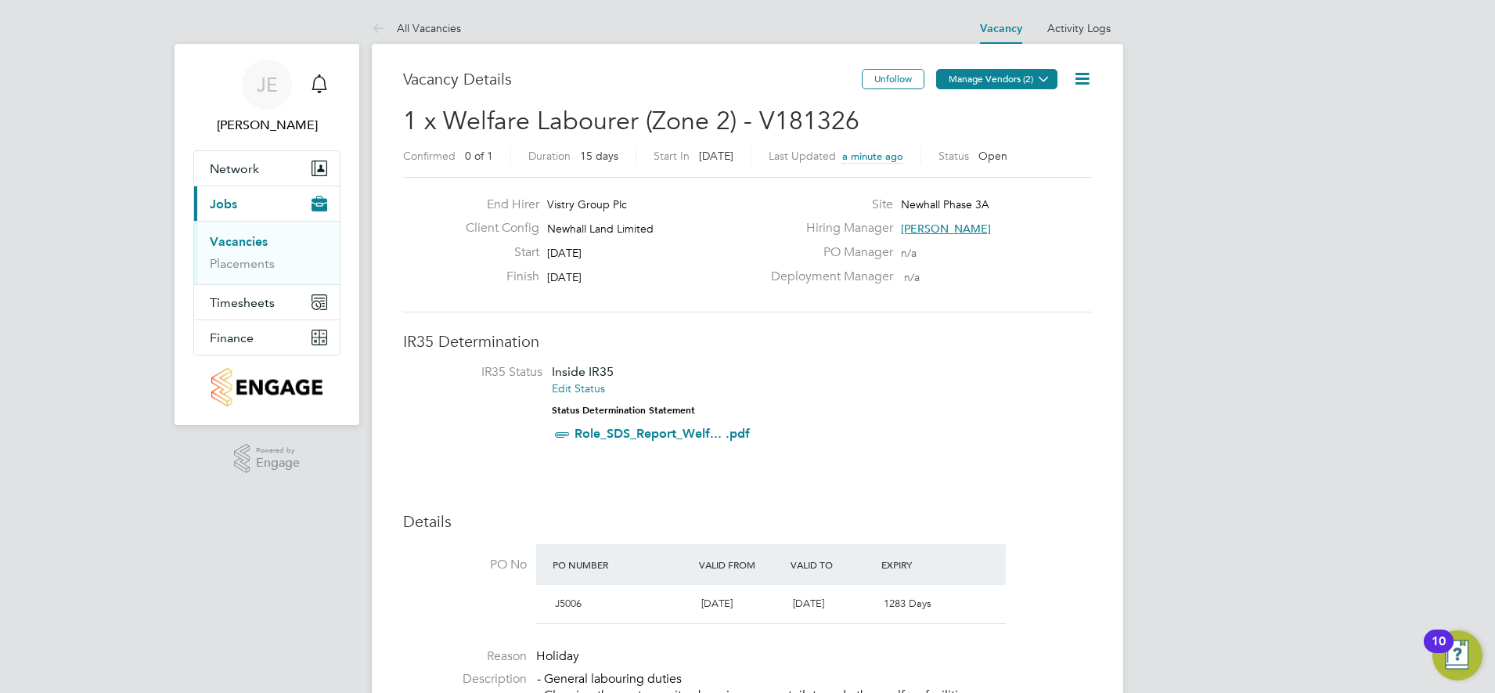
click at [1031, 73] on button "Manage Vendors (2)" at bounding box center [996, 79] width 121 height 20
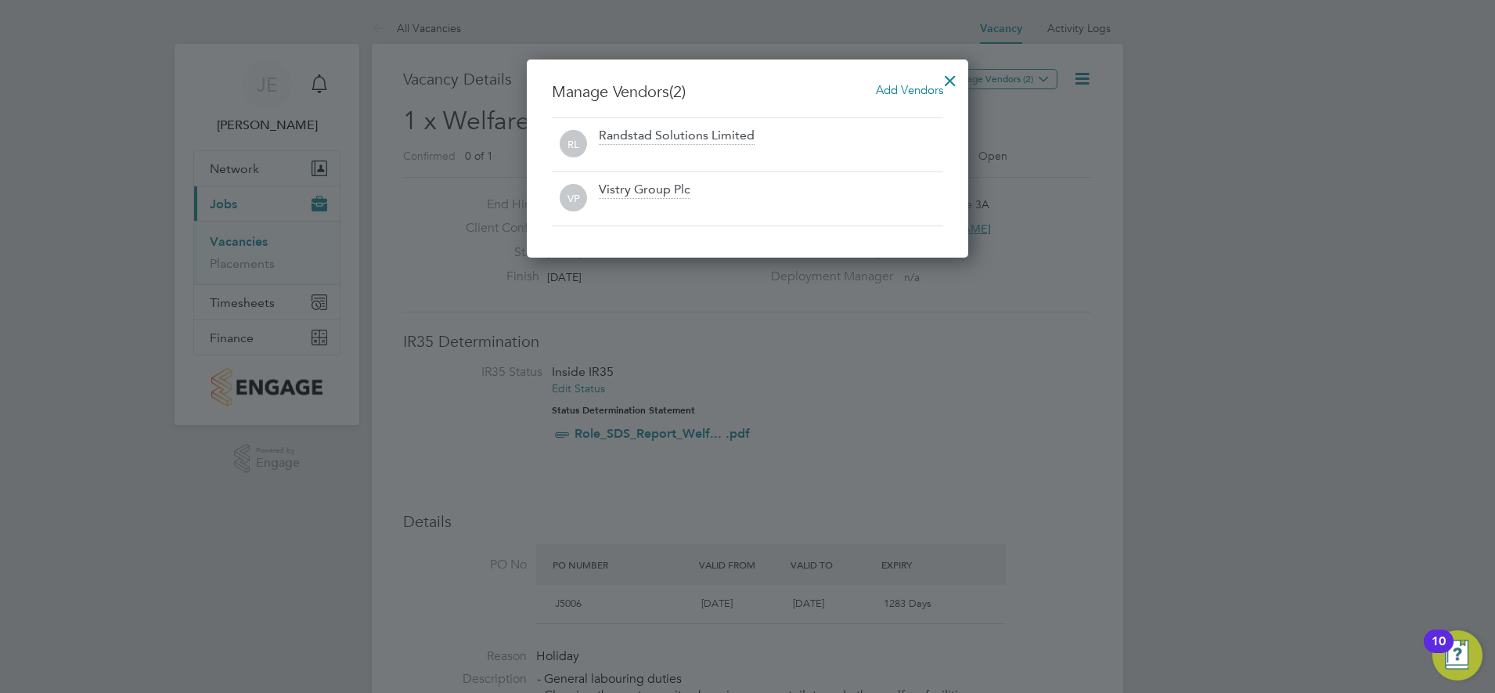
click at [953, 77] on div at bounding box center [950, 77] width 28 height 28
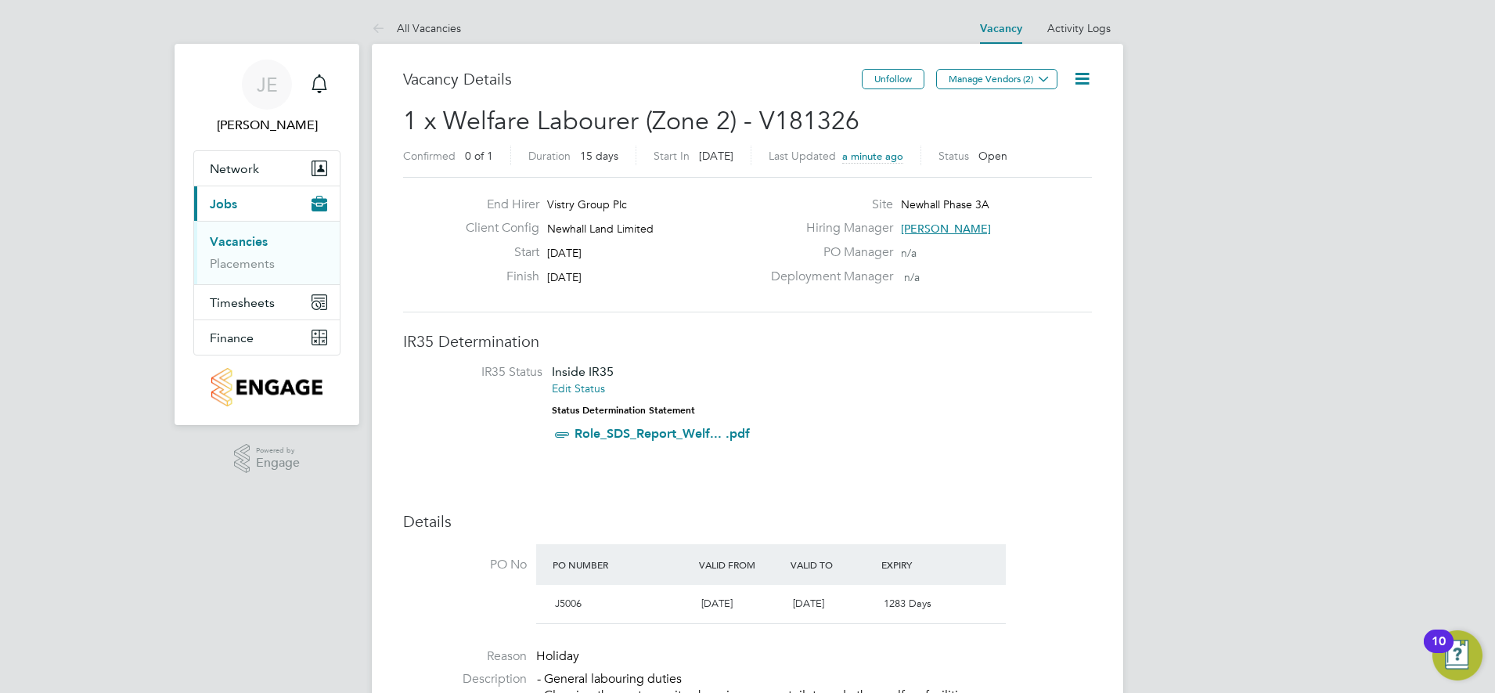
click at [1081, 79] on icon at bounding box center [1083, 79] width 20 height 20
click at [1022, 81] on button "Manage Vendors (2)" at bounding box center [996, 79] width 121 height 20
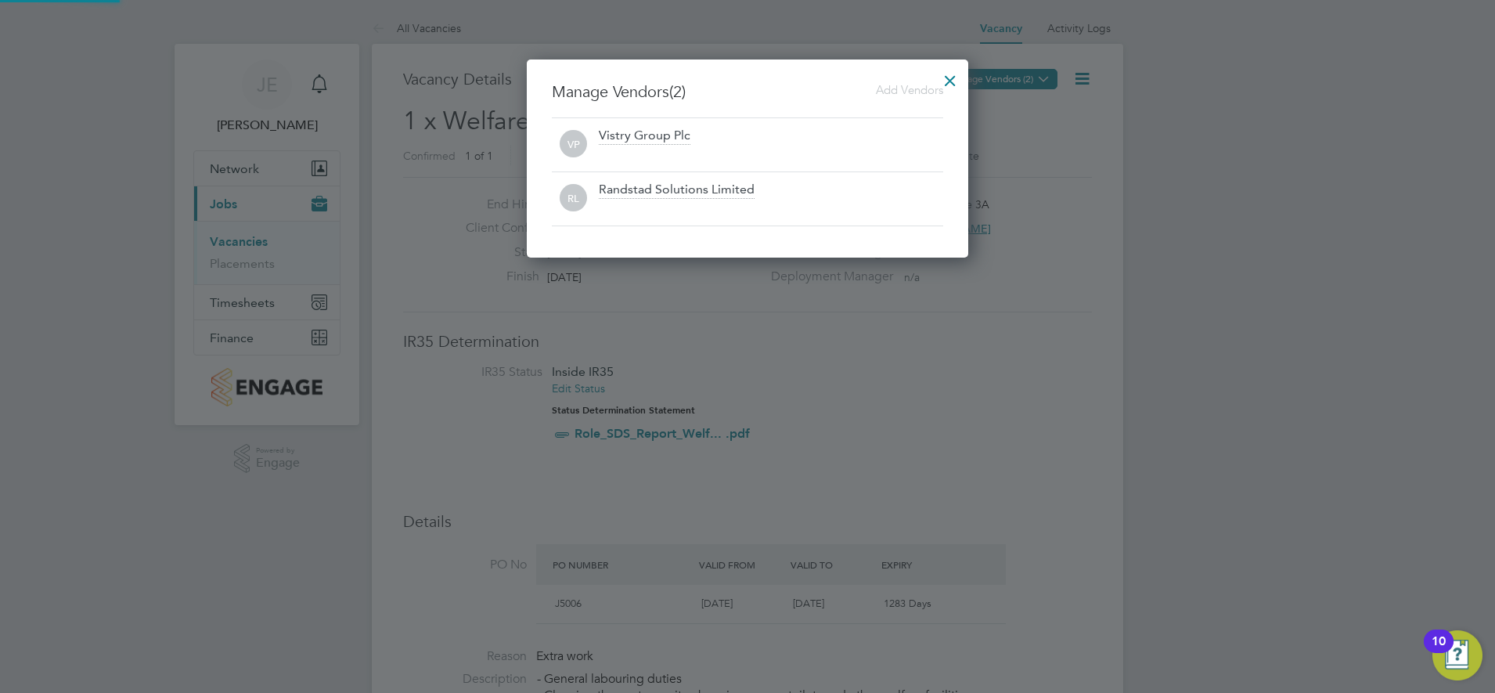
scroll to position [199, 442]
click at [949, 88] on div at bounding box center [950, 77] width 28 height 28
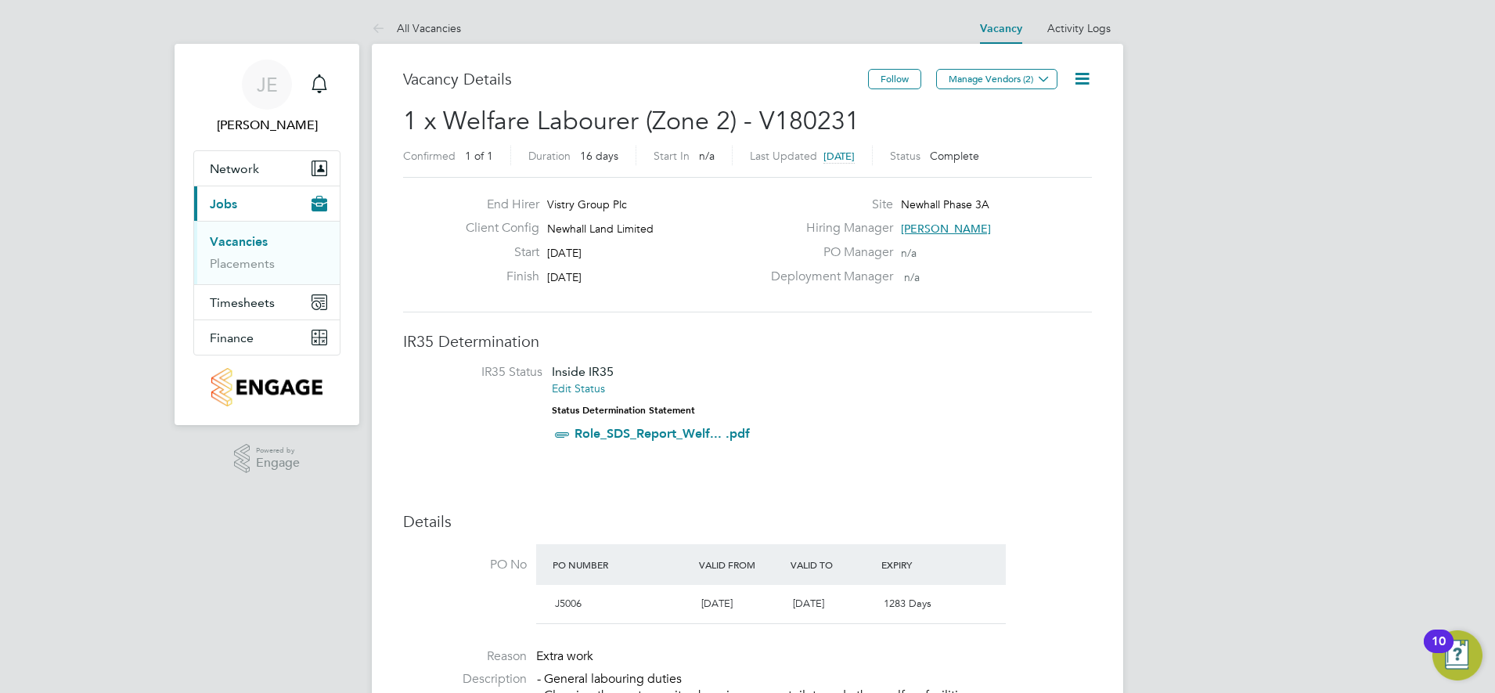
click at [960, 158] on span "Complete" at bounding box center [954, 156] width 49 height 14
click at [1081, 80] on icon at bounding box center [1083, 79] width 20 height 20
click at [1055, 133] on li "Update Status" at bounding box center [1044, 138] width 91 height 22
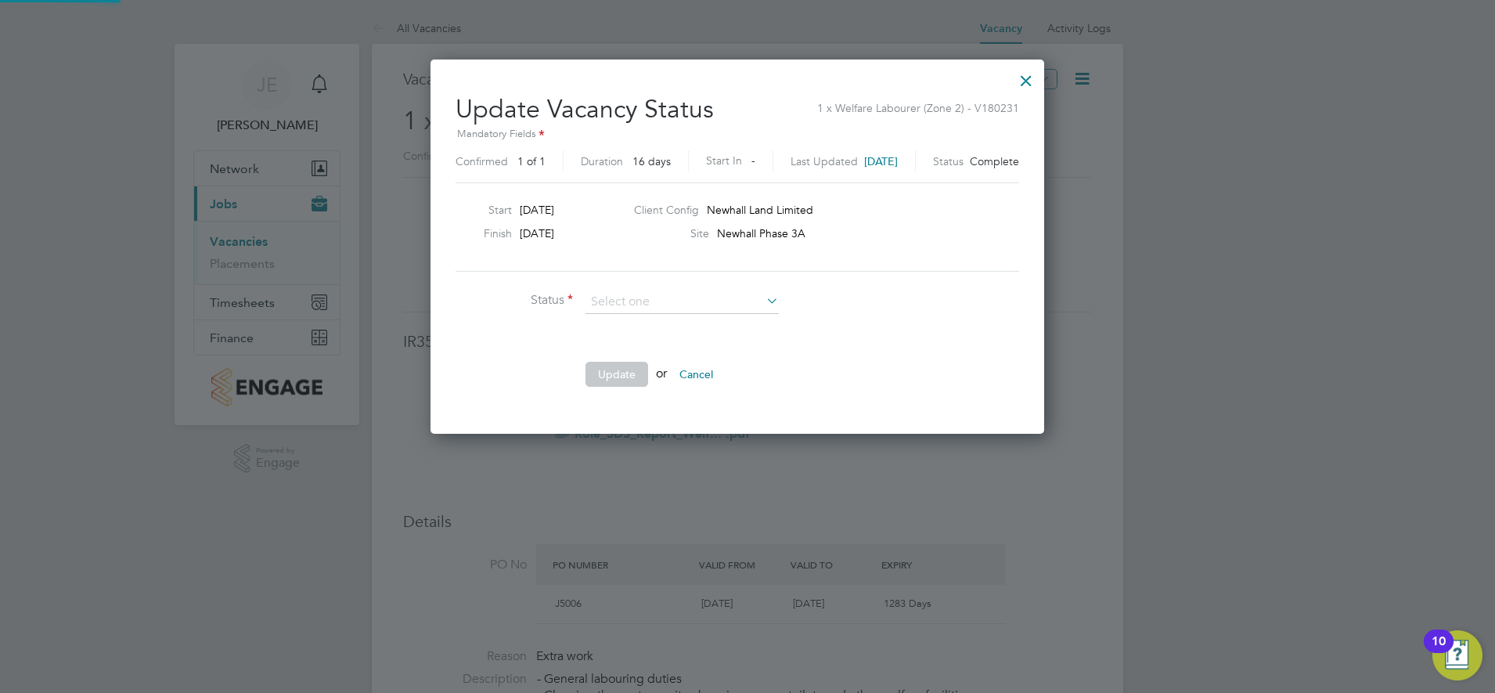
scroll to position [373, 635]
click at [673, 300] on input at bounding box center [682, 301] width 193 height 23
click at [674, 301] on input at bounding box center [682, 301] width 193 height 23
click at [718, 315] on li "Open" at bounding box center [682, 323] width 195 height 20
type input "Open"
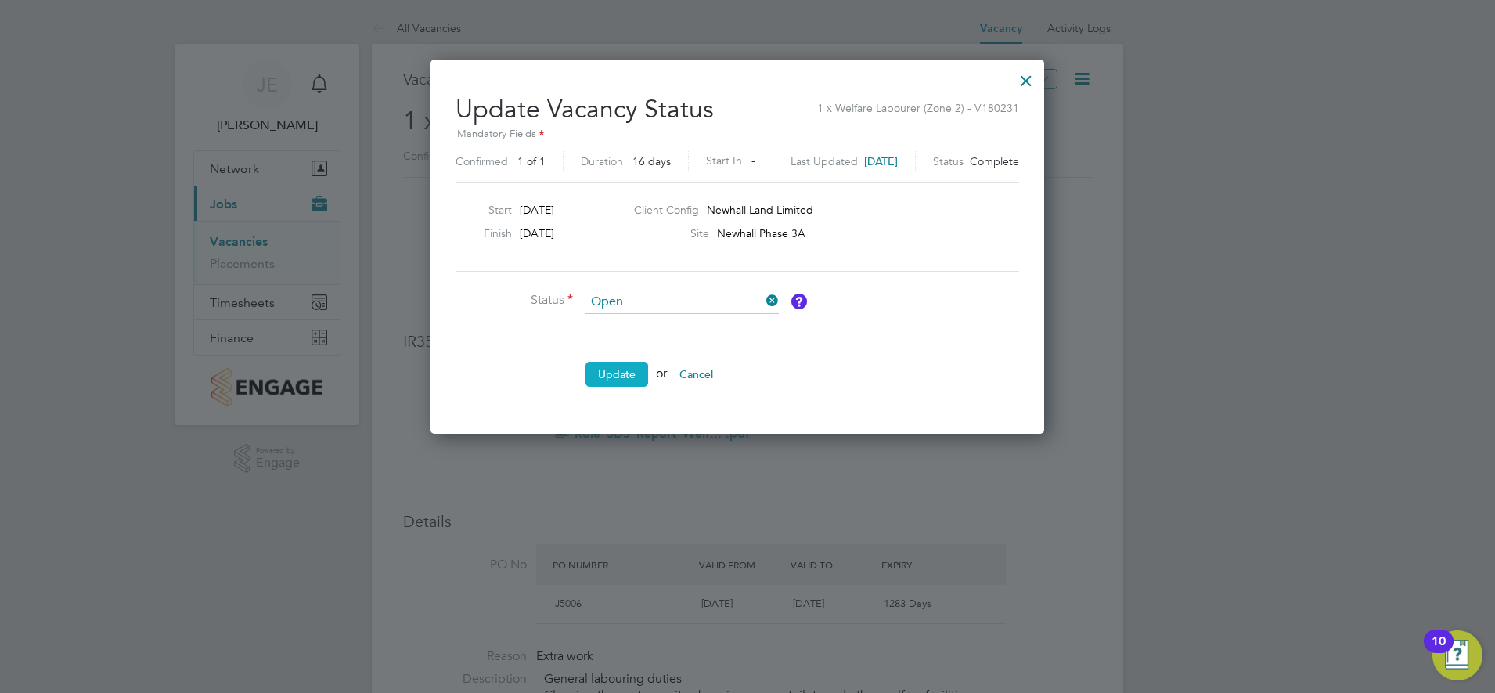
click at [615, 374] on button "Update" at bounding box center [617, 374] width 63 height 25
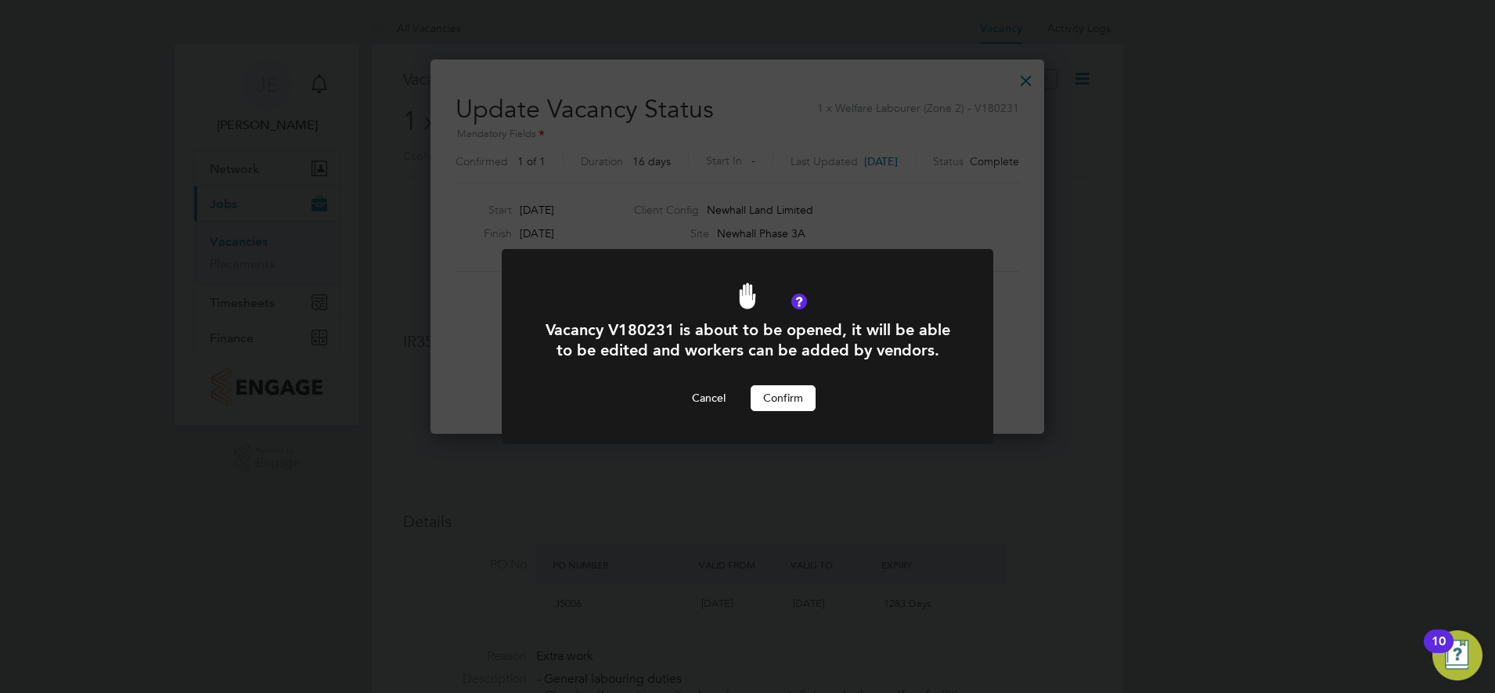
click at [773, 394] on button "Confirm" at bounding box center [783, 397] width 65 height 25
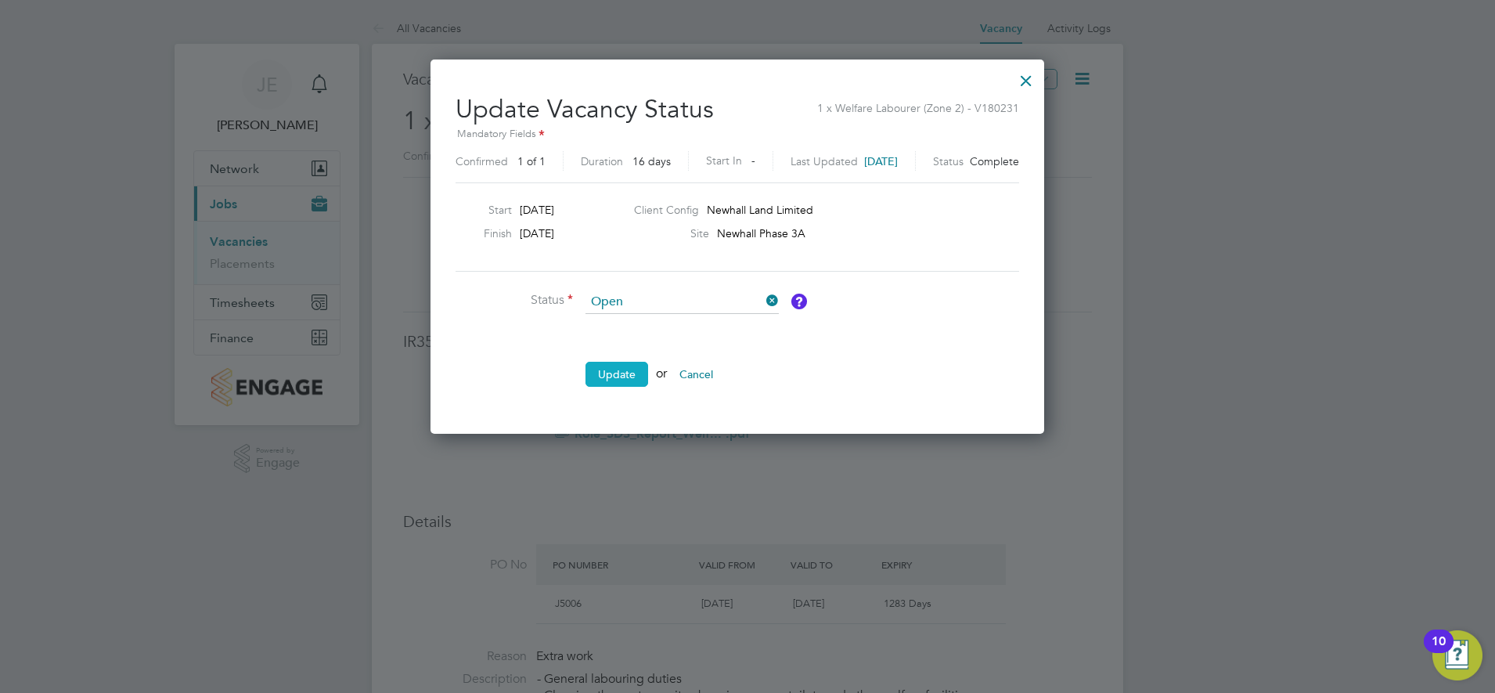
click at [608, 370] on button "Update" at bounding box center [617, 374] width 63 height 25
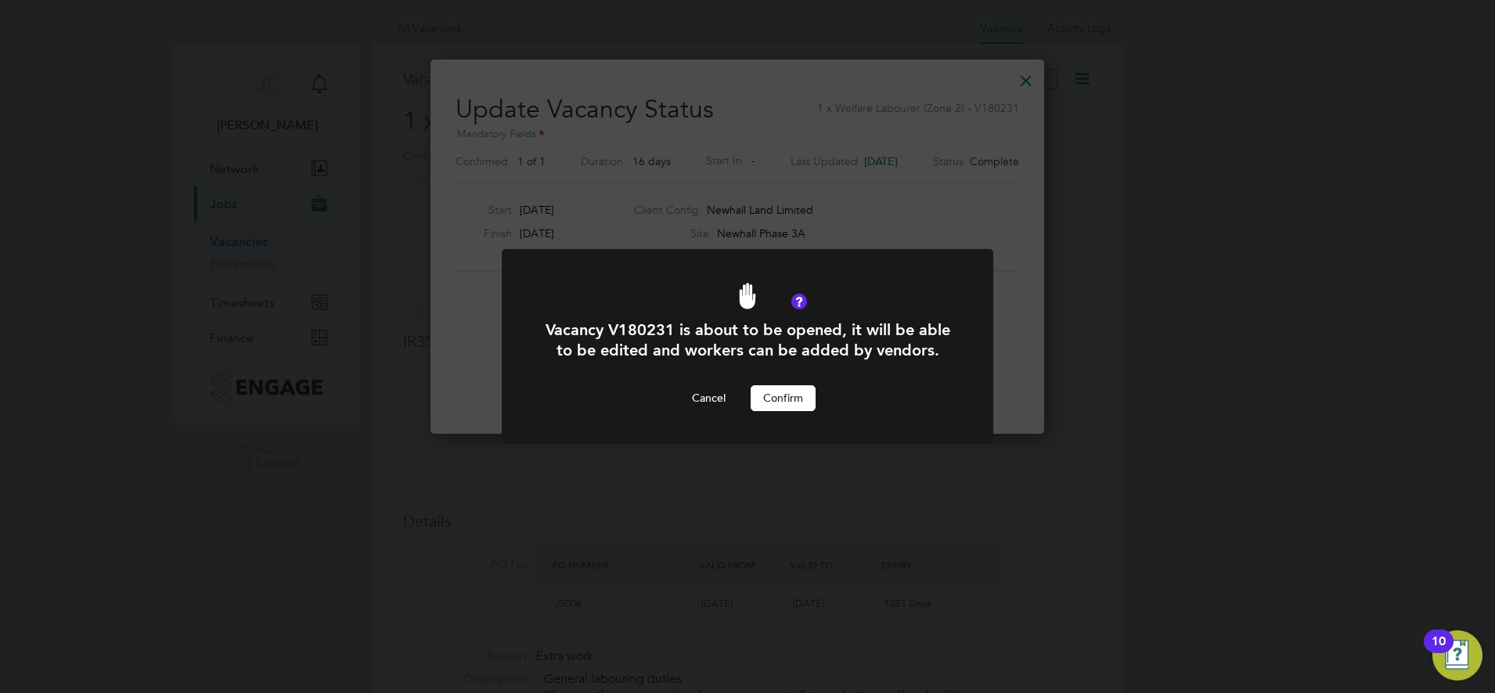
click at [774, 398] on button "Confirm" at bounding box center [783, 397] width 65 height 25
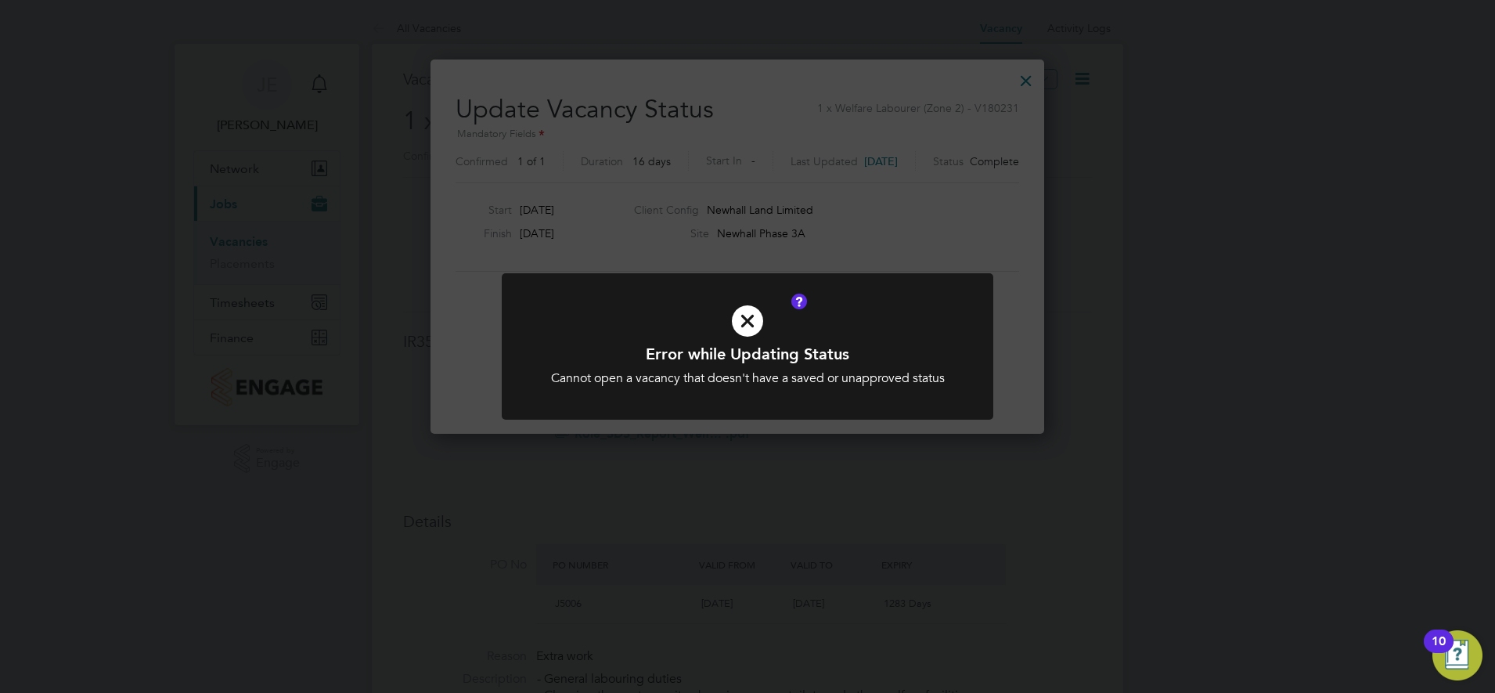
click at [750, 316] on icon at bounding box center [747, 320] width 407 height 61
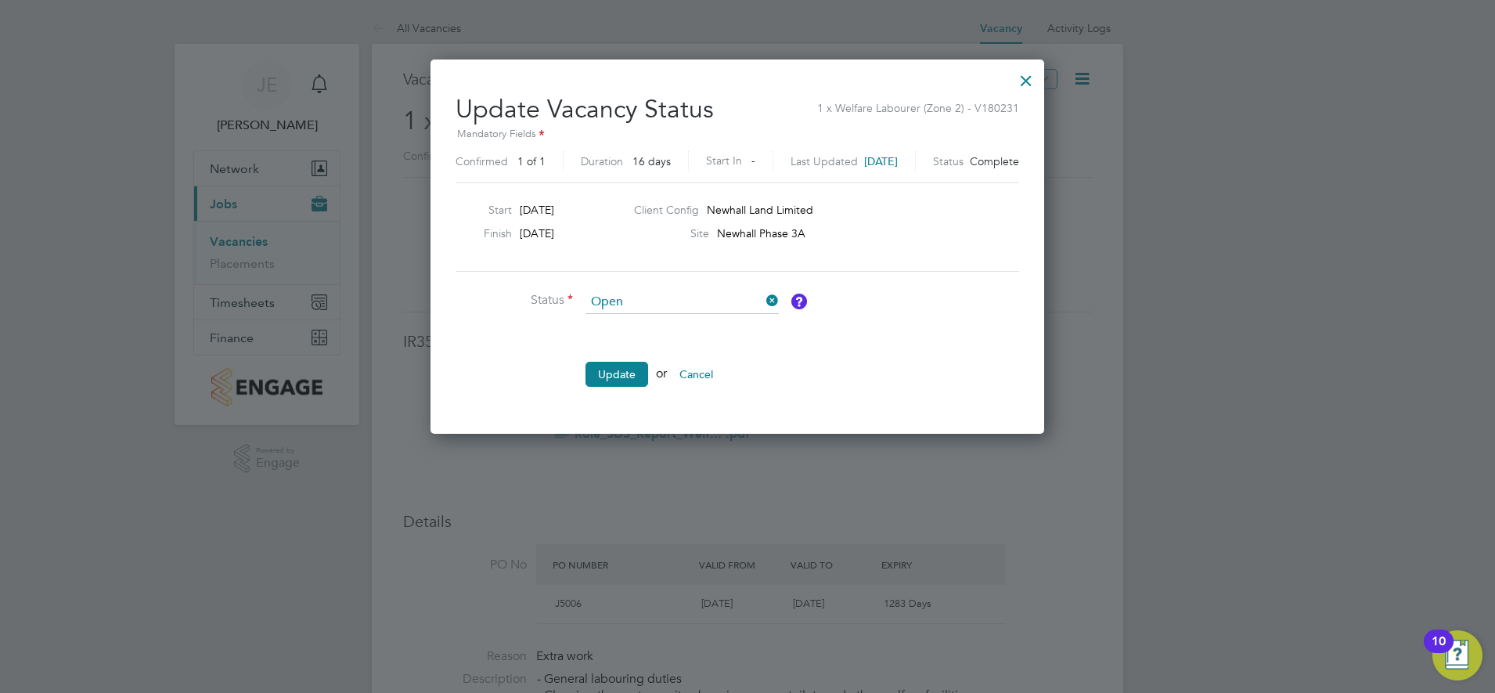
click at [1041, 85] on div at bounding box center [1026, 77] width 28 height 28
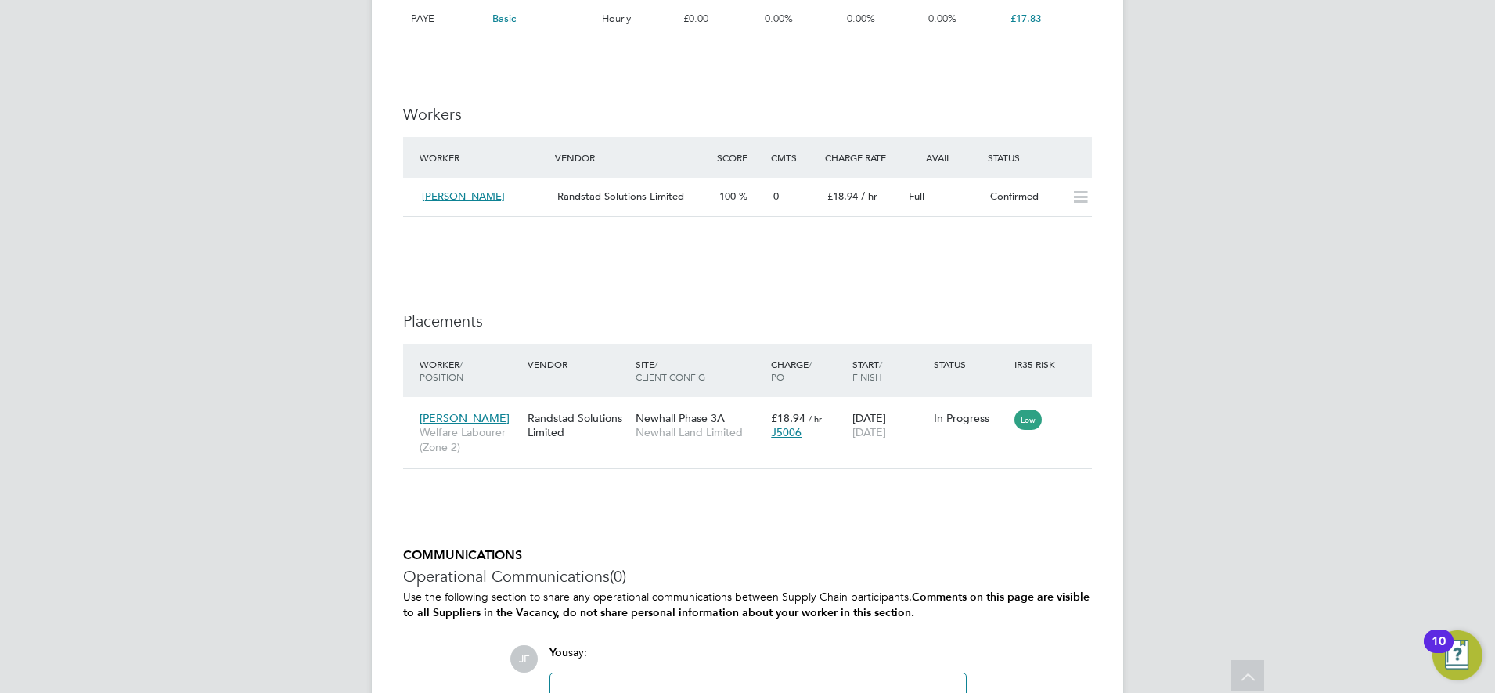
scroll to position [1174, 0]
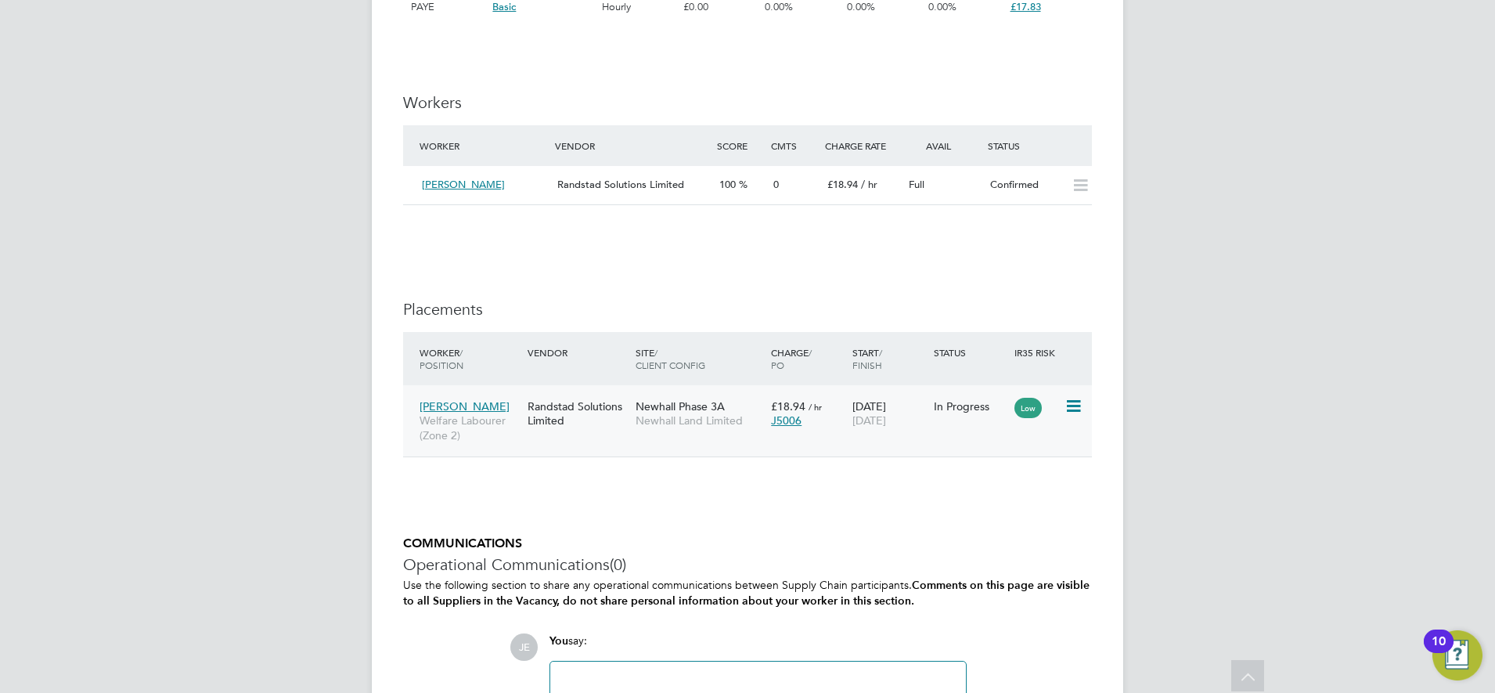
click at [1060, 406] on div "Low" at bounding box center [1038, 406] width 46 height 14
click at [1077, 406] on icon at bounding box center [1073, 406] width 16 height 19
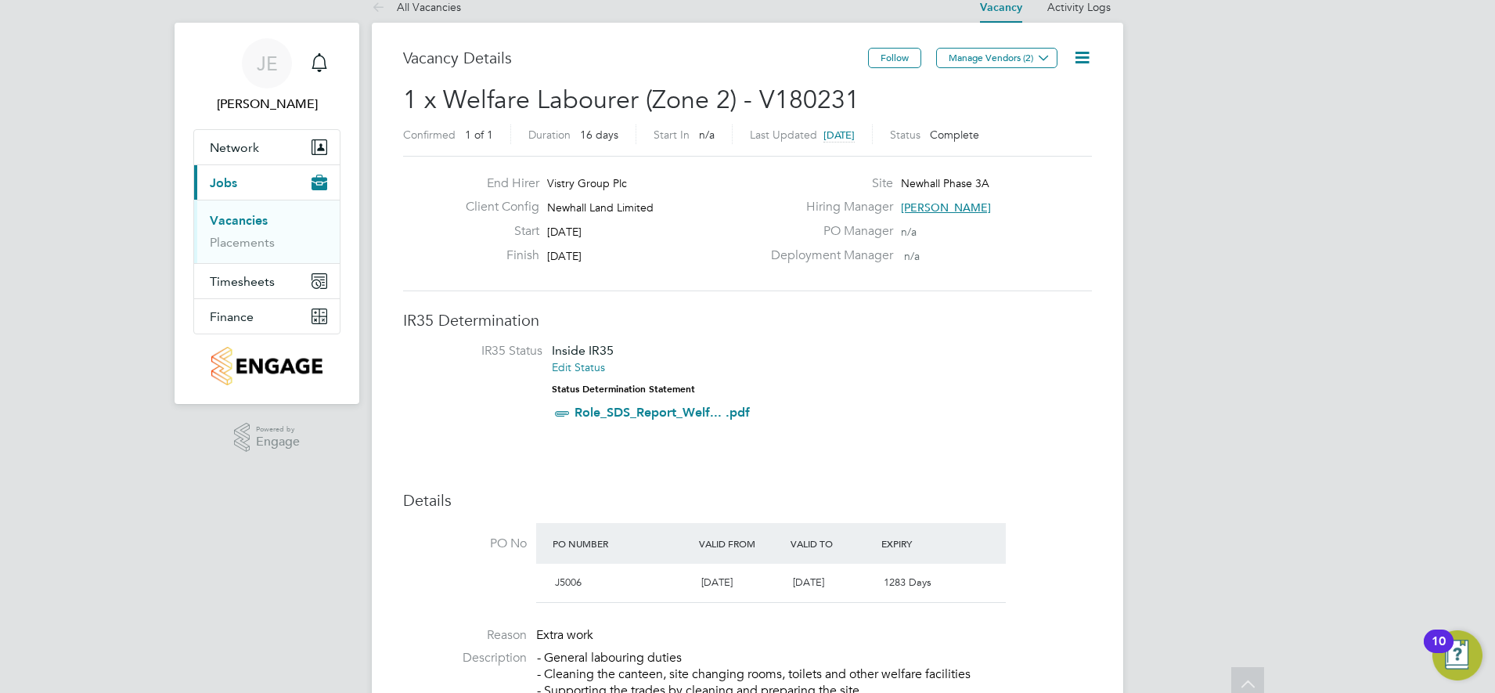
scroll to position [0, 0]
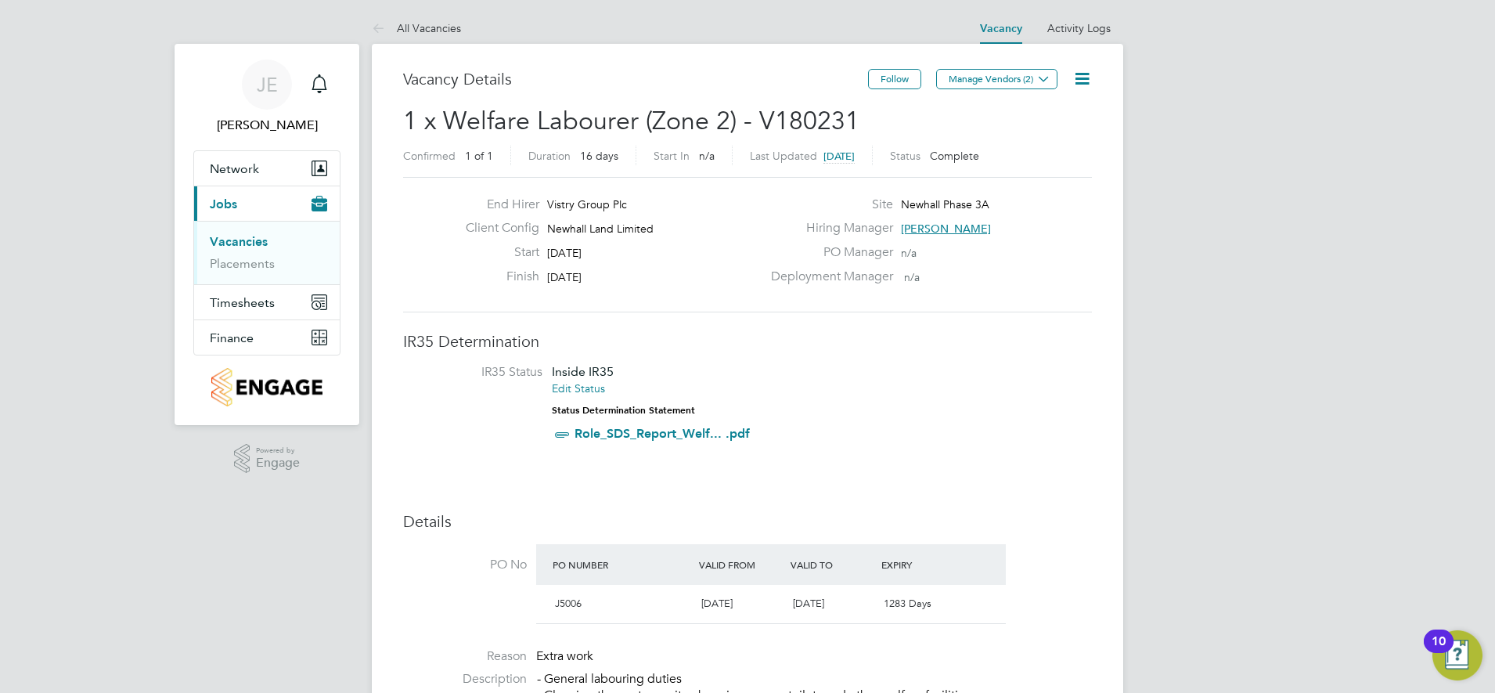
click at [1078, 75] on icon at bounding box center [1083, 79] width 20 height 20
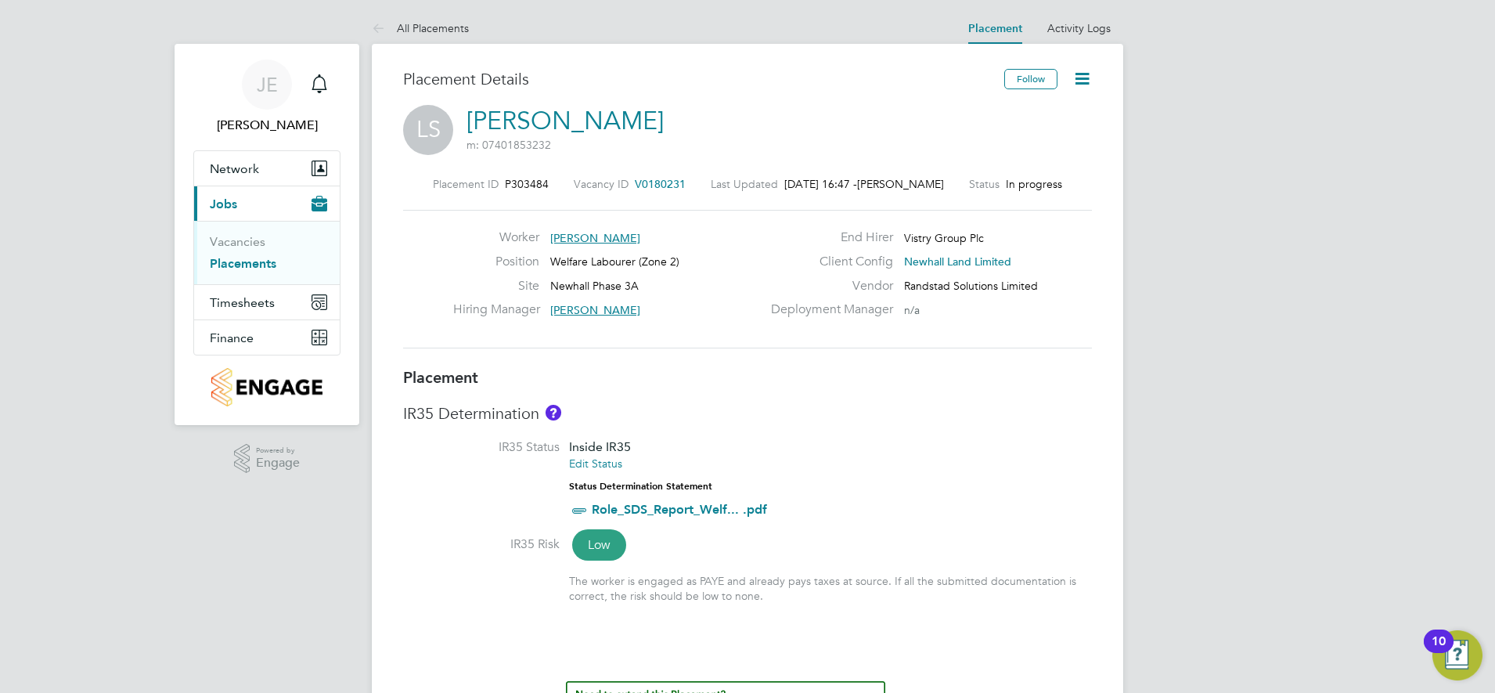
click at [1092, 84] on icon at bounding box center [1083, 79] width 20 height 20
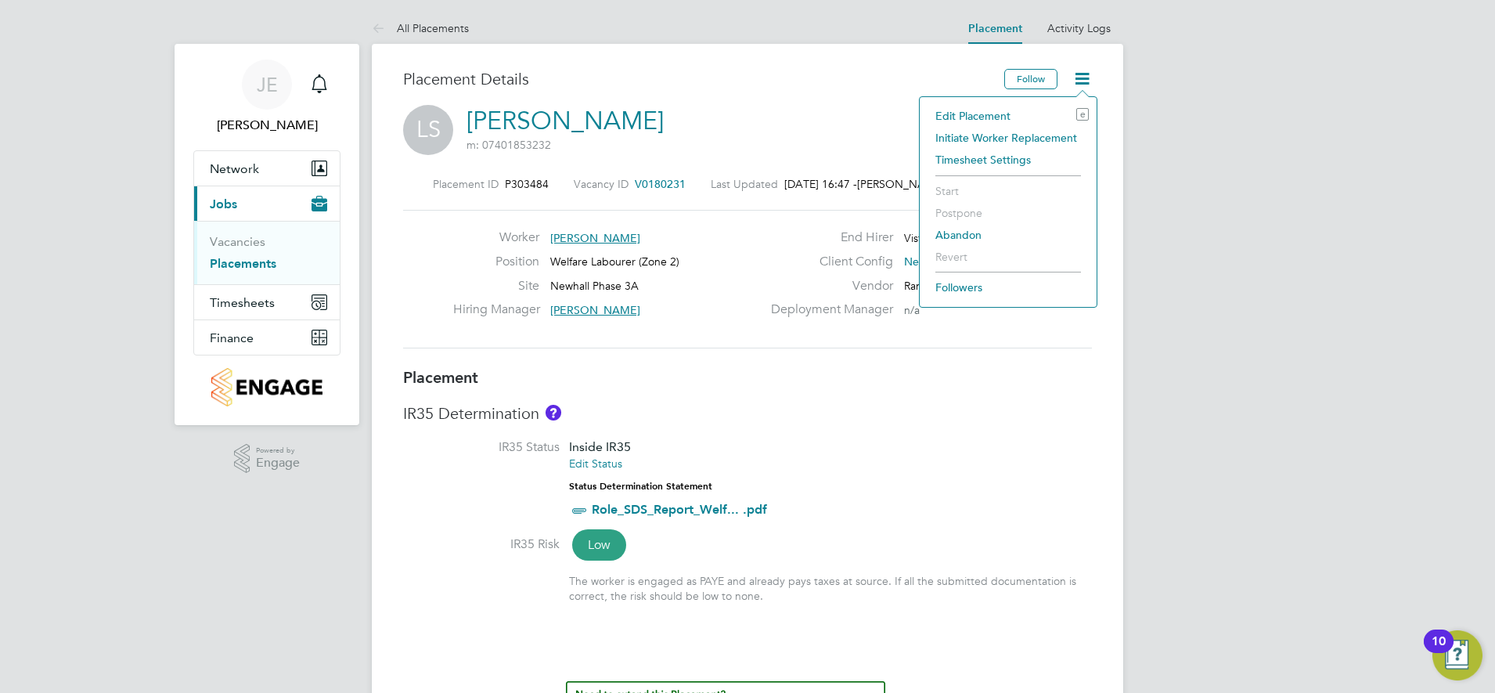
click at [994, 114] on li "Edit Placement e" at bounding box center [1008, 116] width 161 height 22
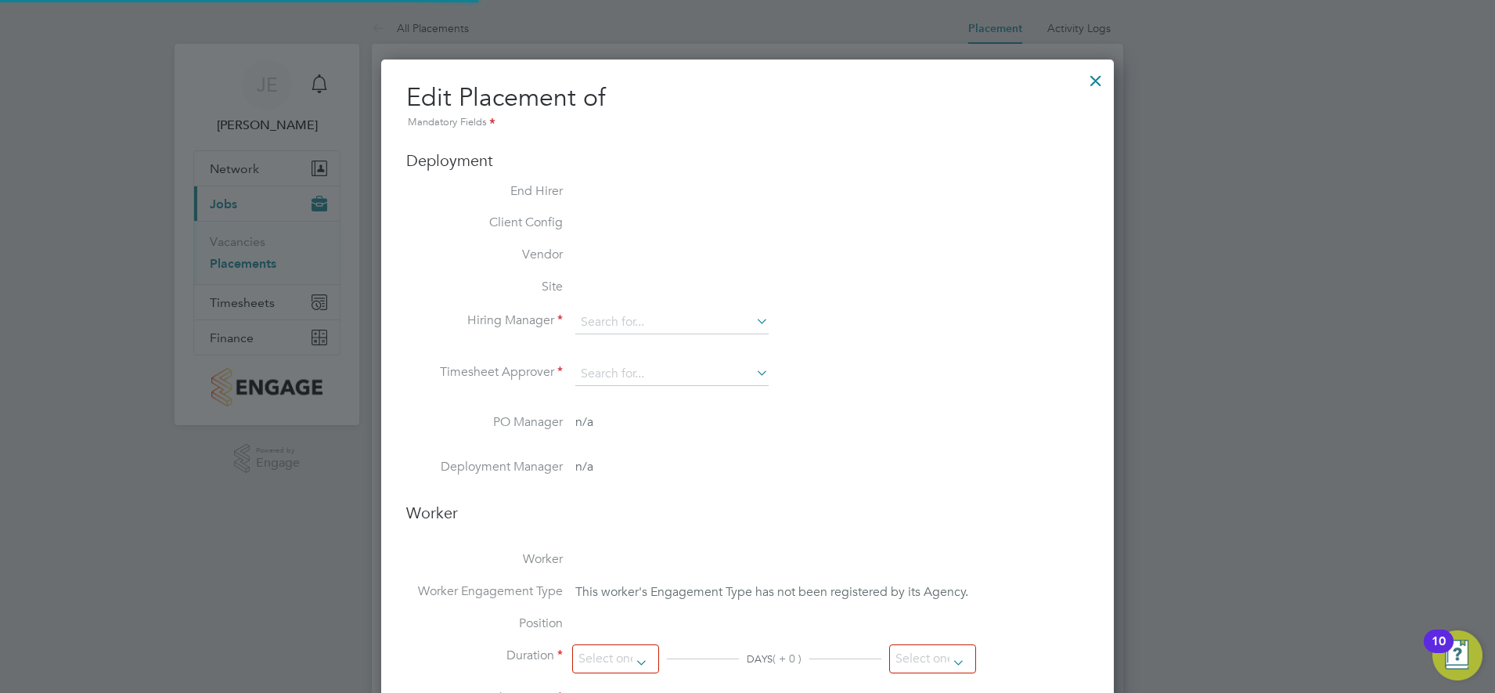
scroll to position [8, 8]
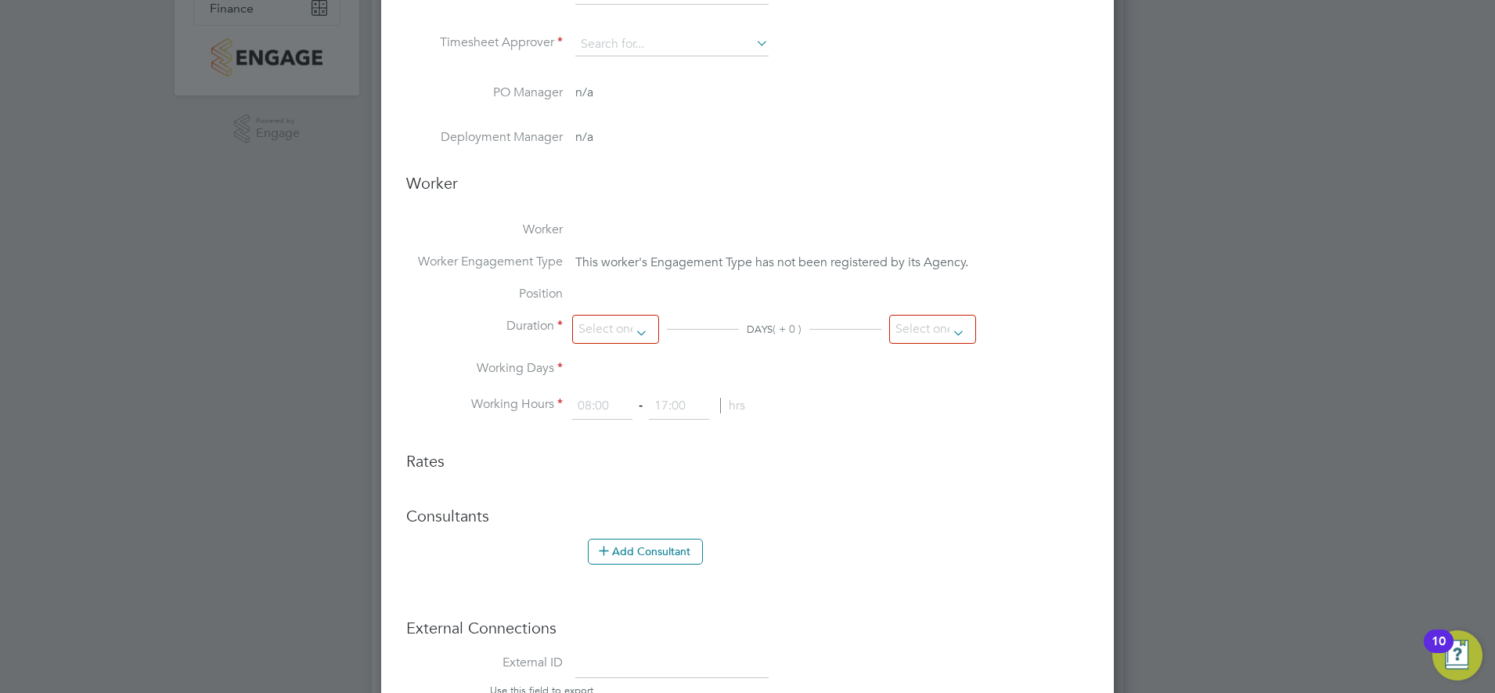
type input "[PERSON_NAME]"
type input "[DATE]"
type input "08:00"
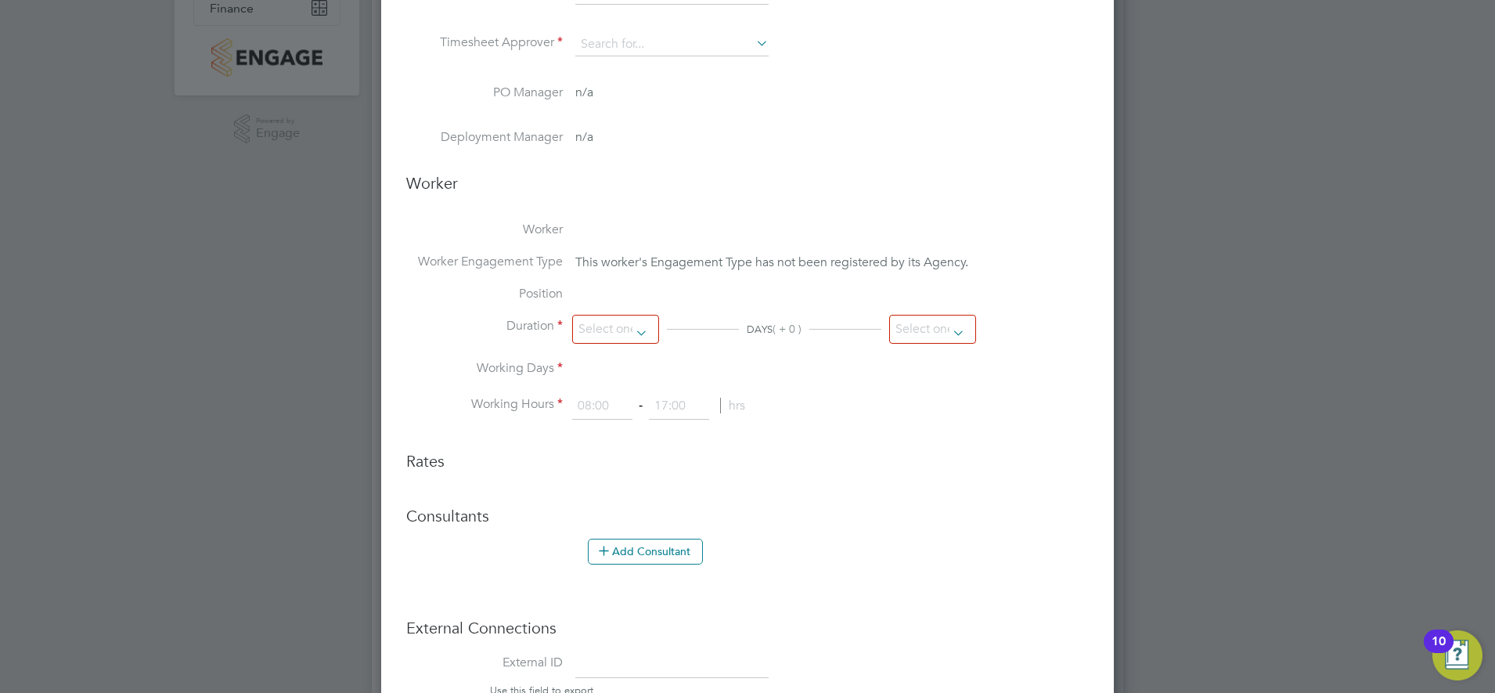
type input "17:00"
